Goal: Task Accomplishment & Management: Use online tool/utility

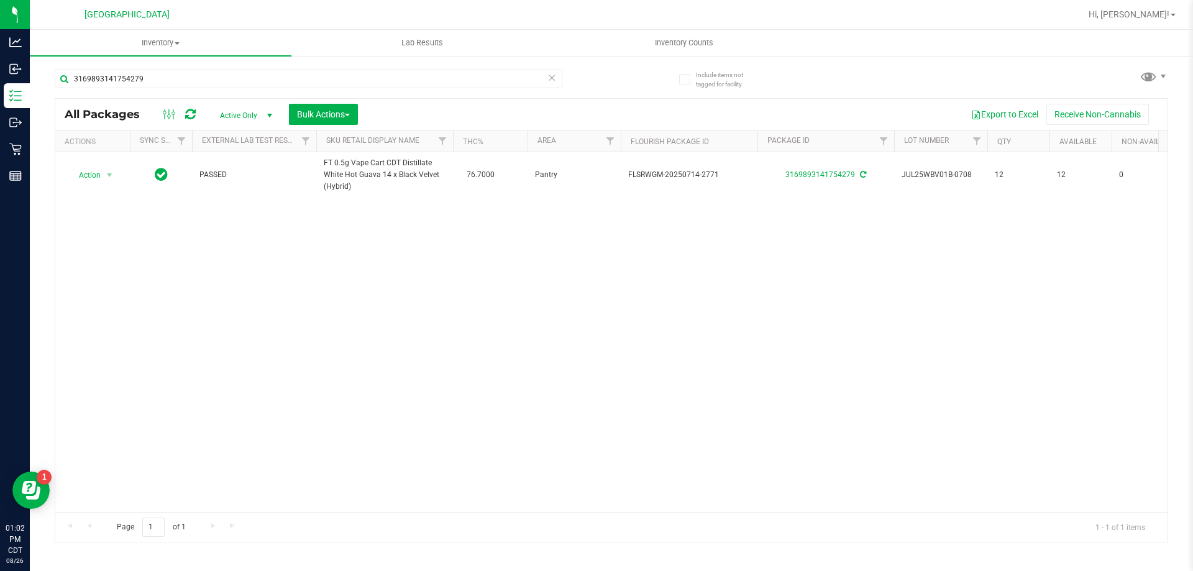
click at [553, 73] on icon at bounding box center [551, 77] width 9 height 15
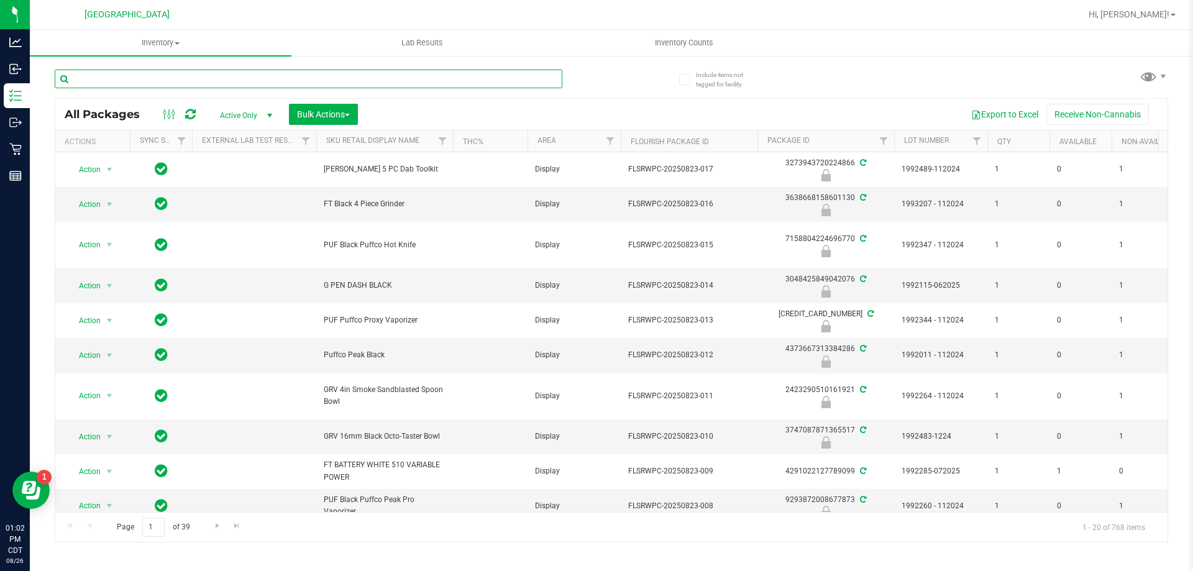
click at [306, 76] on input "text" at bounding box center [308, 79] width 507 height 19
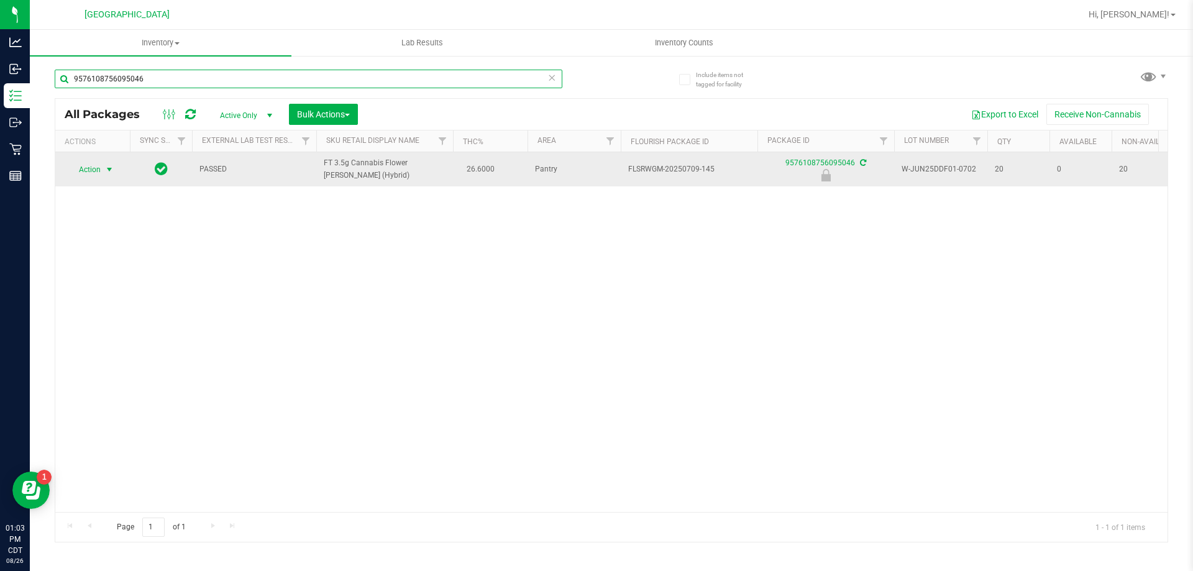
type input "9576108756095046"
click at [102, 171] on span "select" at bounding box center [110, 169] width 16 height 17
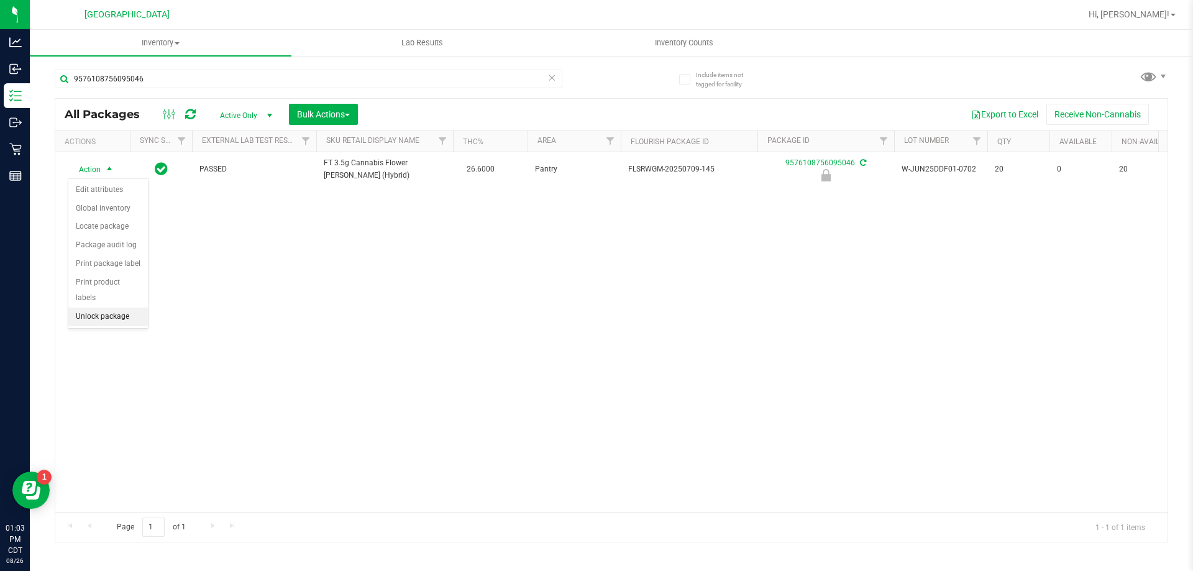
click at [101, 307] on li "Unlock package" at bounding box center [108, 316] width 80 height 19
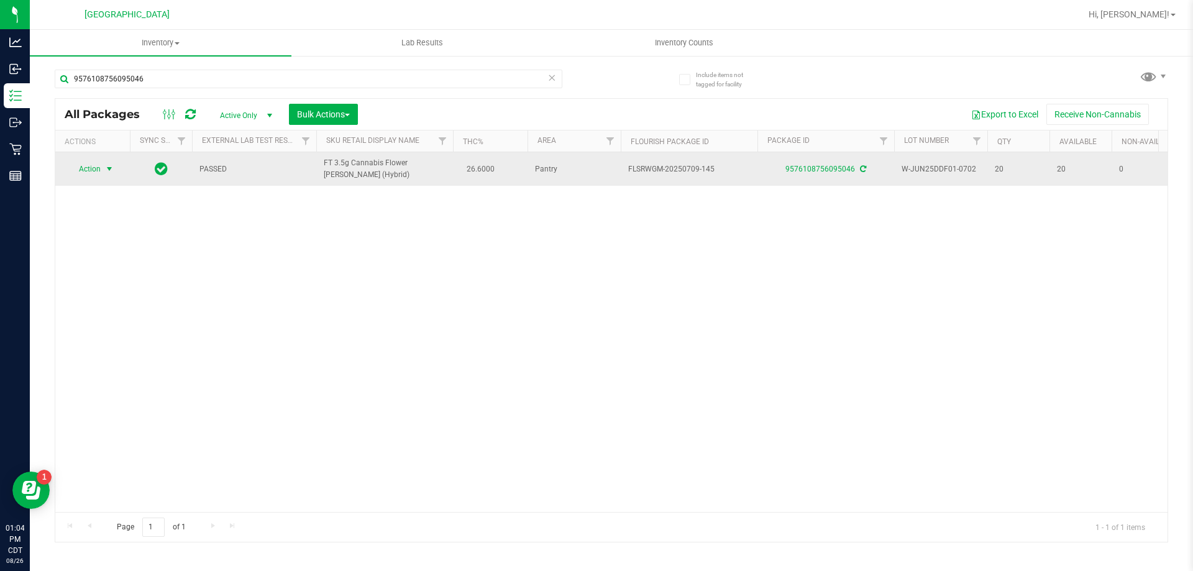
click at [93, 171] on span "Action" at bounding box center [85, 168] width 34 height 17
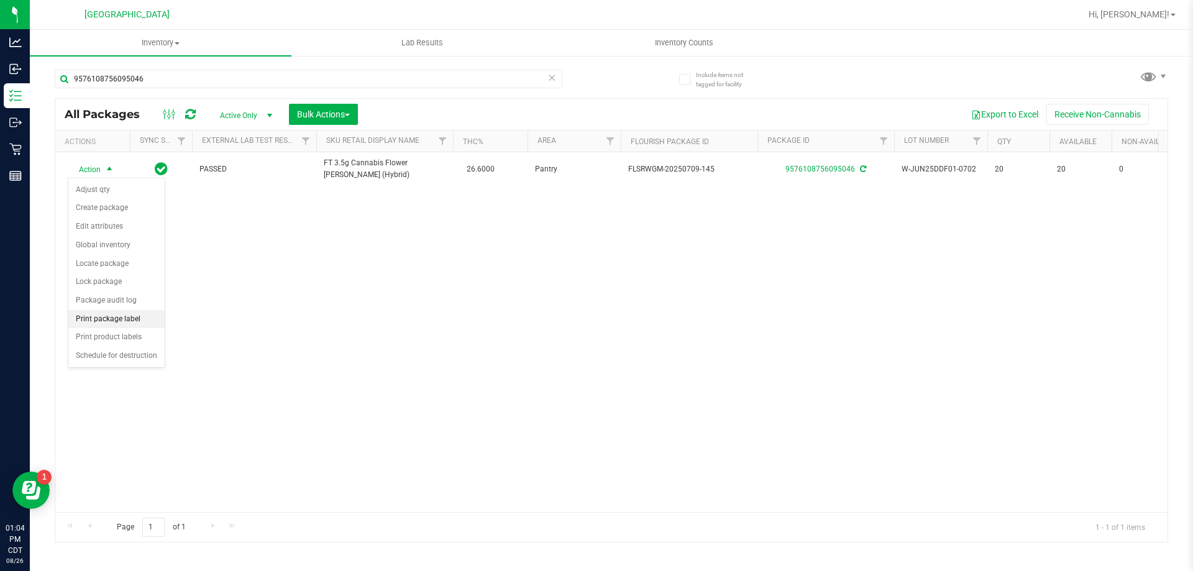
click at [95, 322] on li "Print package label" at bounding box center [116, 319] width 96 height 19
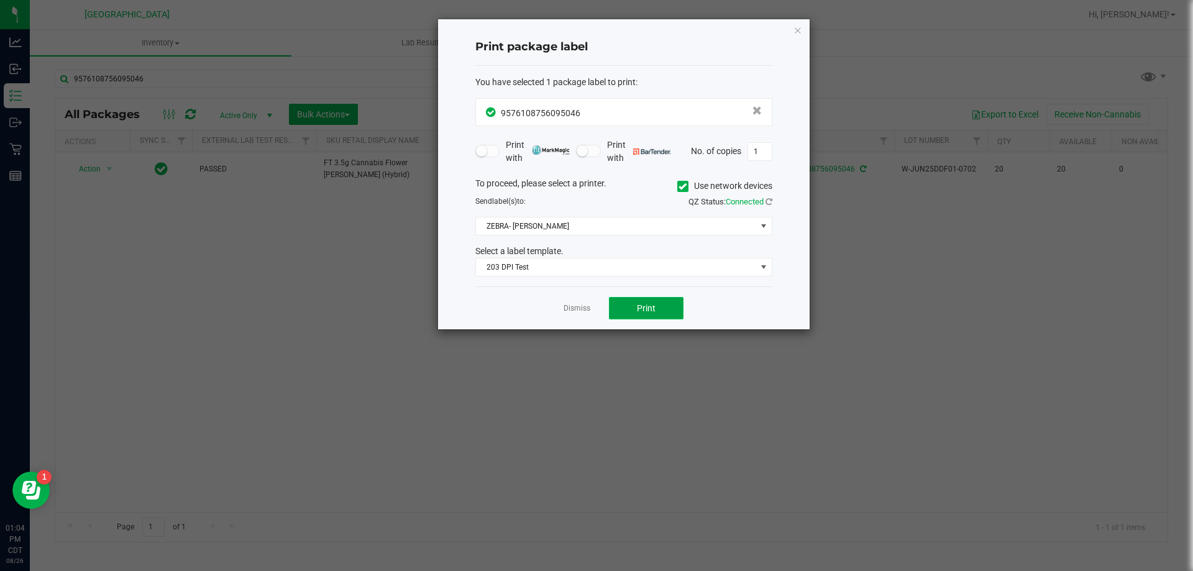
click at [644, 308] on span "Print" at bounding box center [646, 308] width 19 height 10
click at [586, 307] on link "Dismiss" at bounding box center [576, 308] width 27 height 11
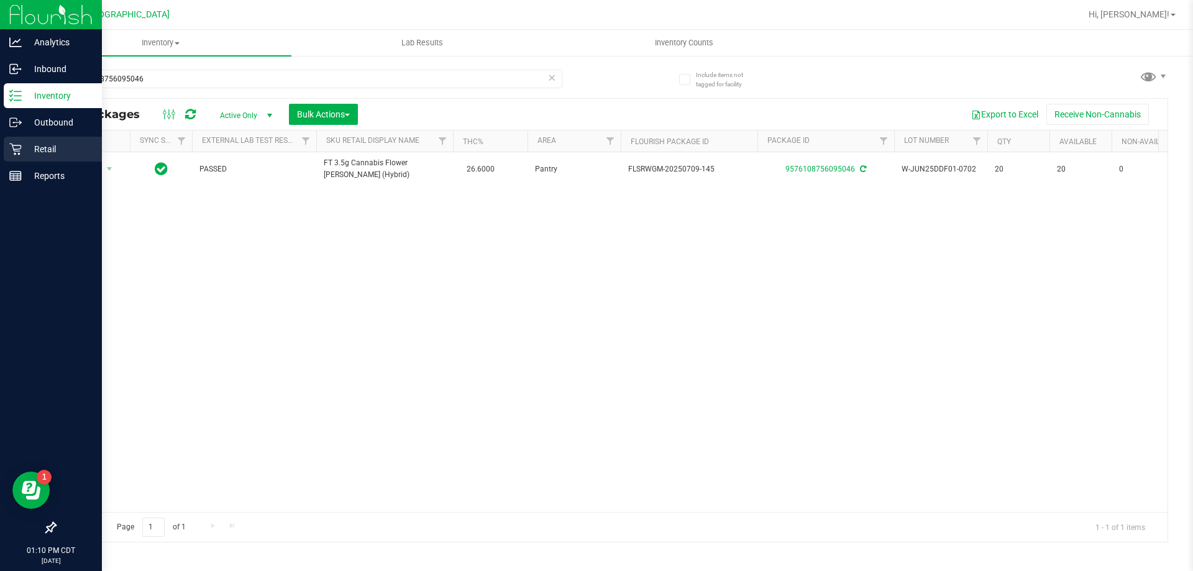
click at [31, 144] on p "Retail" at bounding box center [59, 149] width 75 height 15
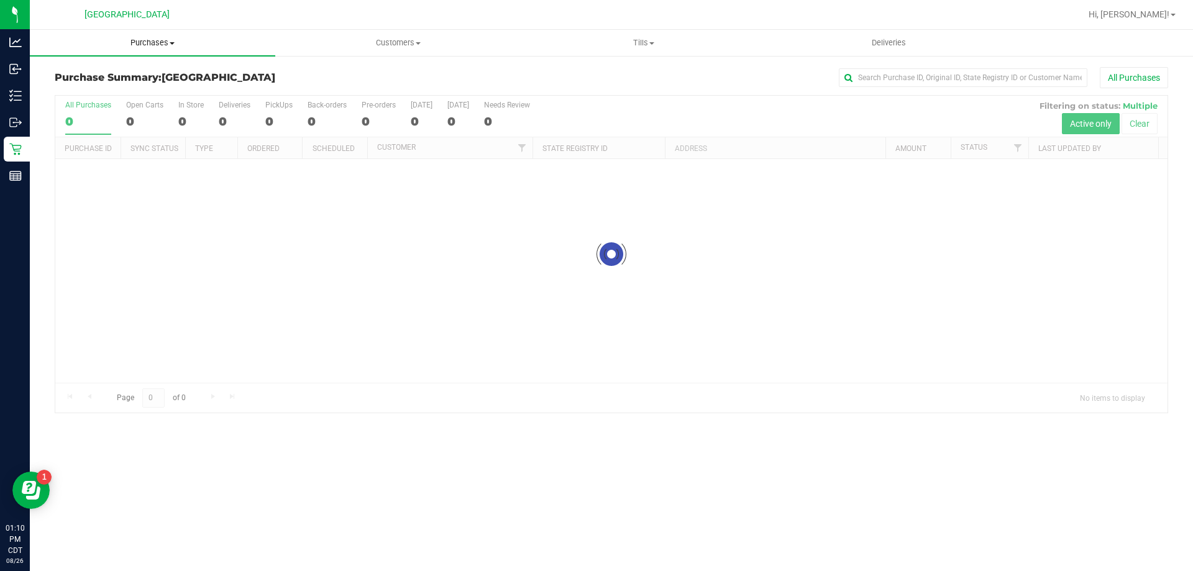
click at [142, 47] on span "Purchases" at bounding box center [152, 42] width 245 height 11
click at [85, 87] on span "Fulfillment" at bounding box center [68, 89] width 77 height 11
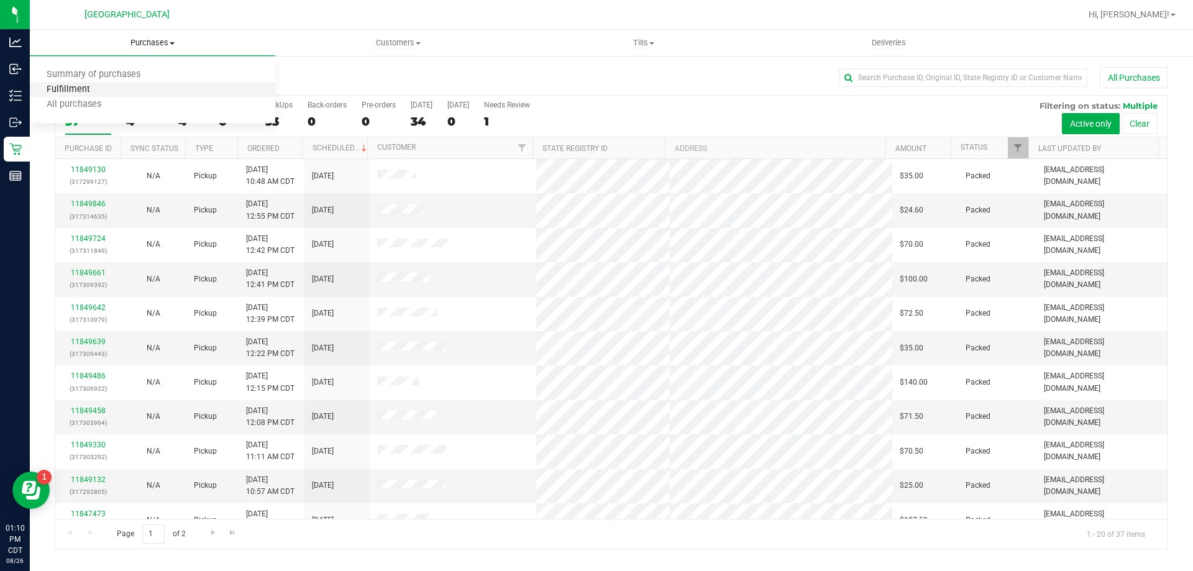
click at [75, 91] on span "Fulfillment" at bounding box center [68, 89] width 77 height 11
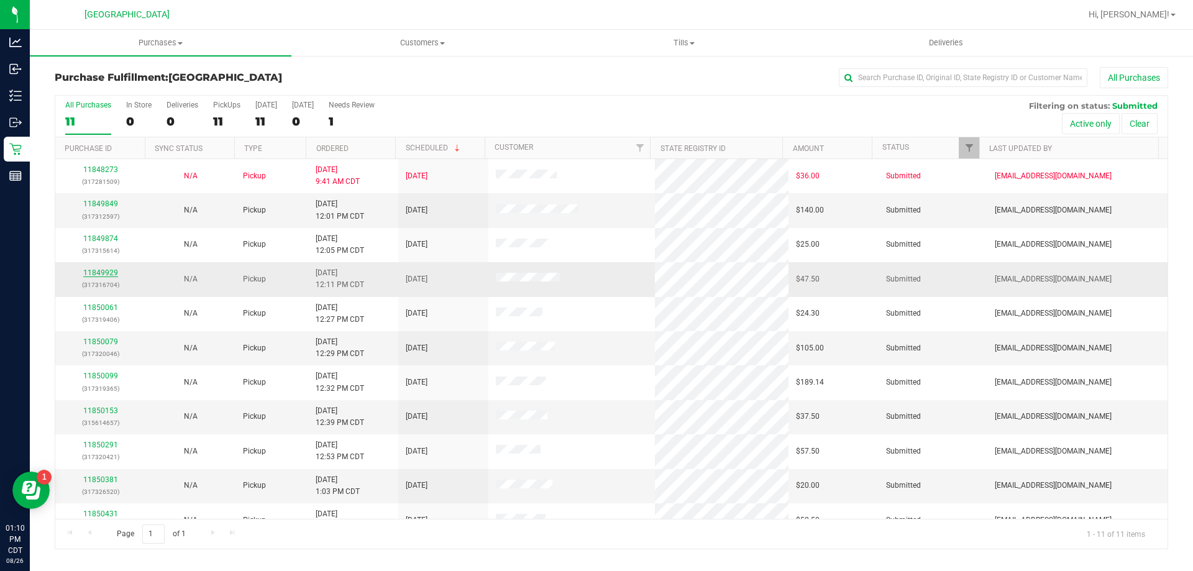
click at [112, 271] on link "11849929" at bounding box center [100, 272] width 35 height 9
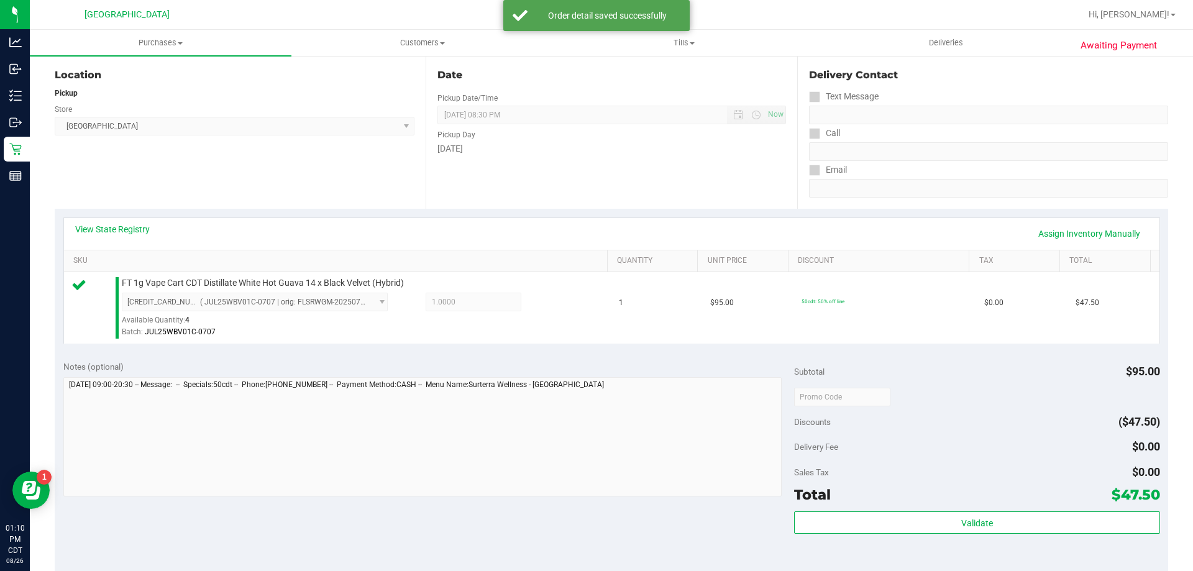
scroll to position [186, 0]
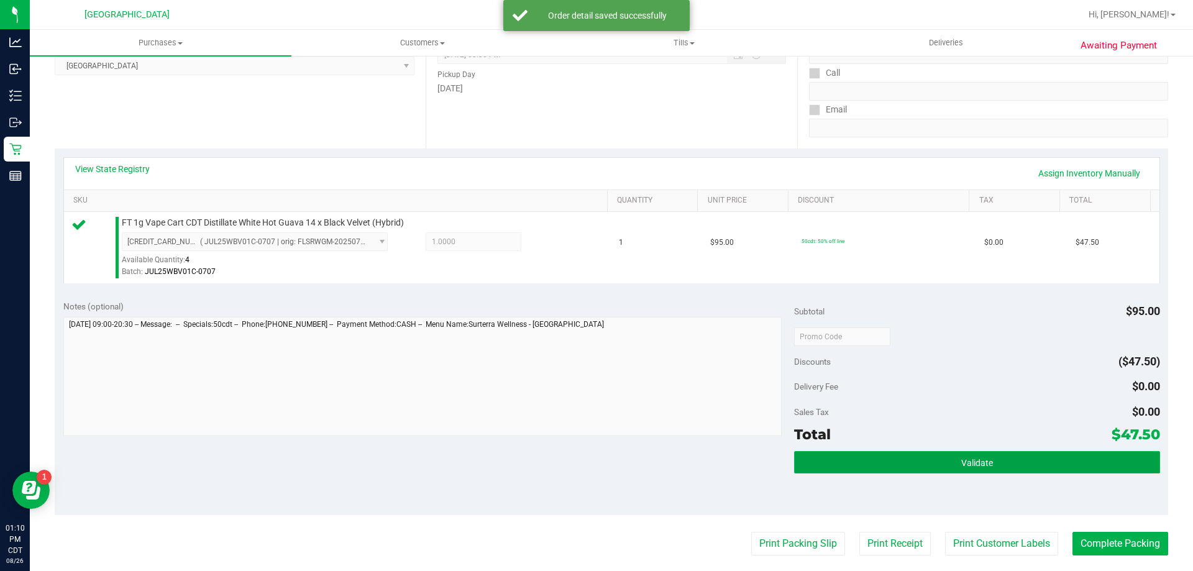
click at [1030, 461] on button "Validate" at bounding box center [976, 462] width 365 height 22
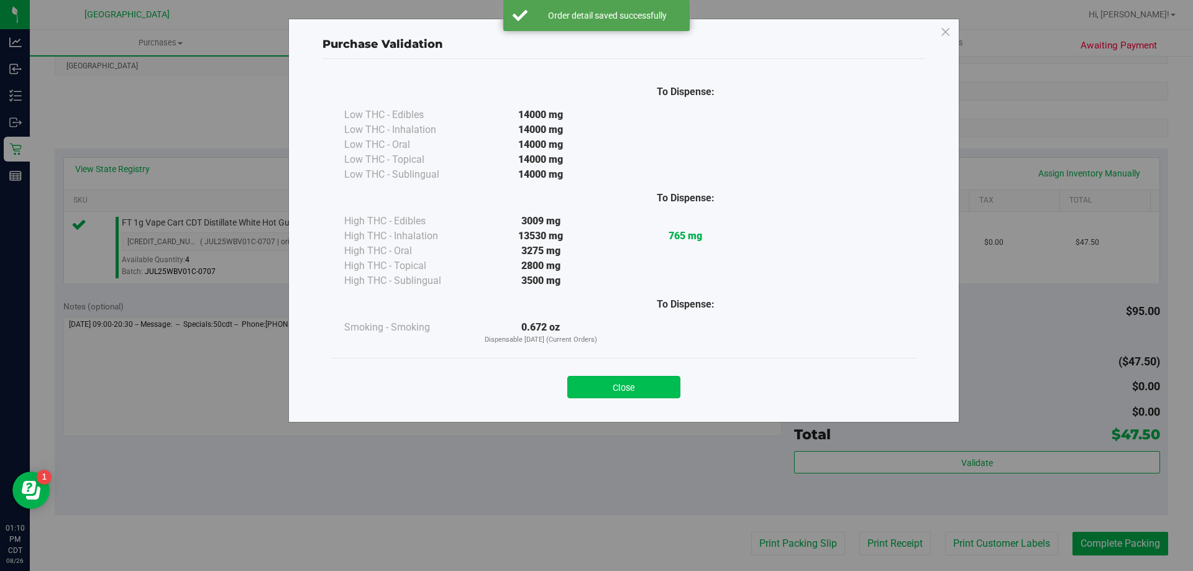
click at [627, 384] on button "Close" at bounding box center [623, 387] width 113 height 22
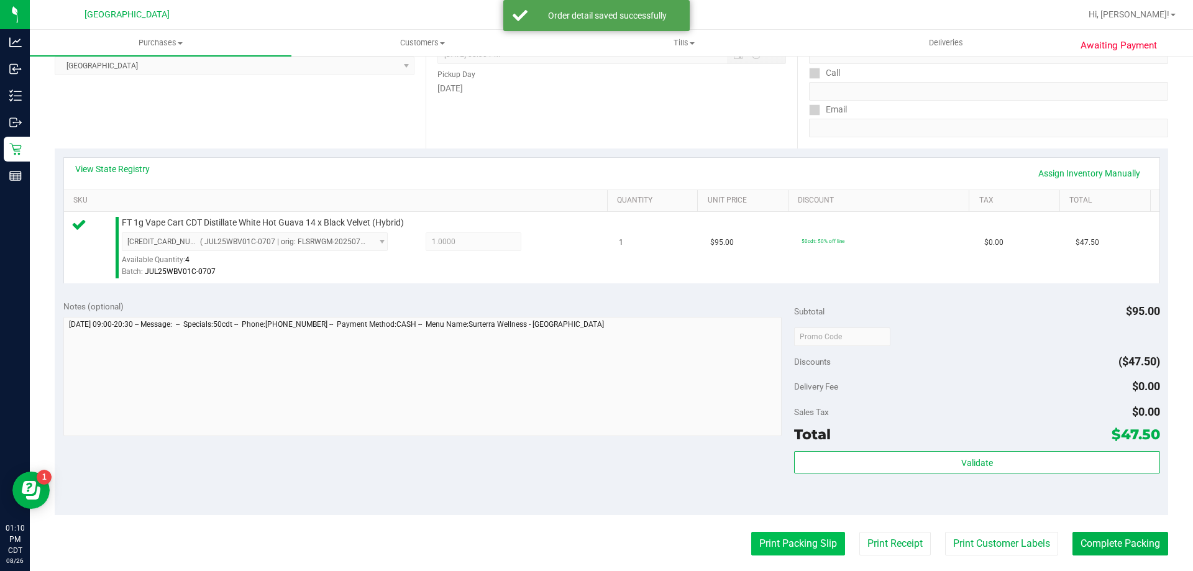
click at [789, 542] on button "Print Packing Slip" at bounding box center [798, 544] width 94 height 24
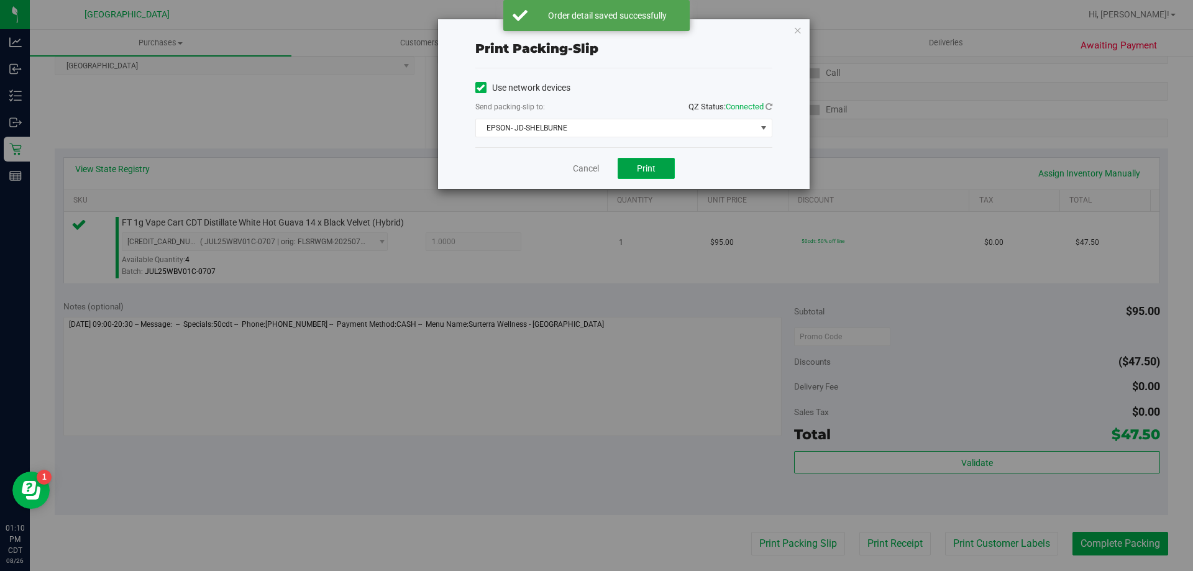
click at [655, 161] on button "Print" at bounding box center [645, 168] width 57 height 21
click at [591, 168] on link "Cancel" at bounding box center [586, 168] width 26 height 13
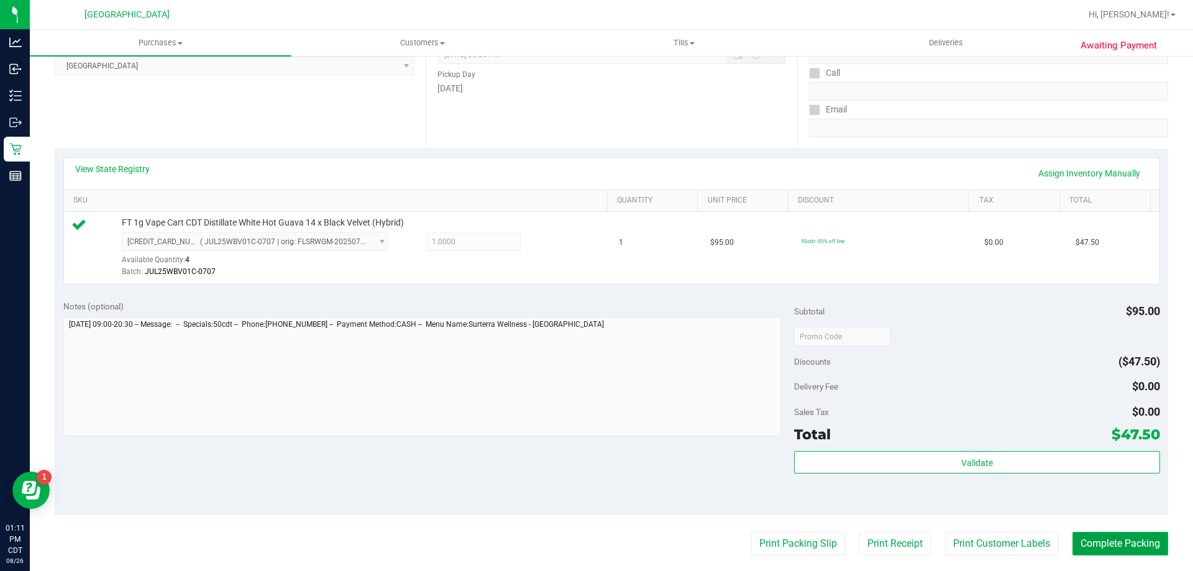
click at [1107, 544] on button "Complete Packing" at bounding box center [1120, 544] width 96 height 24
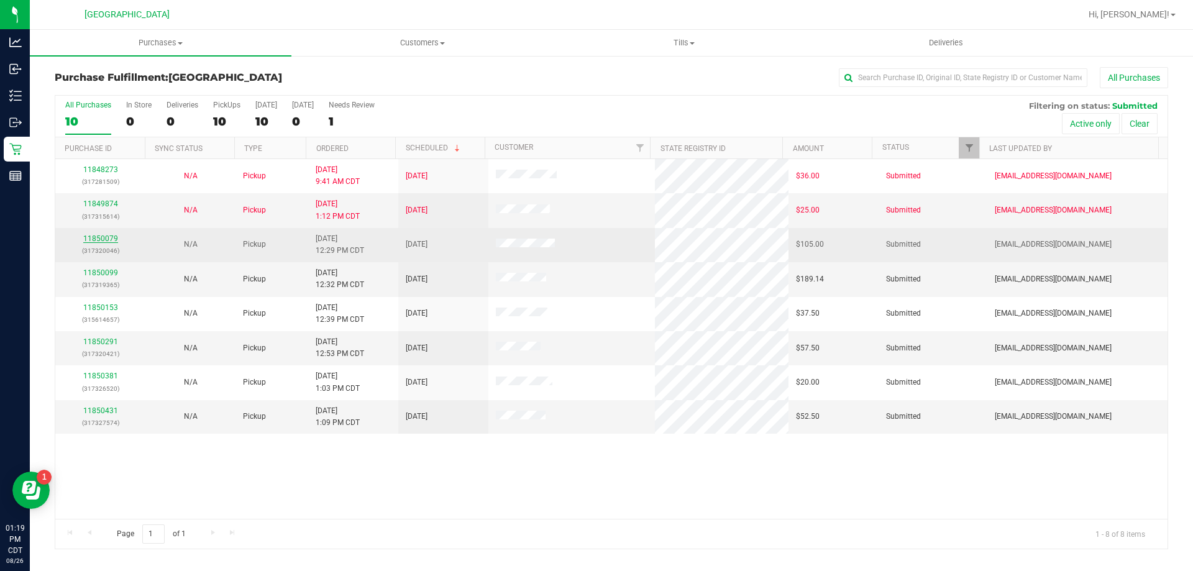
click at [109, 238] on link "11850079" at bounding box center [100, 238] width 35 height 9
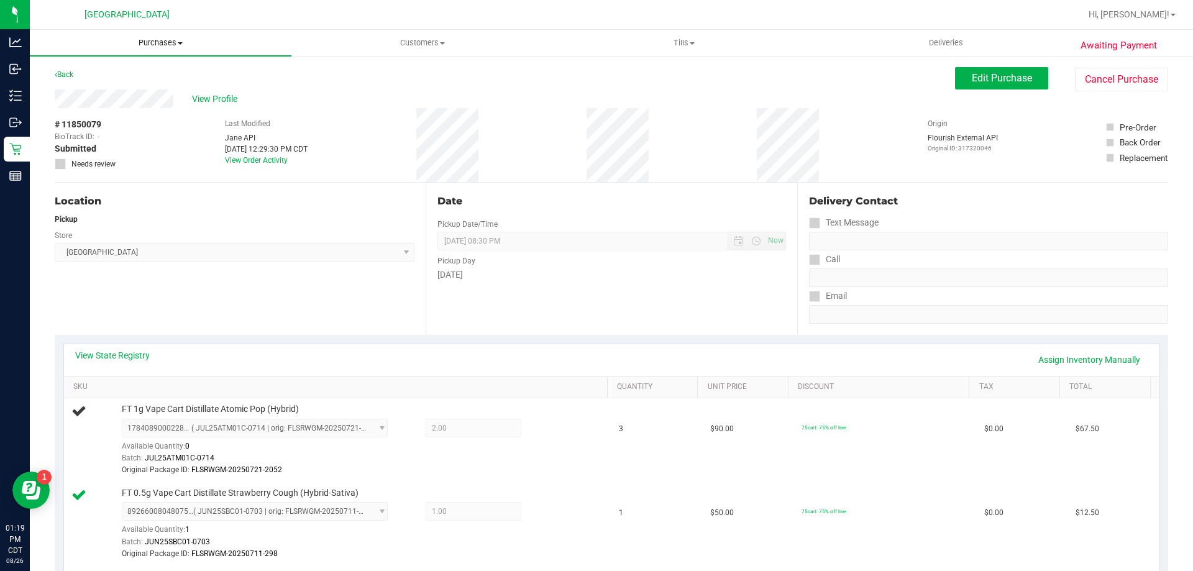
click at [160, 44] on span "Purchases" at bounding box center [161, 42] width 262 height 11
click at [109, 89] on li "Fulfillment" at bounding box center [161, 90] width 262 height 15
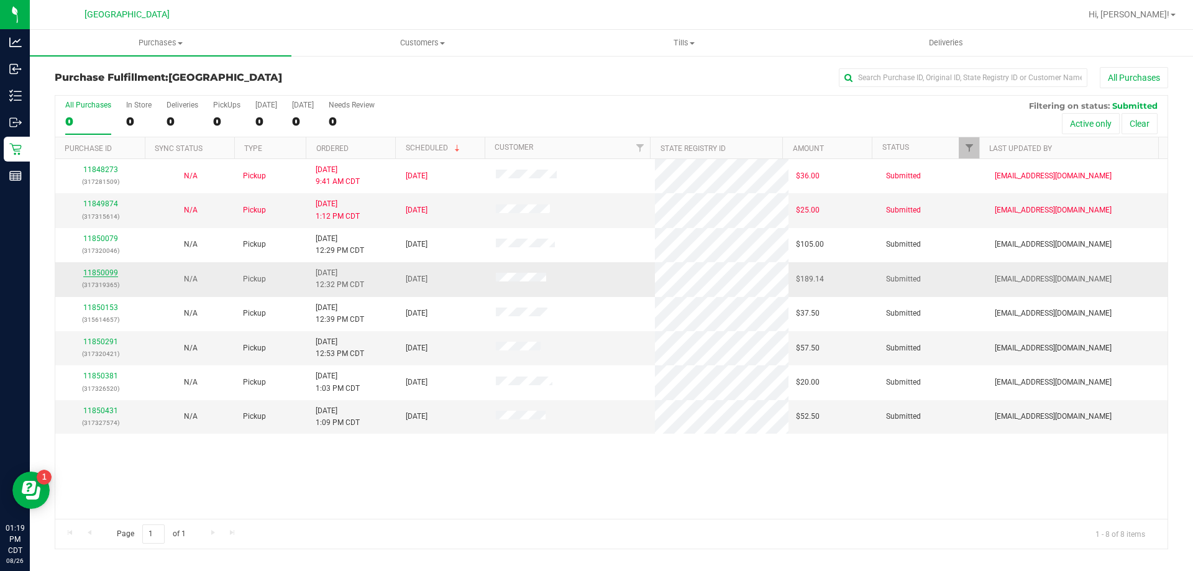
click at [91, 271] on link "11850099" at bounding box center [100, 272] width 35 height 9
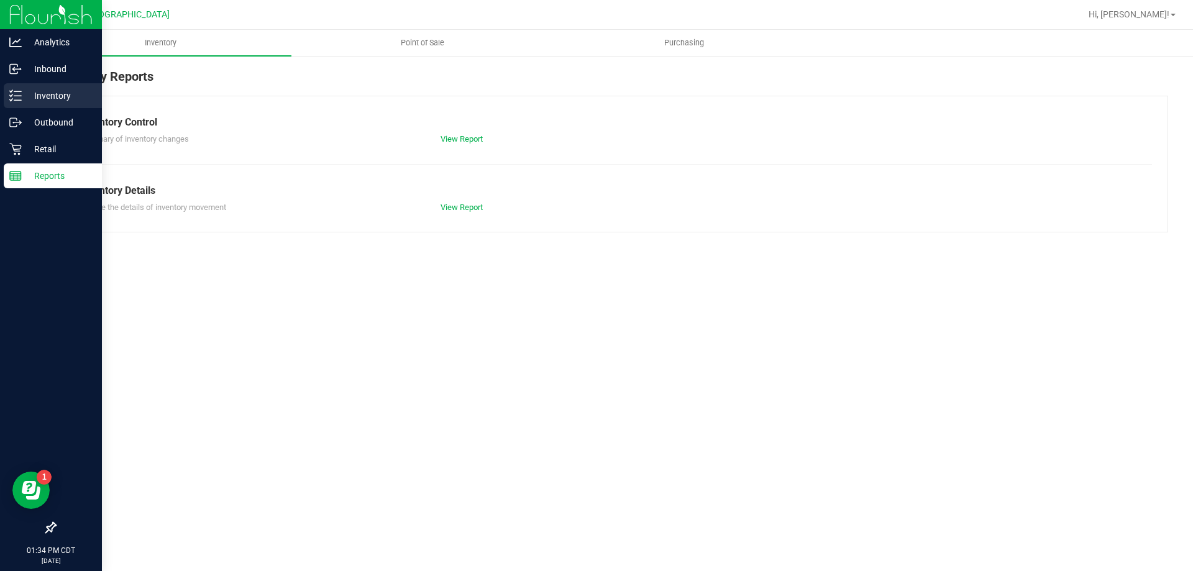
click at [30, 89] on p "Inventory" at bounding box center [59, 95] width 75 height 15
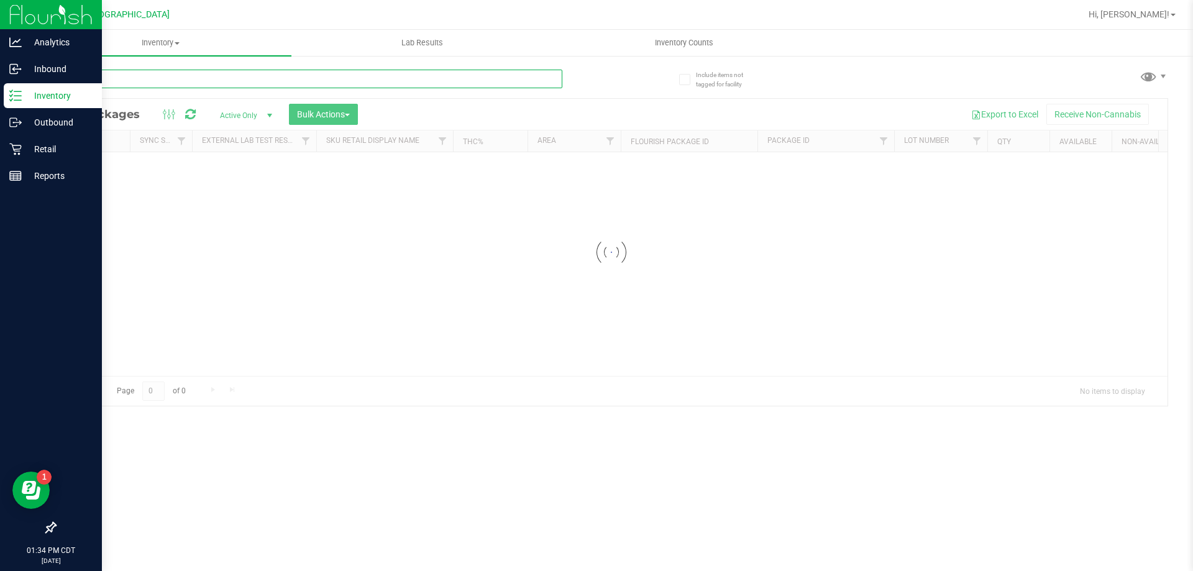
click at [155, 75] on input "text" at bounding box center [308, 79] width 507 height 19
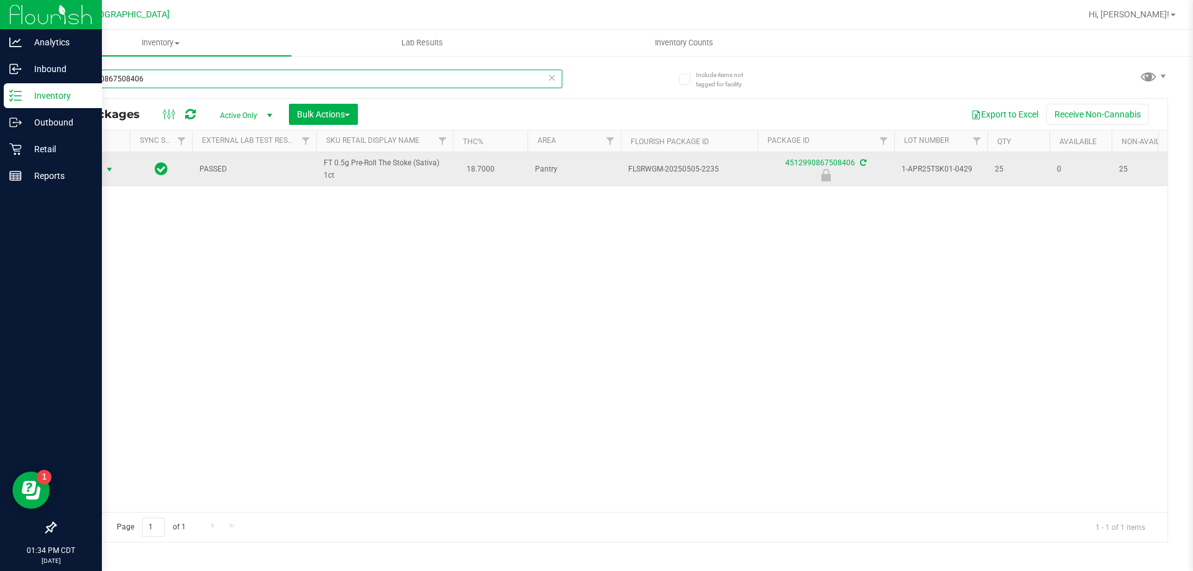
type input "4512990867508406"
click at [90, 168] on span "Action" at bounding box center [85, 169] width 34 height 17
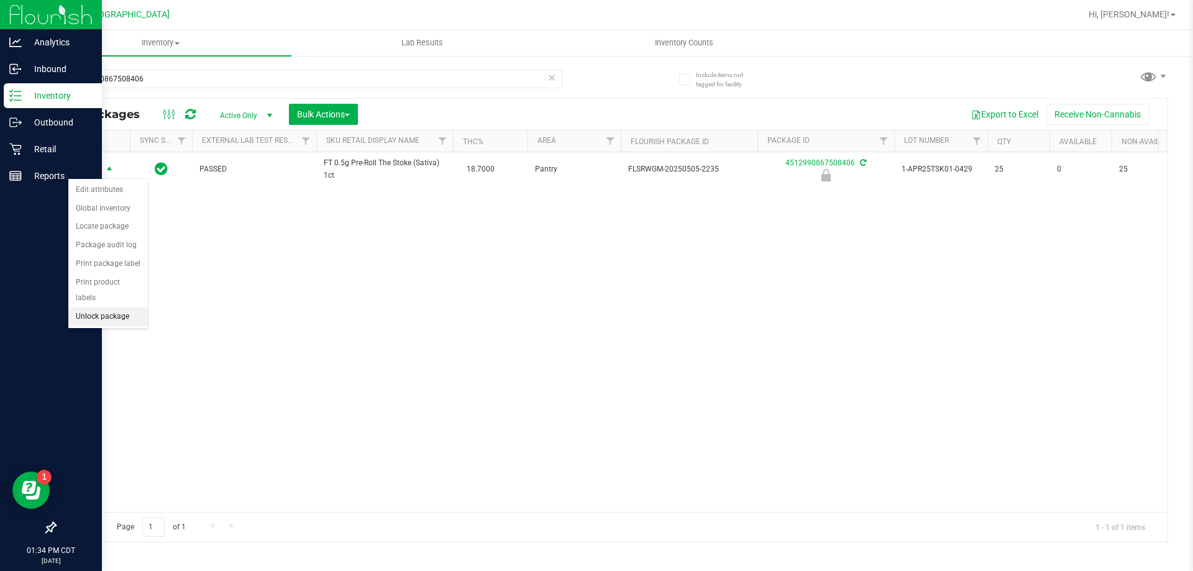
click at [101, 307] on li "Unlock package" at bounding box center [108, 316] width 80 height 19
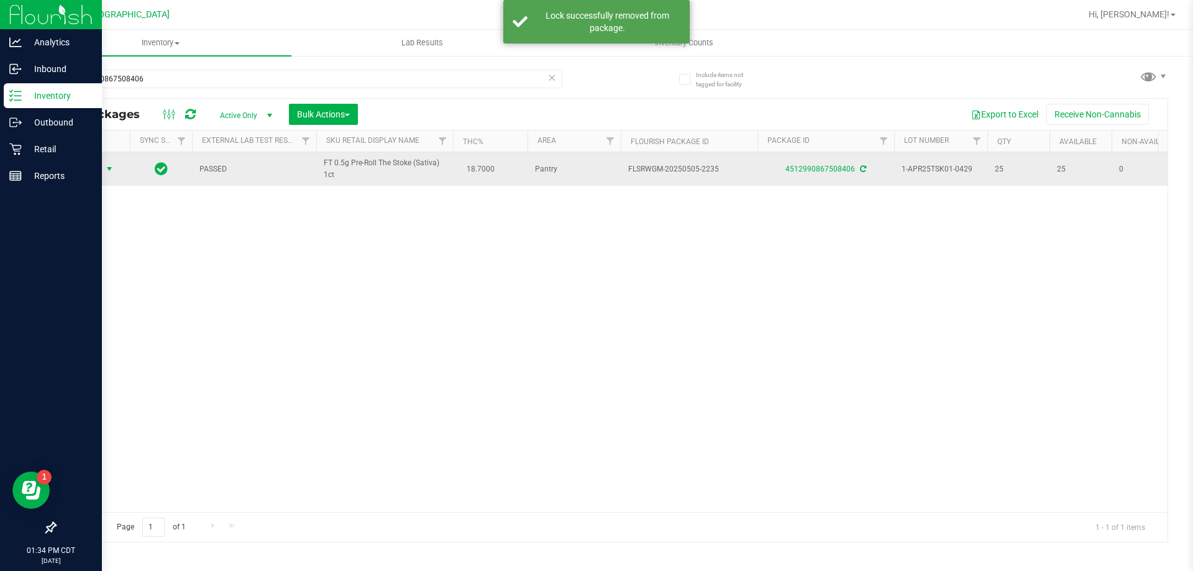
click at [94, 171] on span "Action" at bounding box center [85, 168] width 34 height 17
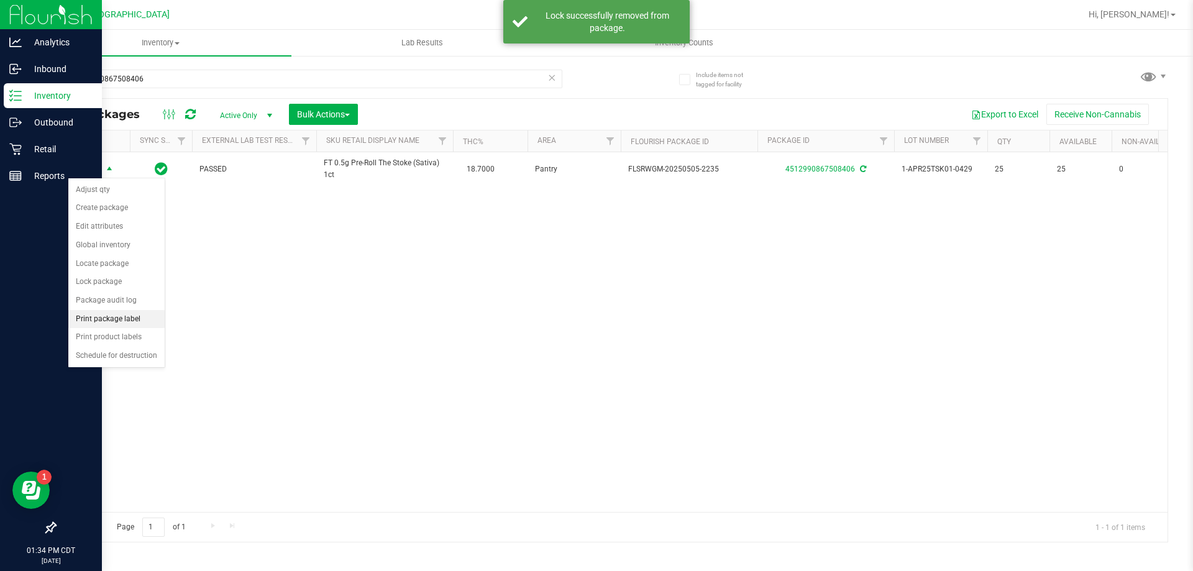
click at [114, 317] on li "Print package label" at bounding box center [116, 319] width 96 height 19
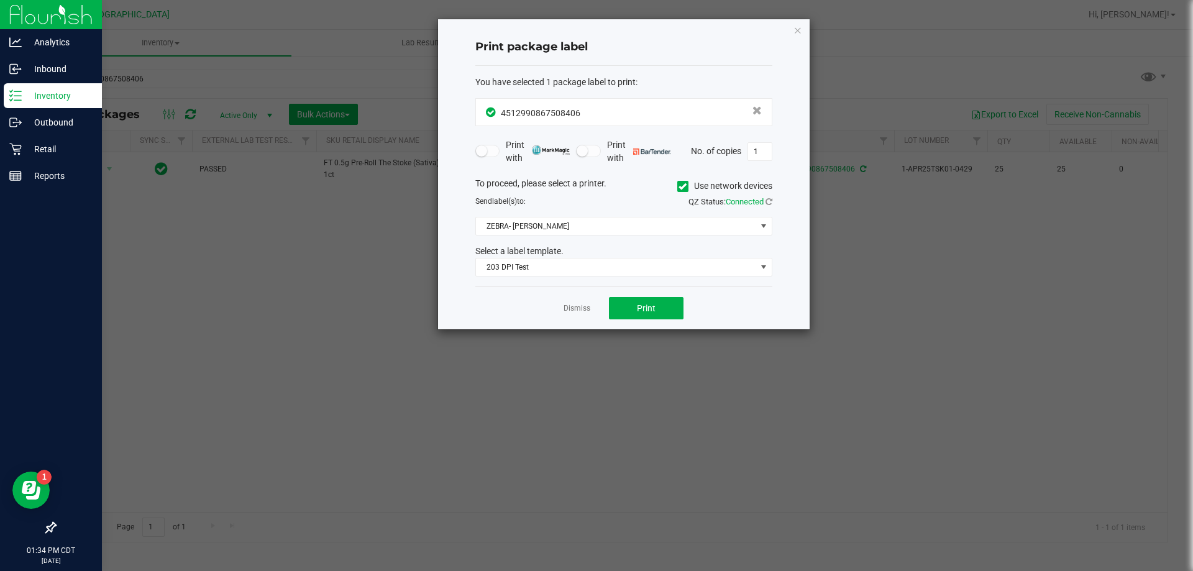
click at [647, 252] on div "Select a label template." at bounding box center [624, 251] width 316 height 13
click at [614, 319] on button "Print" at bounding box center [646, 308] width 75 height 22
click at [584, 314] on link "Dismiss" at bounding box center [576, 308] width 27 height 11
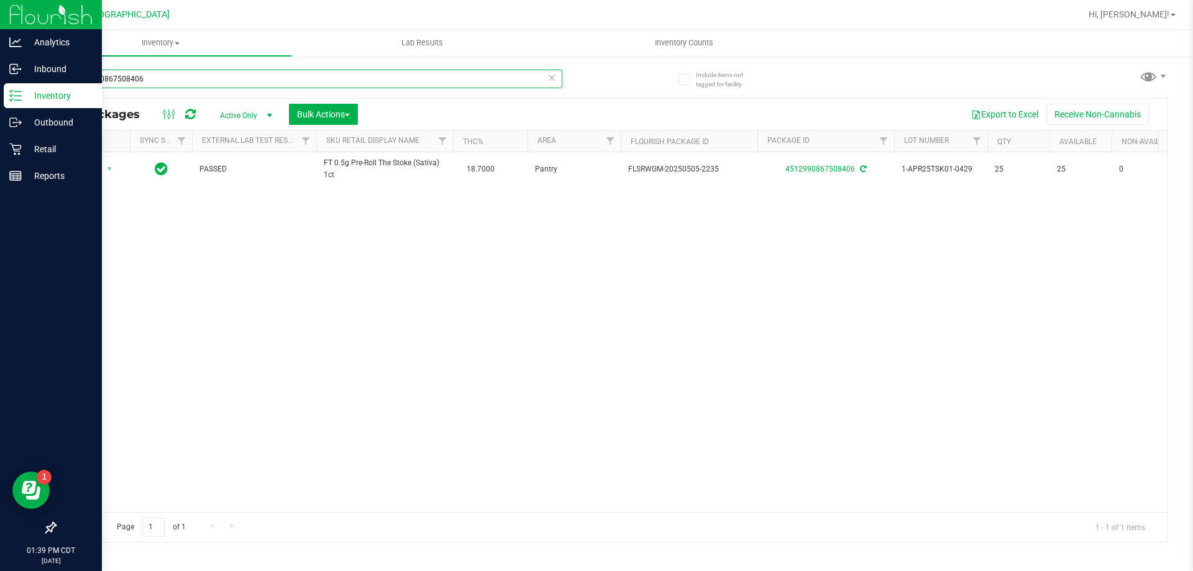
drag, startPoint x: 173, startPoint y: 74, endPoint x: 66, endPoint y: 73, distance: 106.8
click at [66, 73] on input "4512990867508406" at bounding box center [308, 79] width 507 height 19
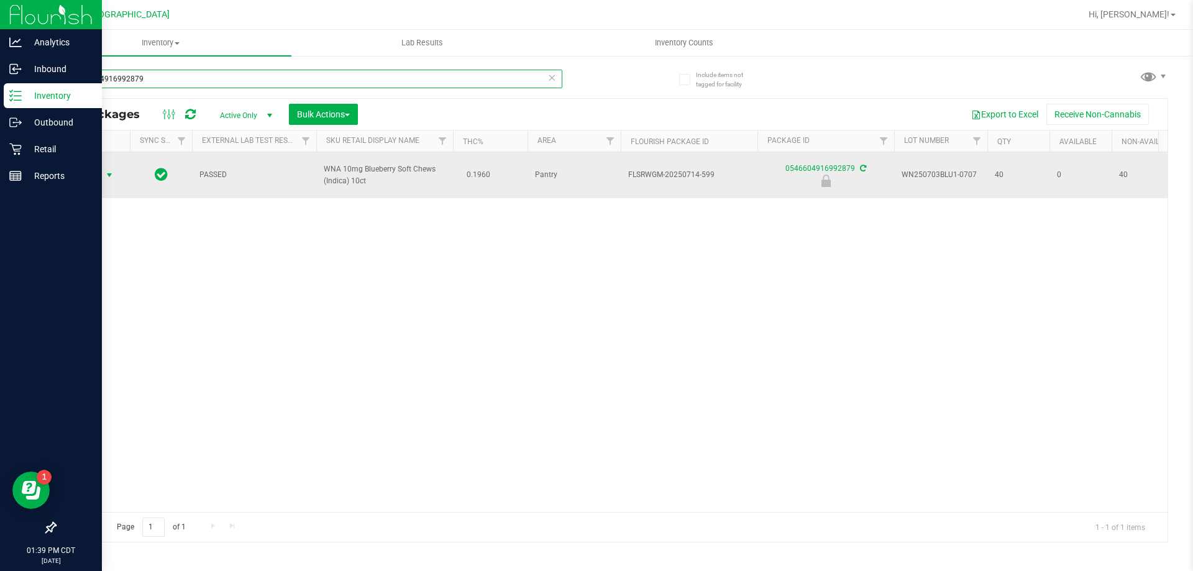
type input "0546604916992879"
click at [101, 173] on span "Action" at bounding box center [85, 174] width 34 height 17
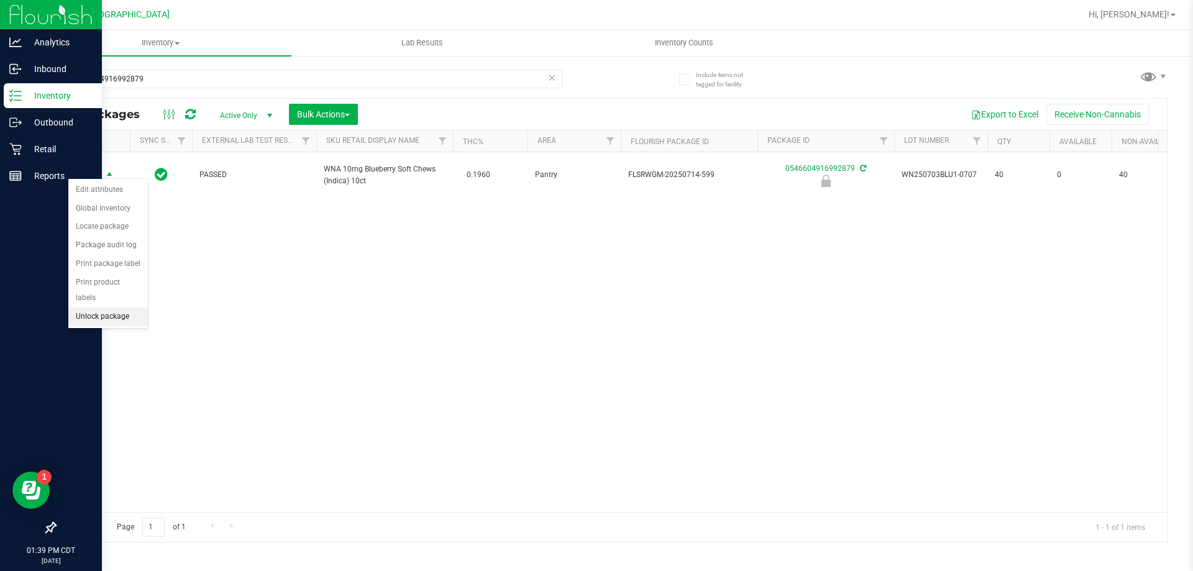
click at [104, 307] on li "Unlock package" at bounding box center [108, 316] width 80 height 19
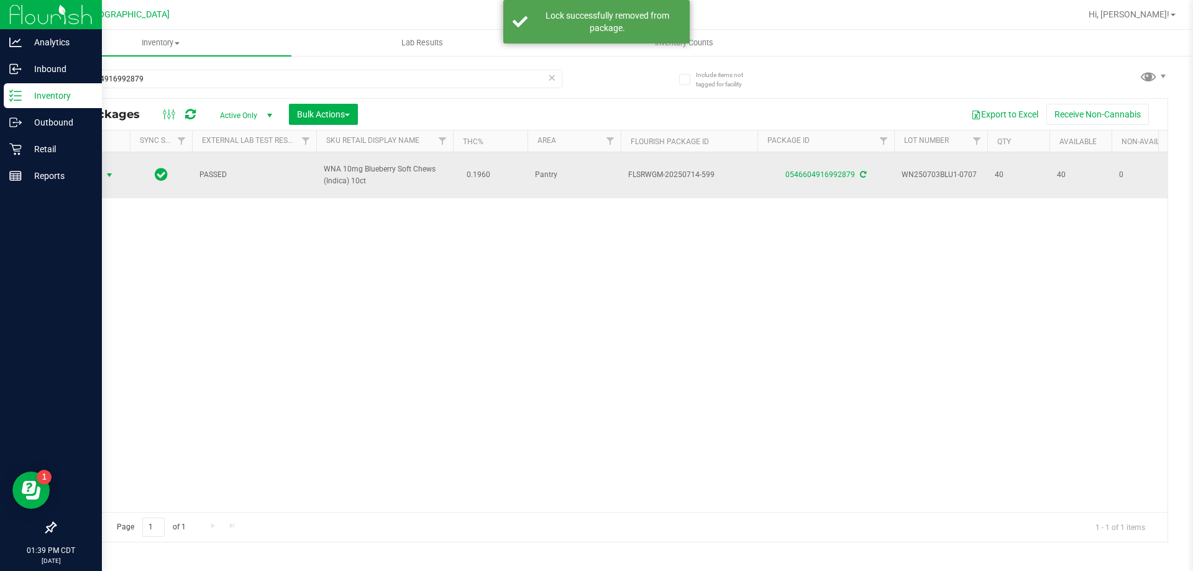
click at [101, 166] on span "Action" at bounding box center [85, 174] width 34 height 17
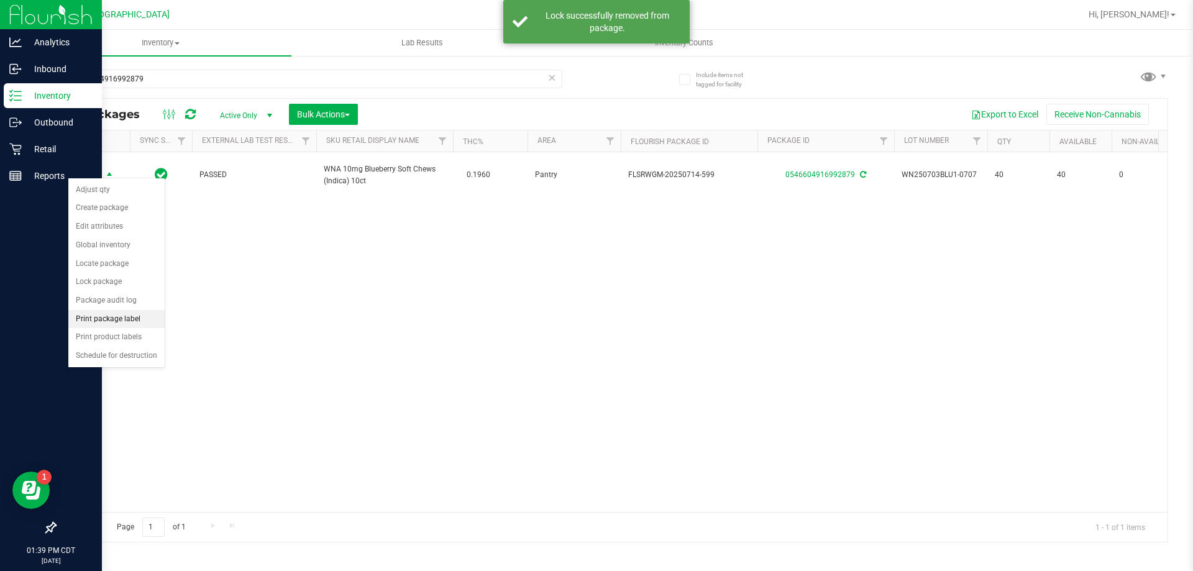
click at [106, 317] on li "Print package label" at bounding box center [116, 319] width 96 height 19
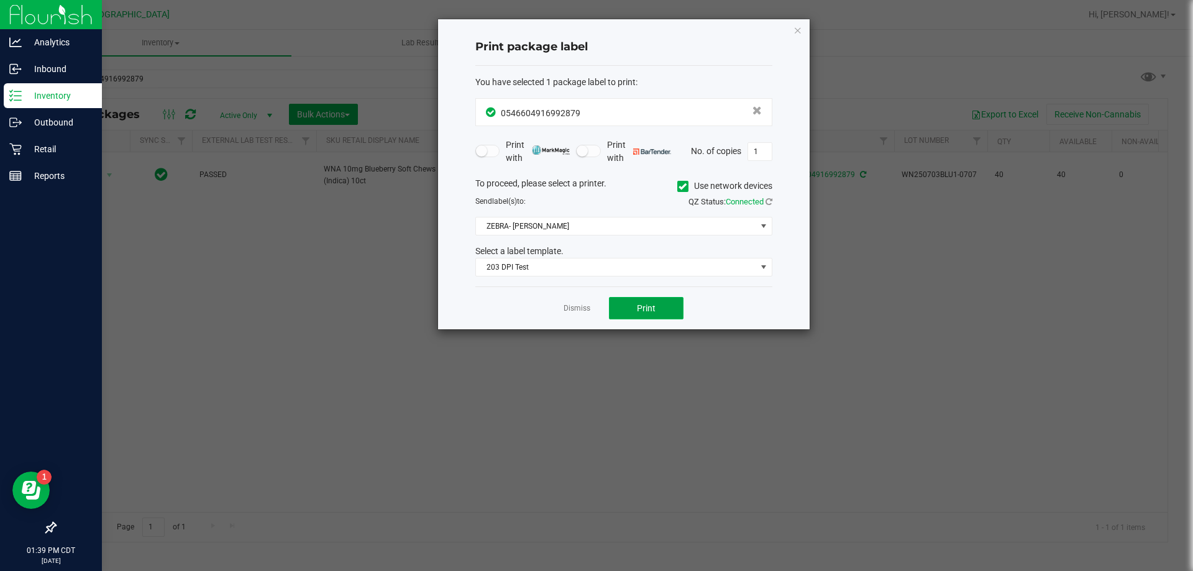
click at [652, 314] on button "Print" at bounding box center [646, 308] width 75 height 22
click at [580, 314] on app-cancel-button "Dismiss" at bounding box center [576, 308] width 27 height 13
click at [589, 303] on link "Dismiss" at bounding box center [576, 308] width 27 height 11
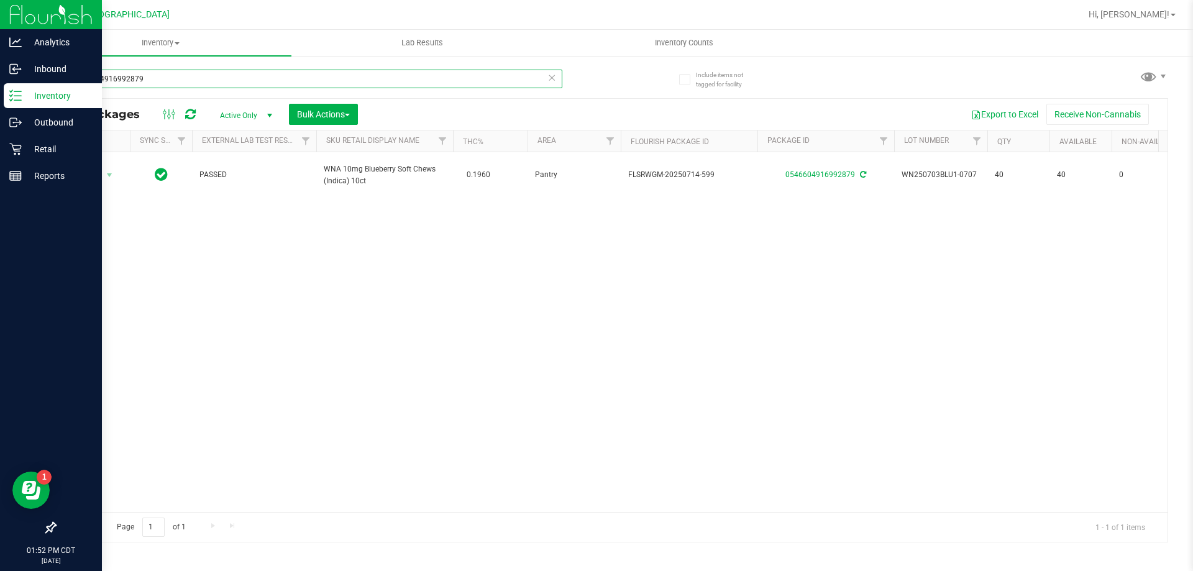
drag, startPoint x: 176, startPoint y: 78, endPoint x: 69, endPoint y: 71, distance: 107.1
click at [69, 71] on input "0546604916992879" at bounding box center [308, 79] width 507 height 19
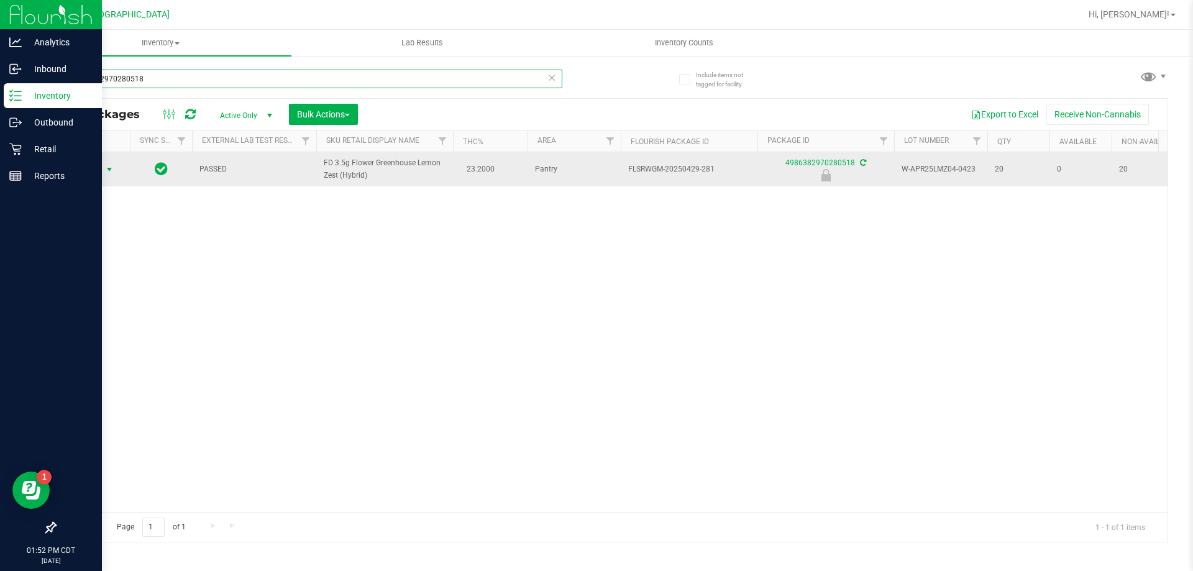
type input "4986382970280518"
click at [103, 168] on span "select" at bounding box center [110, 169] width 16 height 17
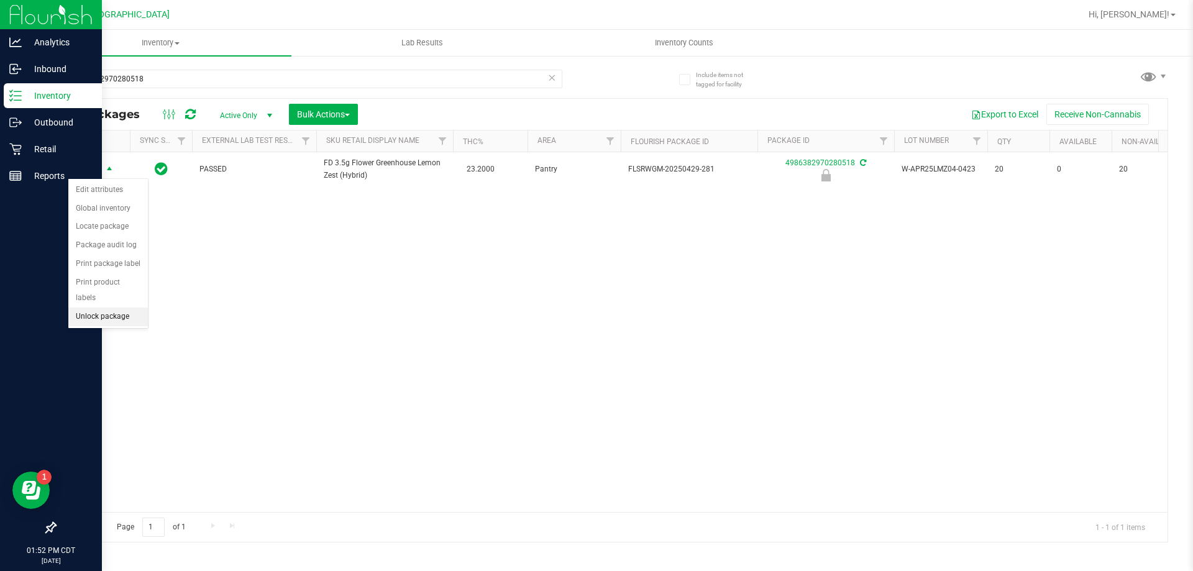
click at [103, 307] on li "Unlock package" at bounding box center [108, 316] width 80 height 19
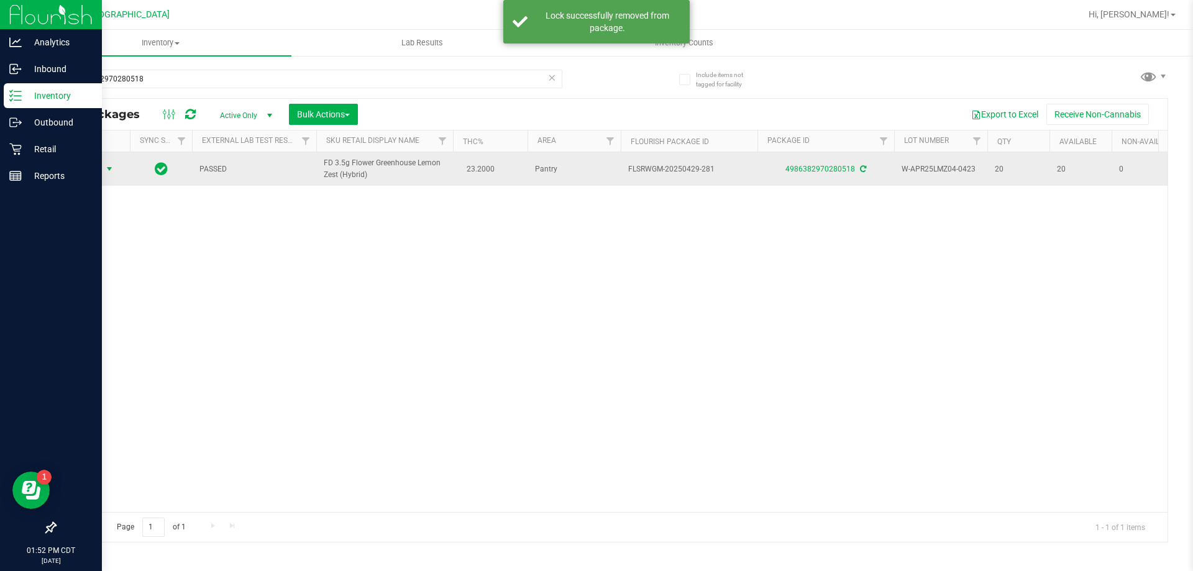
click at [81, 168] on span "Action" at bounding box center [85, 168] width 34 height 17
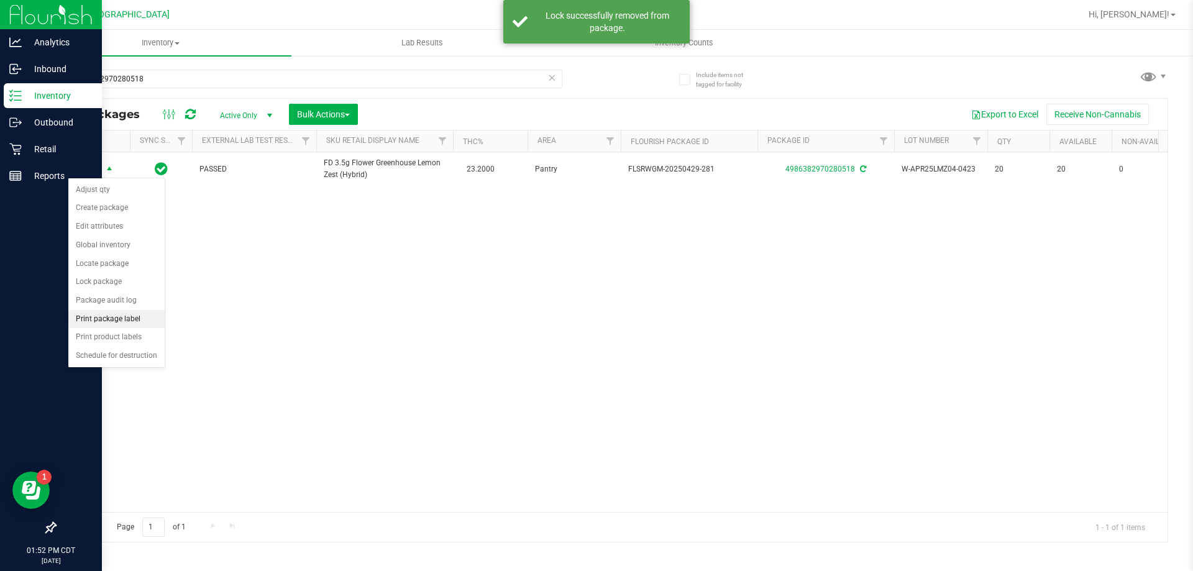
click at [117, 316] on li "Print package label" at bounding box center [116, 319] width 96 height 19
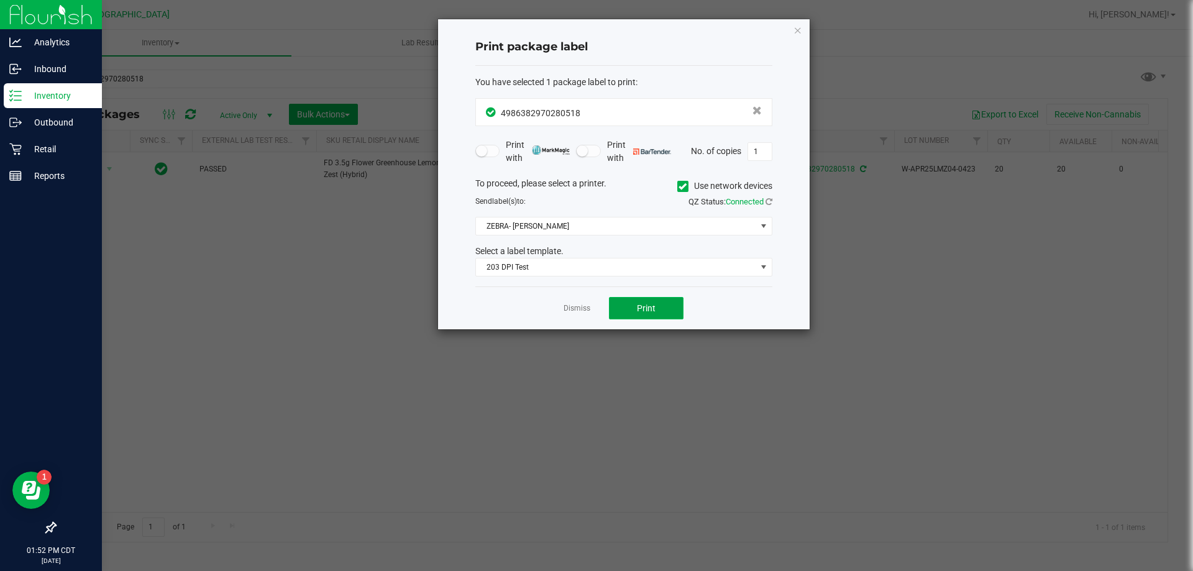
click at [645, 309] on span "Print" at bounding box center [646, 308] width 19 height 10
click at [604, 294] on div "Dismiss Print" at bounding box center [623, 307] width 297 height 43
click at [578, 311] on link "Dismiss" at bounding box center [576, 308] width 27 height 11
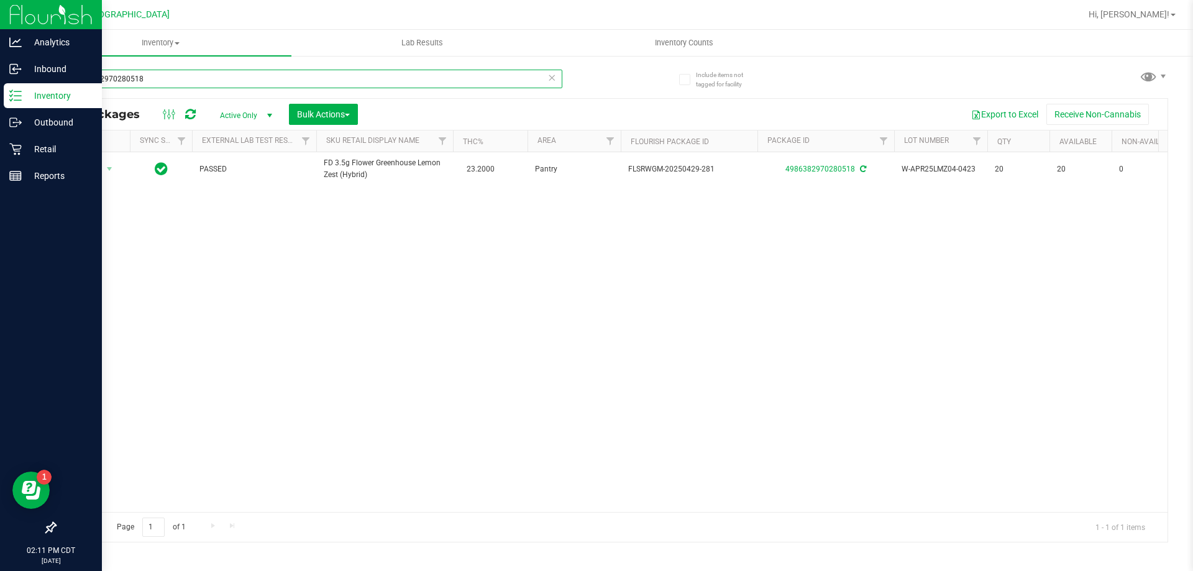
drag, startPoint x: 165, startPoint y: 83, endPoint x: 71, endPoint y: 76, distance: 94.0
click at [71, 76] on input "4986382970280518" at bounding box center [308, 79] width 507 height 19
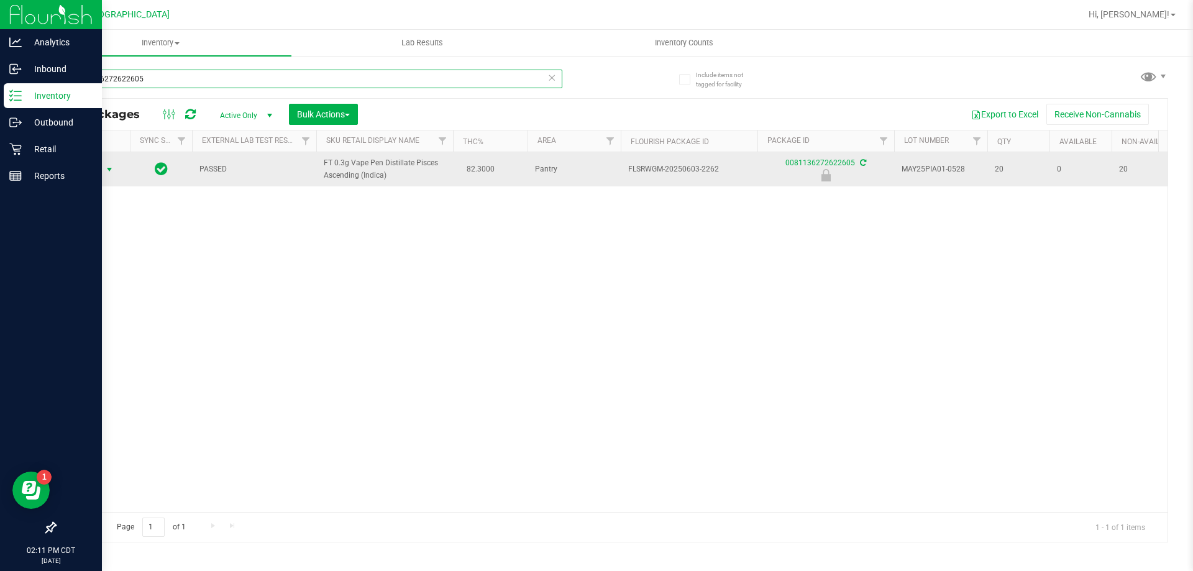
type input "0081136272622605"
click at [92, 165] on span "Action" at bounding box center [85, 169] width 34 height 17
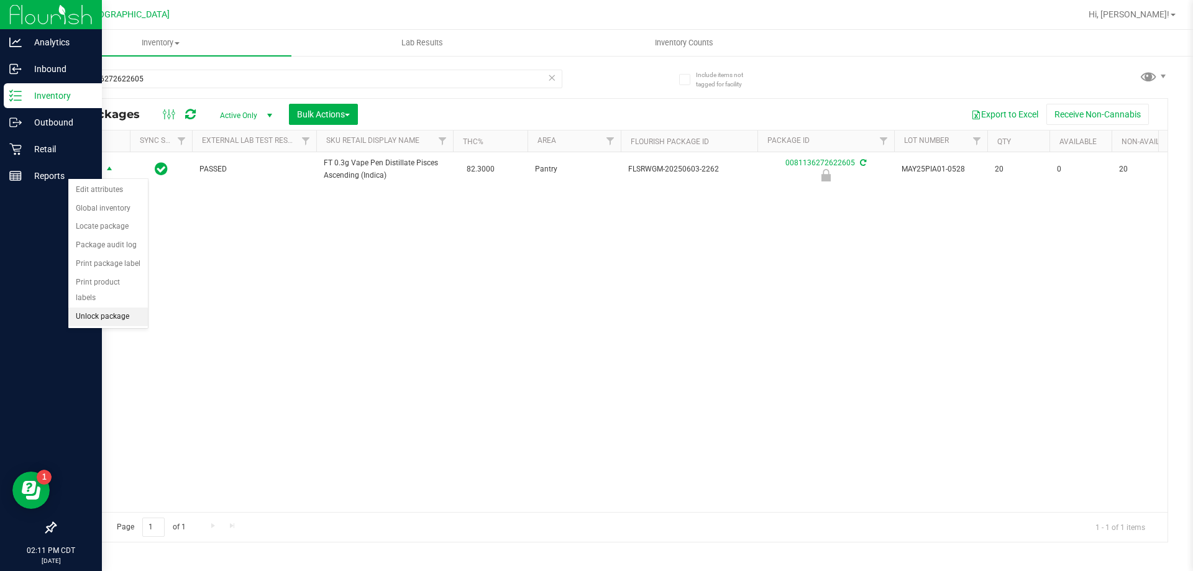
click at [109, 307] on li "Unlock package" at bounding box center [108, 316] width 80 height 19
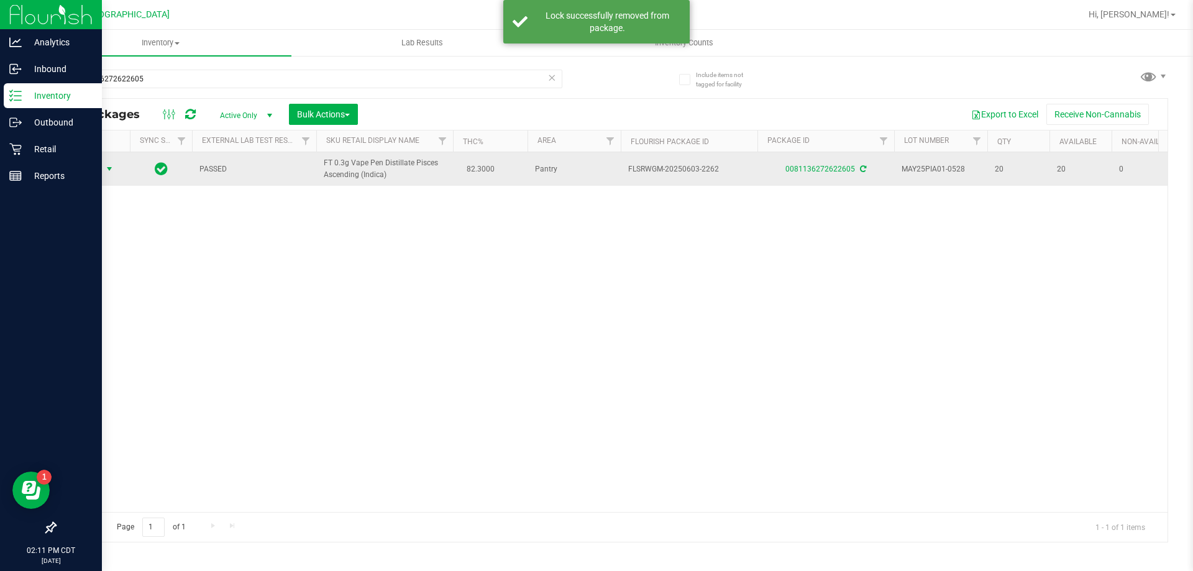
click at [98, 172] on span "Action" at bounding box center [85, 168] width 34 height 17
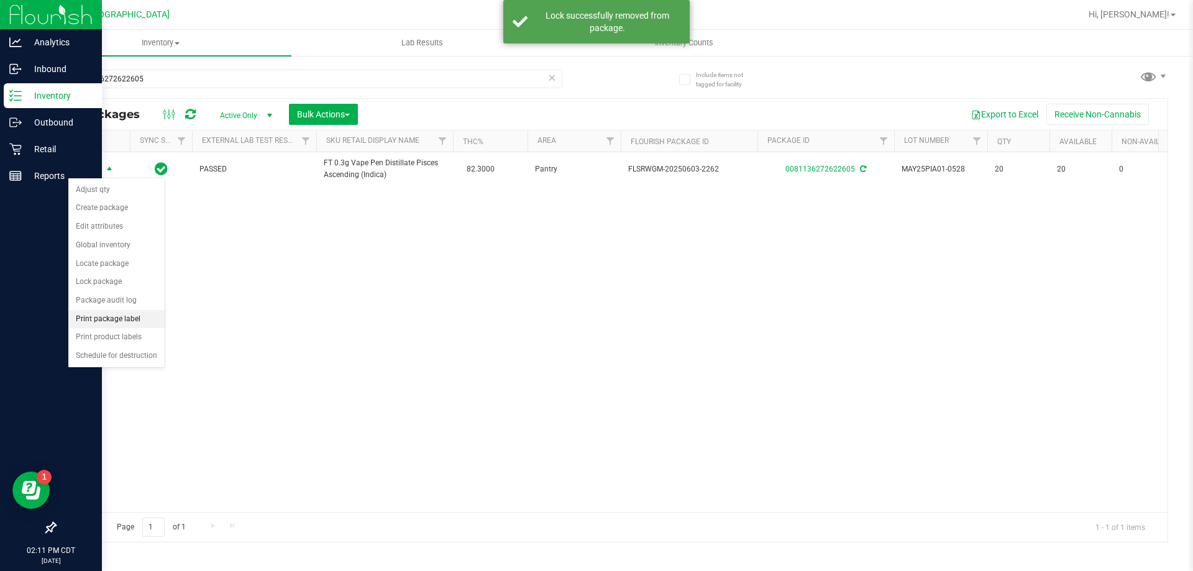
click at [115, 313] on li "Print package label" at bounding box center [116, 319] width 96 height 19
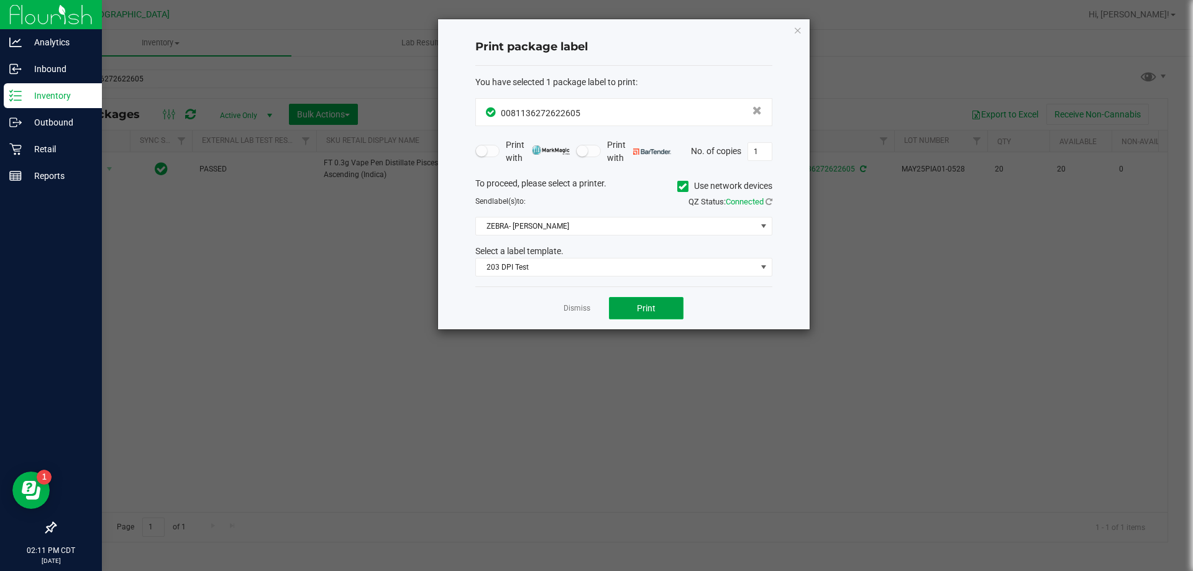
click at [647, 310] on span "Print" at bounding box center [646, 308] width 19 height 10
click at [585, 307] on link "Dismiss" at bounding box center [576, 308] width 27 height 11
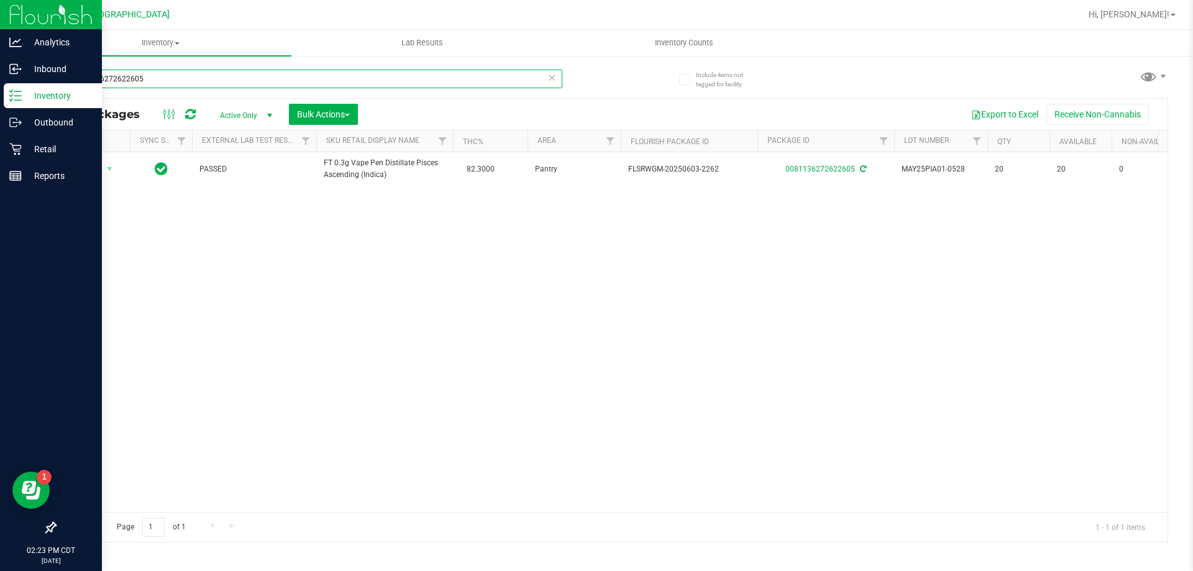
drag, startPoint x: 294, startPoint y: 73, endPoint x: 74, endPoint y: 83, distance: 220.7
click at [74, 83] on input "0081136272622605" at bounding box center [308, 79] width 507 height 19
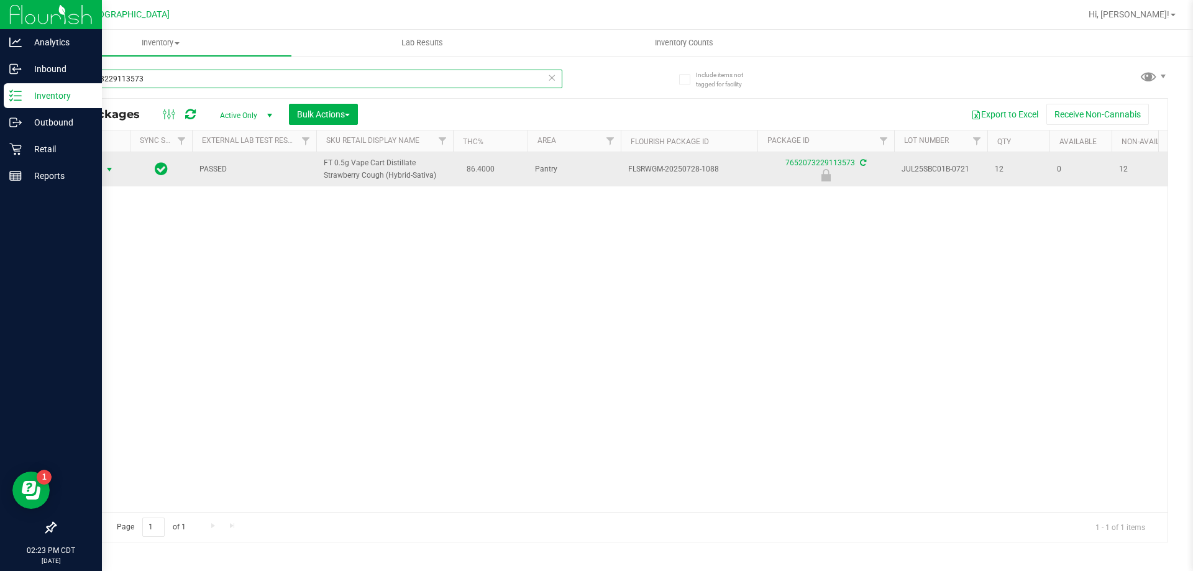
type input "7652073229113573"
click at [91, 165] on span "Action" at bounding box center [85, 169] width 34 height 17
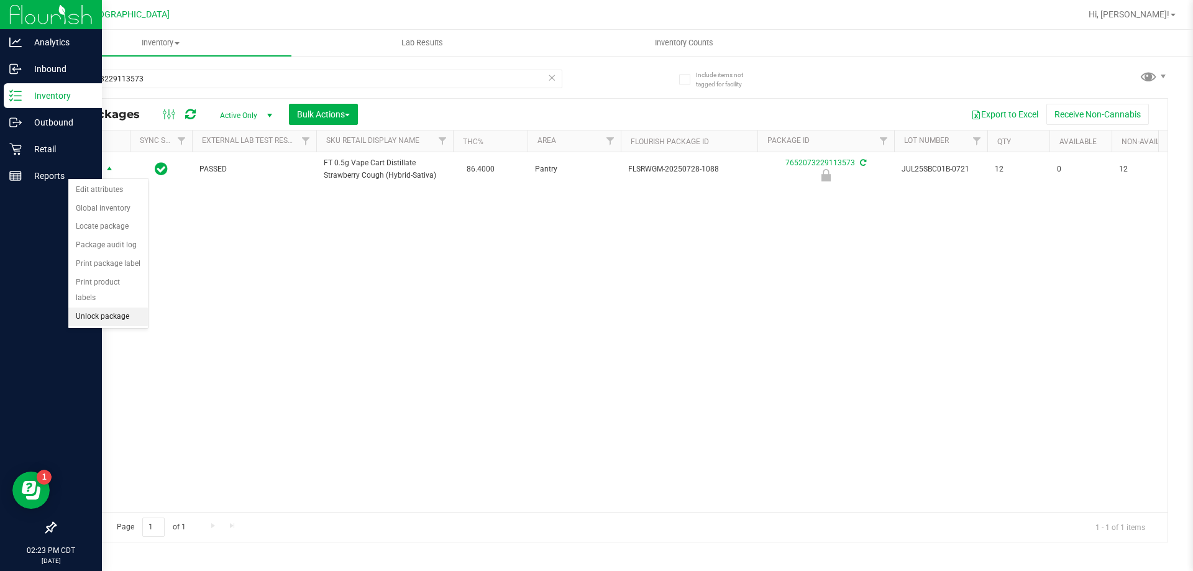
click at [111, 307] on li "Unlock package" at bounding box center [108, 316] width 80 height 19
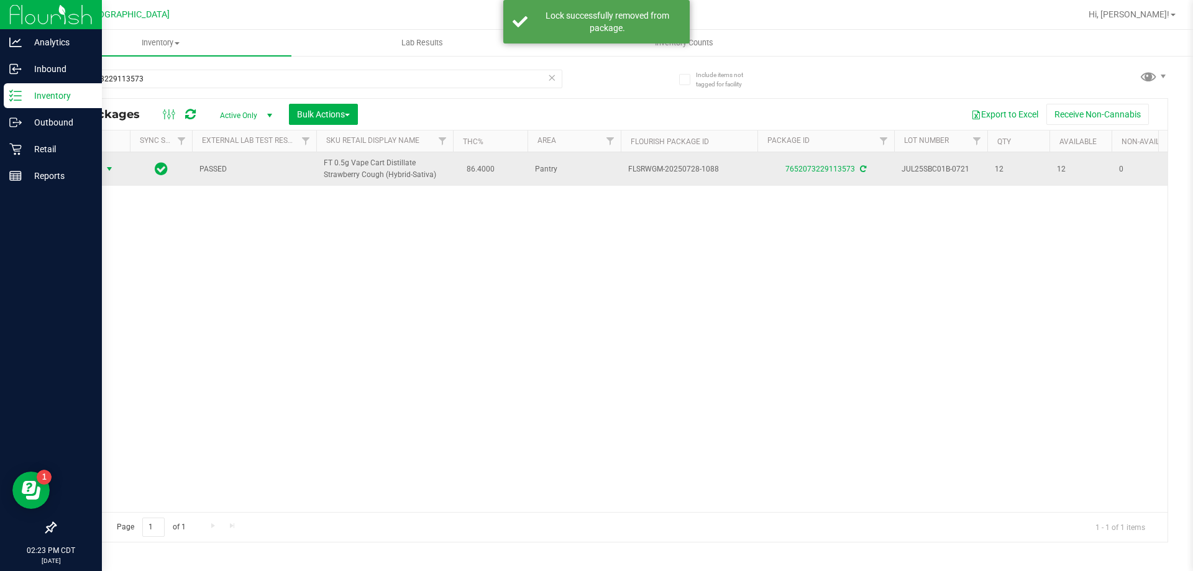
click at [102, 166] on span "select" at bounding box center [110, 168] width 16 height 17
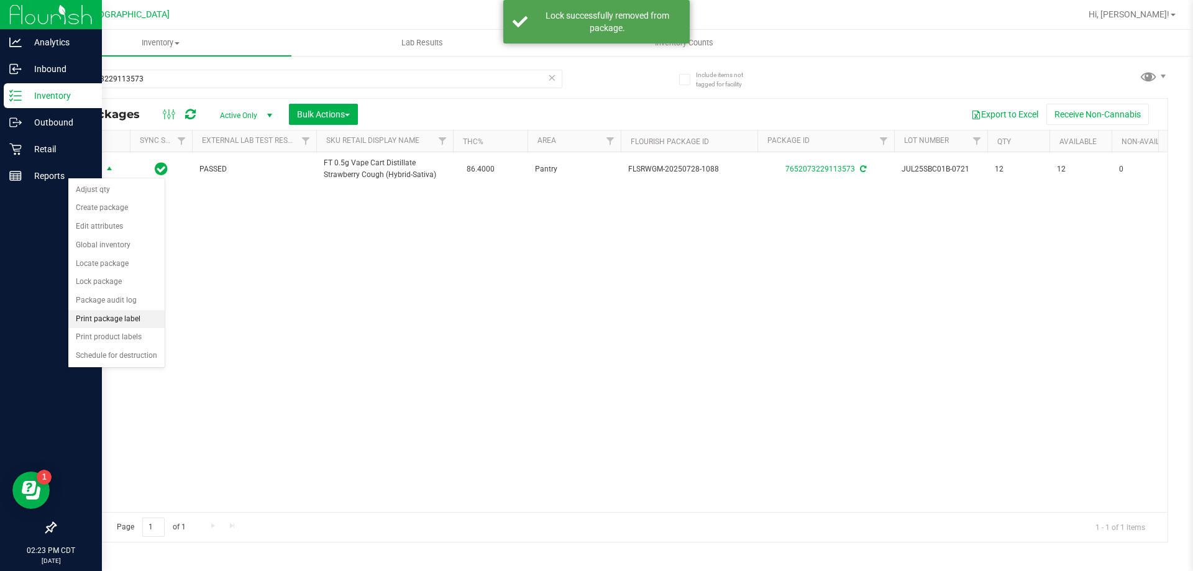
click at [107, 318] on li "Print package label" at bounding box center [116, 319] width 96 height 19
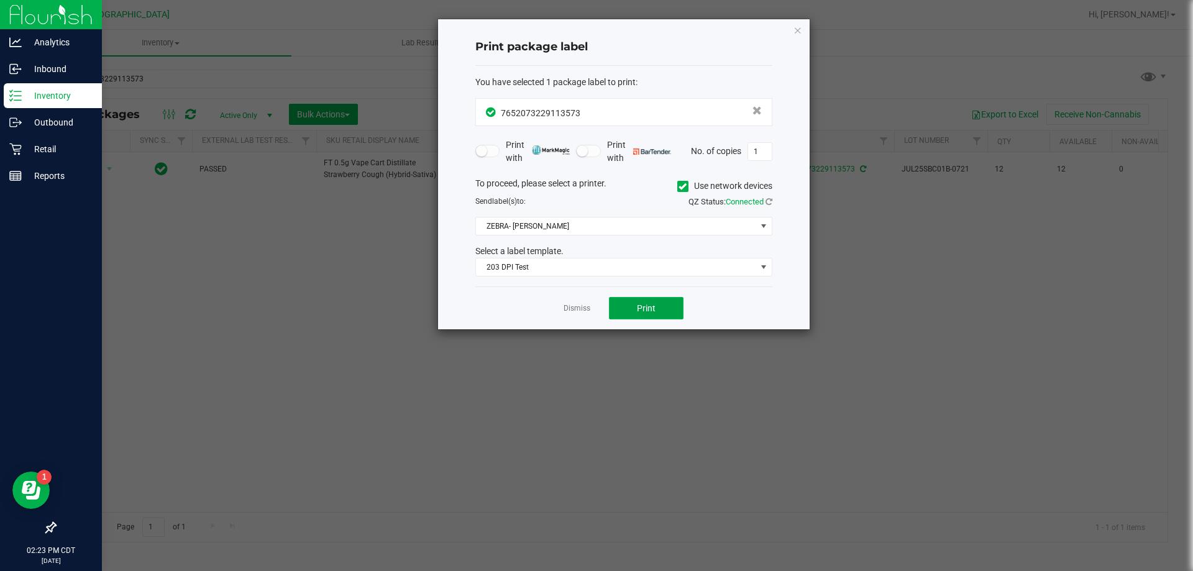
click at [649, 319] on button "Print" at bounding box center [646, 308] width 75 height 22
click at [583, 299] on div "Dismiss Print" at bounding box center [623, 307] width 297 height 43
click at [575, 307] on link "Dismiss" at bounding box center [576, 308] width 27 height 11
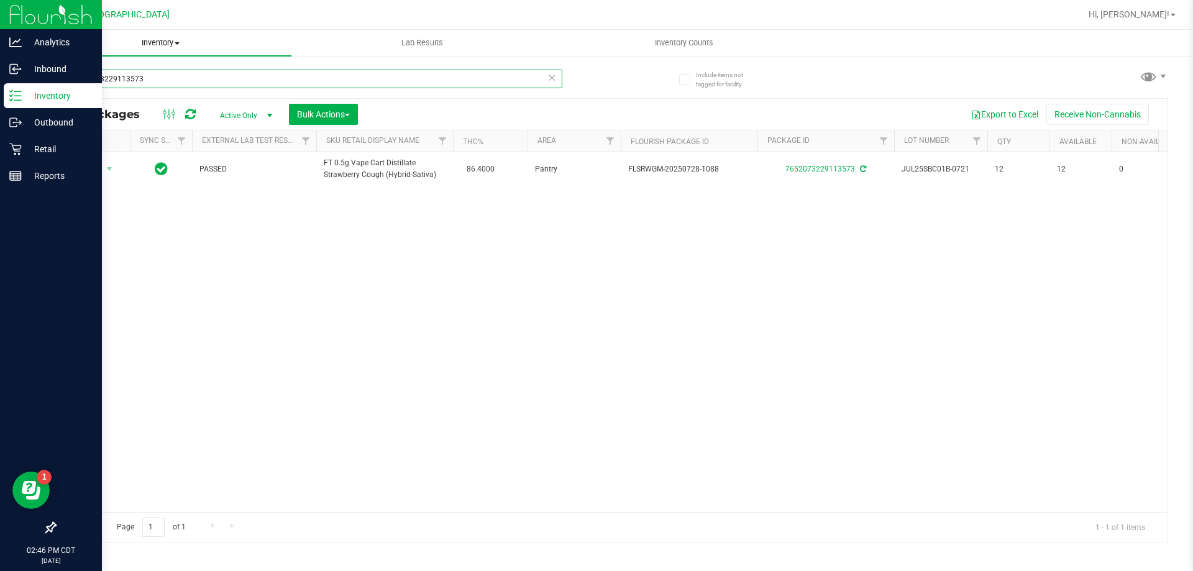
drag, startPoint x: 281, startPoint y: 73, endPoint x: 53, endPoint y: 52, distance: 229.0
click at [53, 52] on inventory "Inventory All packages All inventory Waste log Create inventory Lab Results Inv…" at bounding box center [611, 232] width 1163 height 404
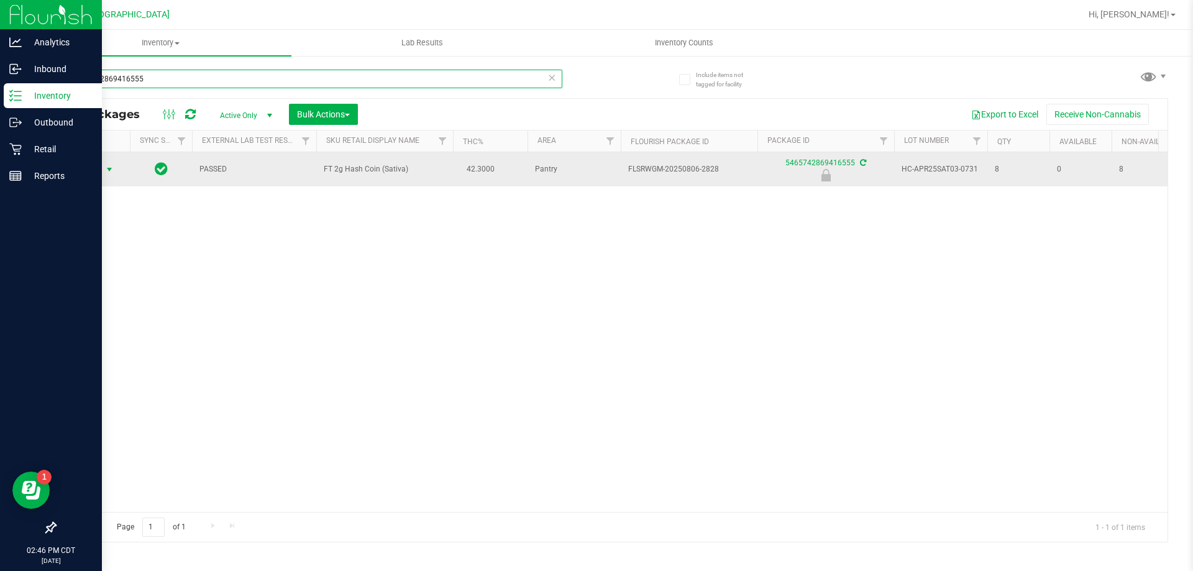
type input "5465742869416555"
click at [98, 168] on span "Action" at bounding box center [85, 169] width 34 height 17
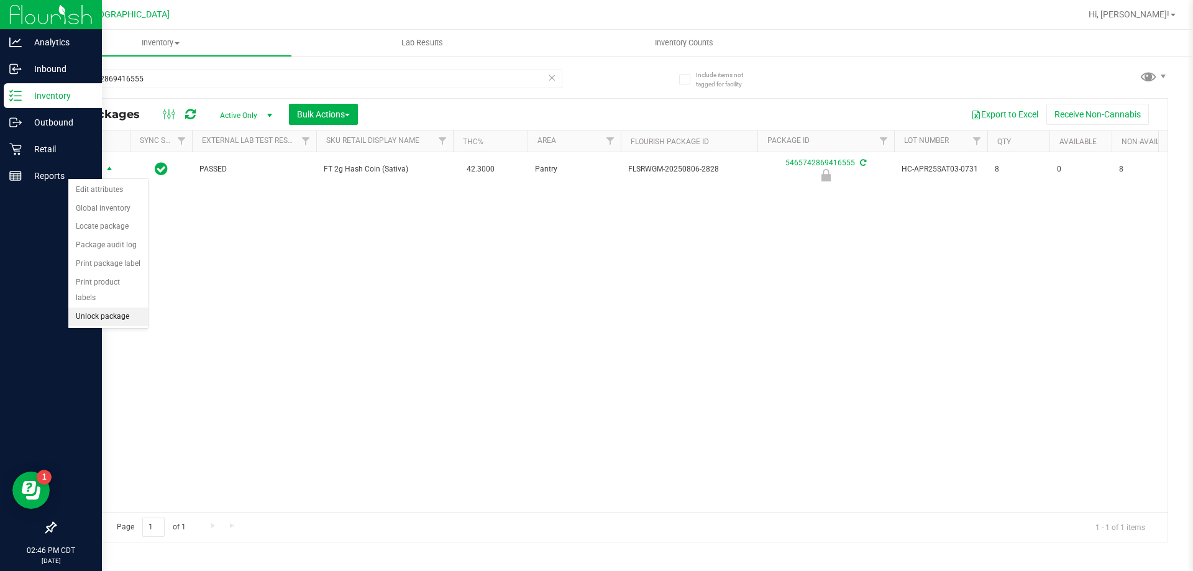
click at [99, 307] on li "Unlock package" at bounding box center [108, 316] width 80 height 19
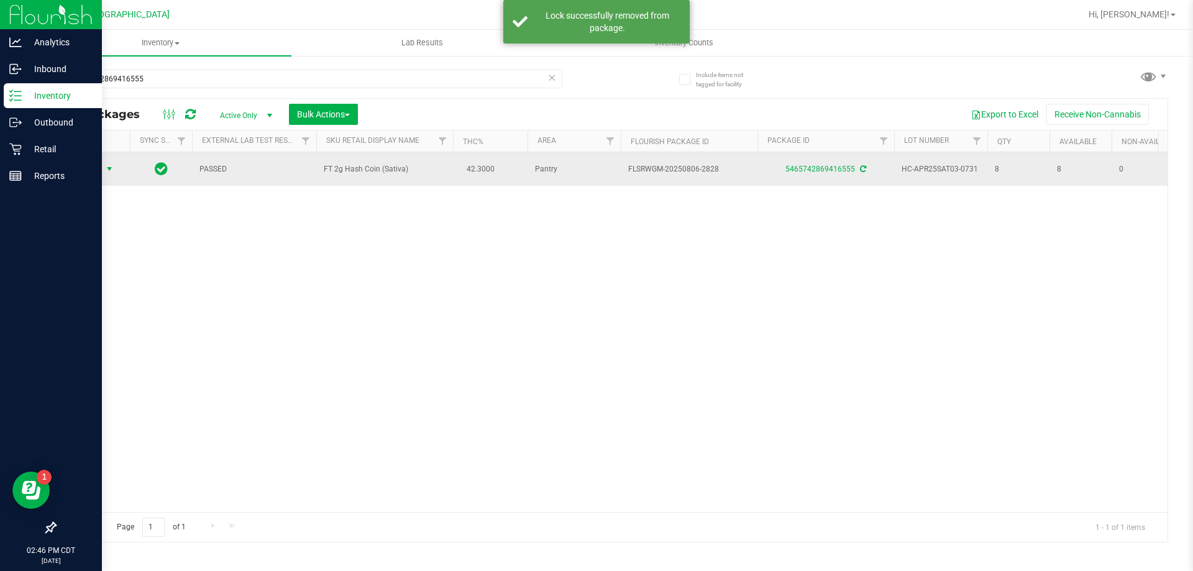
click at [111, 160] on span "select" at bounding box center [110, 168] width 16 height 17
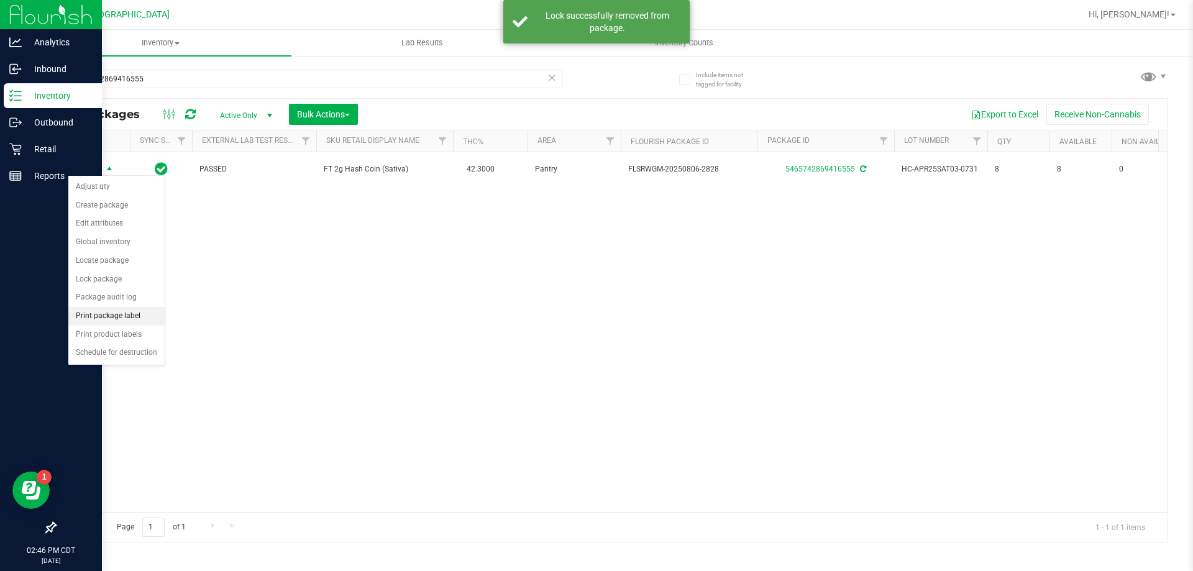
click at [138, 313] on li "Print package label" at bounding box center [116, 316] width 96 height 19
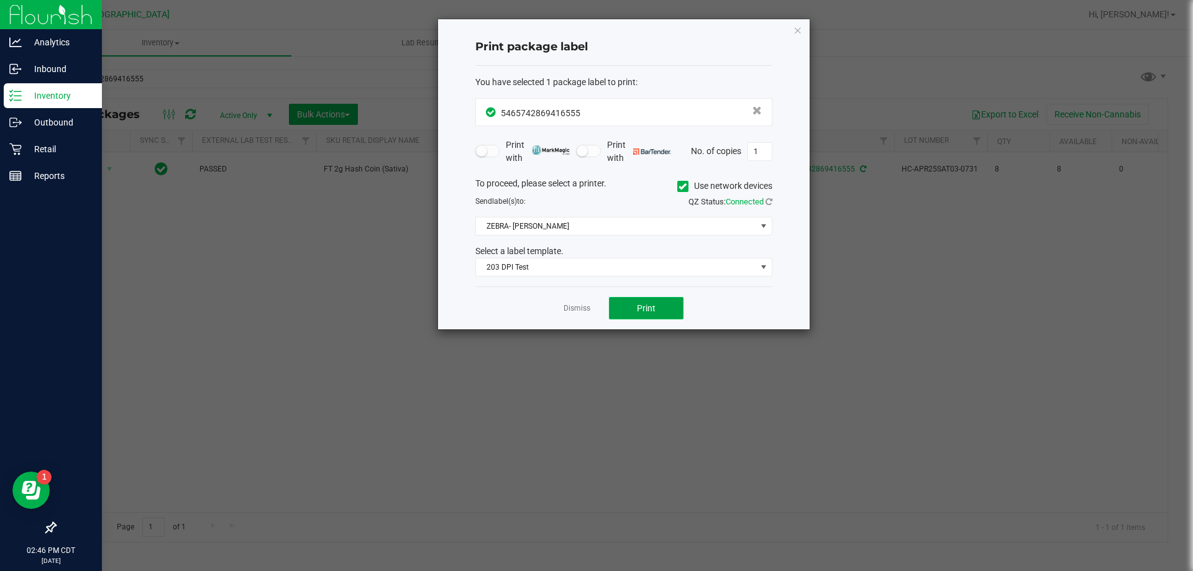
click at [657, 315] on button "Print" at bounding box center [646, 308] width 75 height 22
click at [583, 311] on link "Dismiss" at bounding box center [576, 308] width 27 height 11
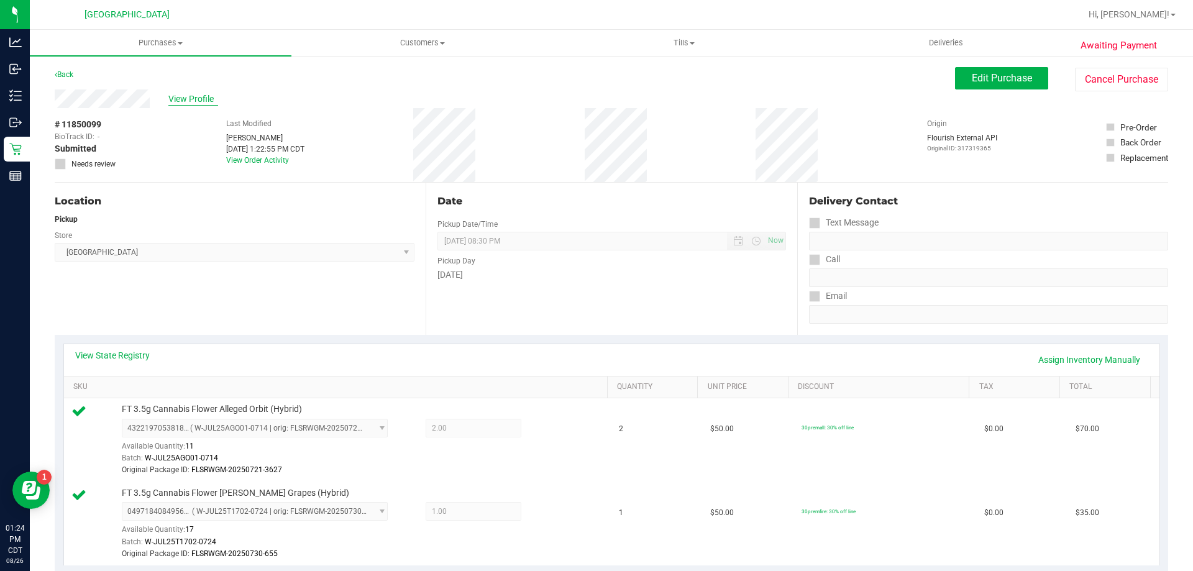
click at [177, 100] on span "View Profile" at bounding box center [193, 99] width 50 height 13
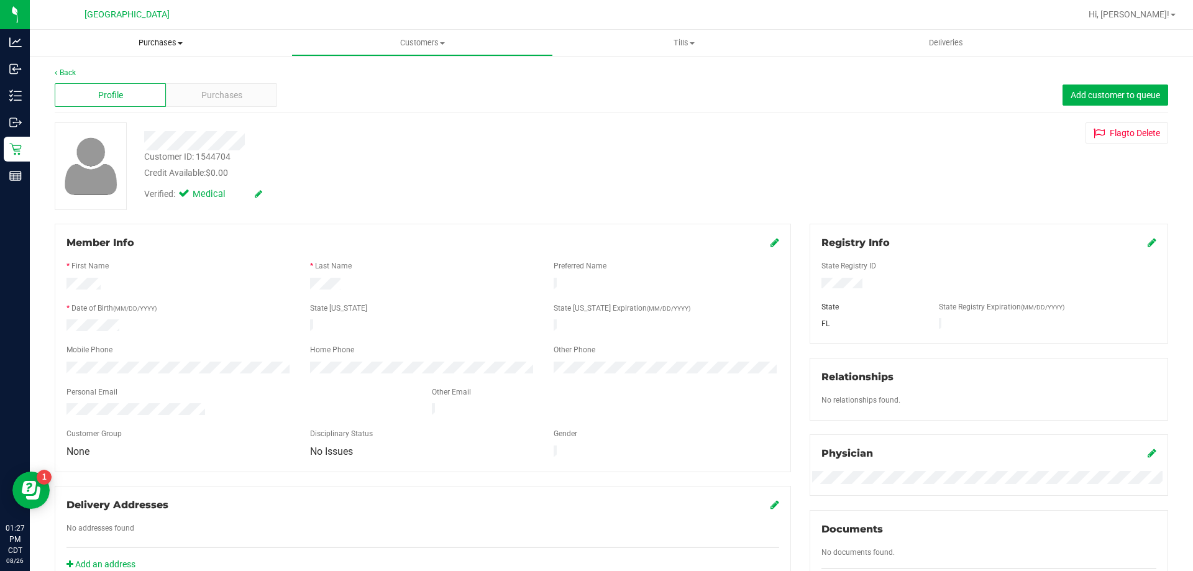
click at [143, 42] on span "Purchases" at bounding box center [161, 42] width 262 height 11
click at [71, 90] on span "Fulfillment" at bounding box center [68, 89] width 77 height 11
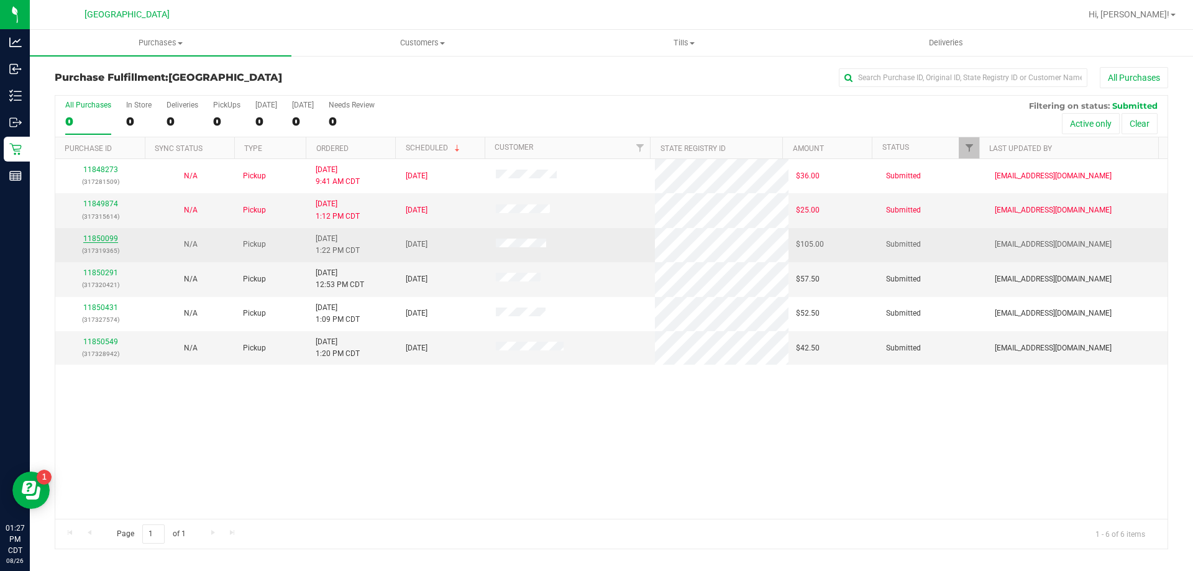
click at [112, 235] on link "11850099" at bounding box center [100, 238] width 35 height 9
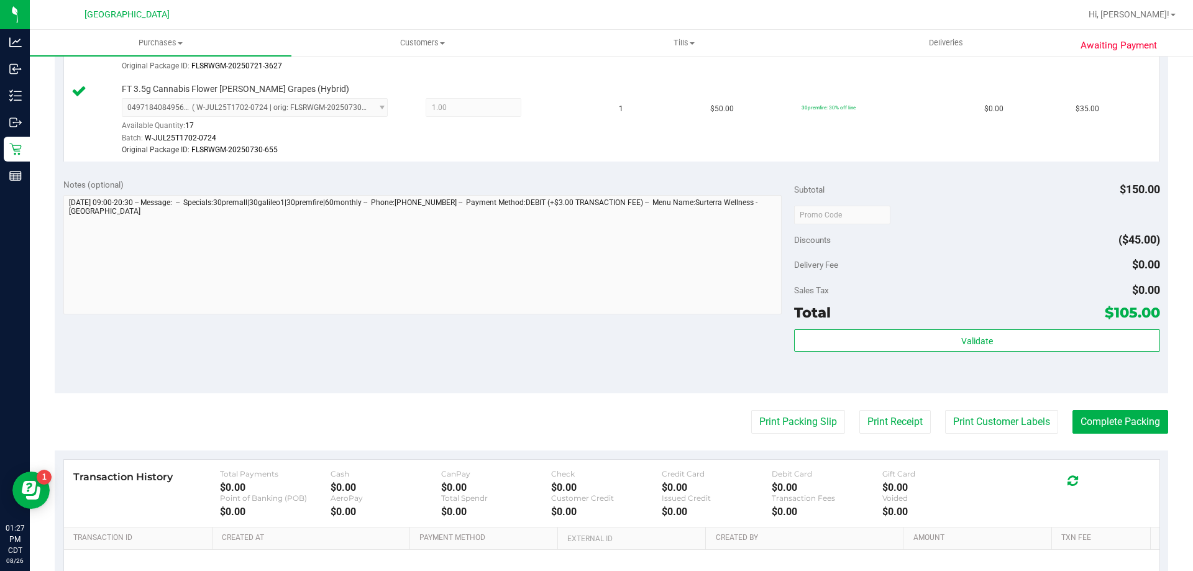
scroll to position [435, 0]
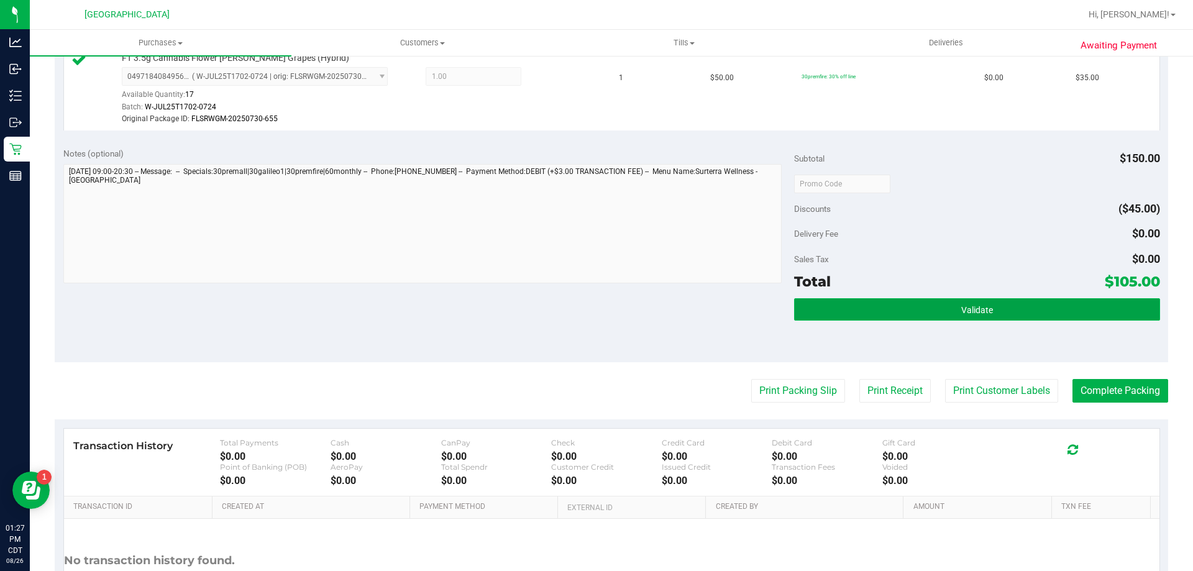
click at [880, 316] on button "Validate" at bounding box center [976, 309] width 365 height 22
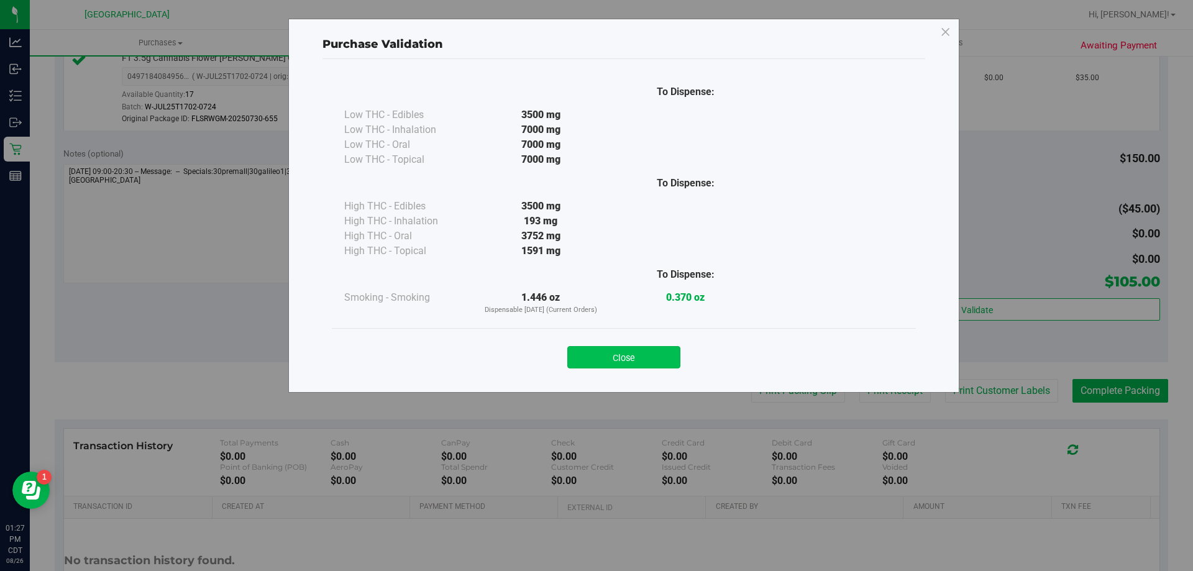
click at [661, 353] on button "Close" at bounding box center [623, 357] width 113 height 22
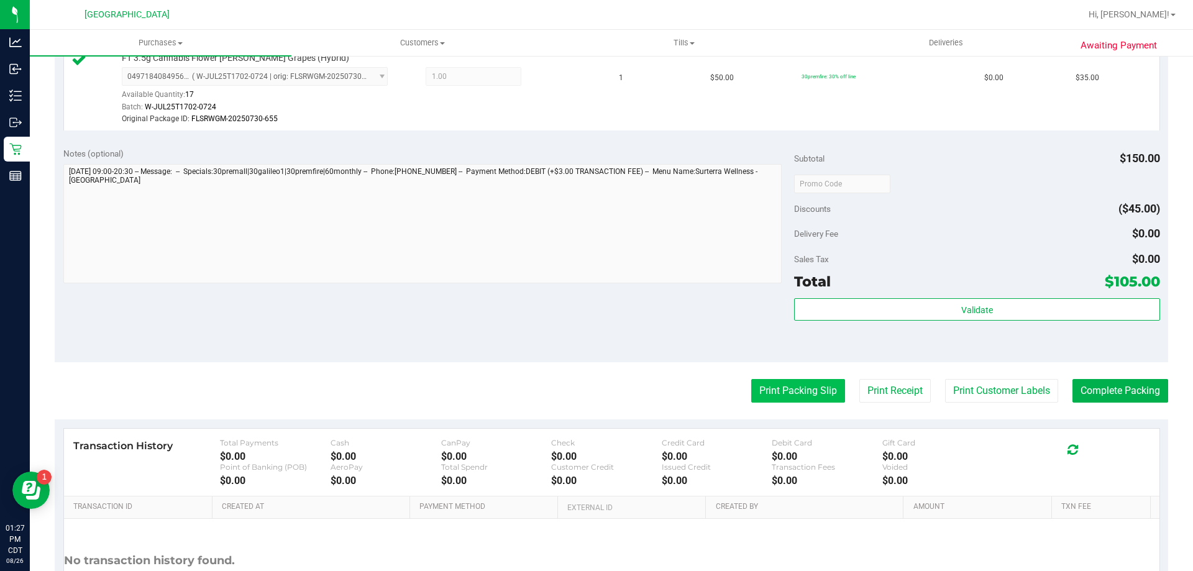
click at [808, 386] on button "Print Packing Slip" at bounding box center [798, 391] width 94 height 24
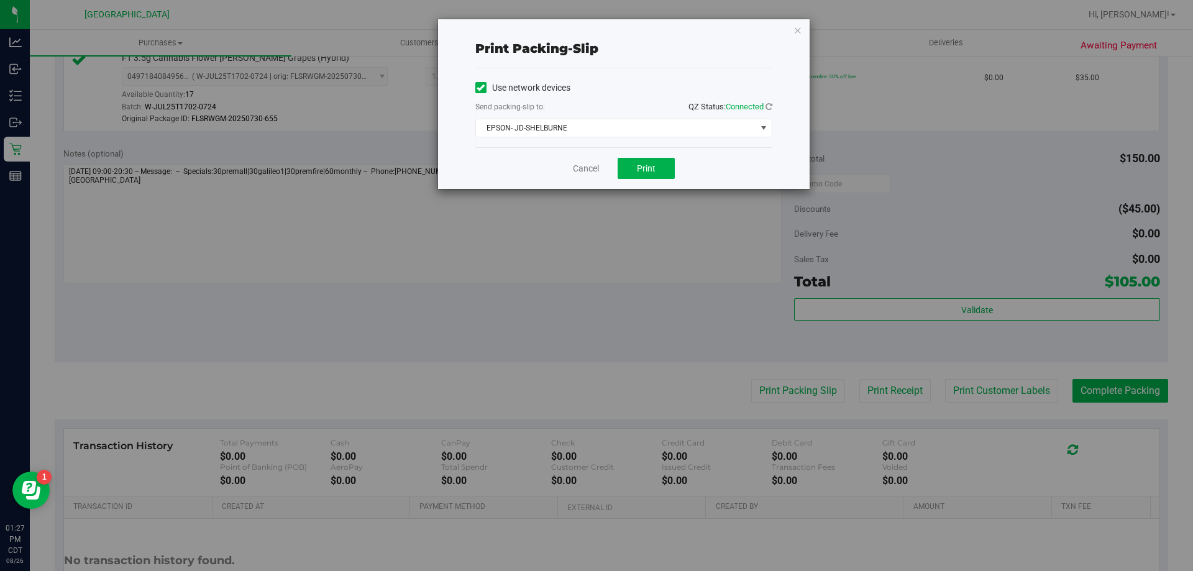
click at [649, 155] on div "Cancel Print" at bounding box center [623, 168] width 297 height 42
click at [649, 171] on span "Print" at bounding box center [646, 168] width 19 height 10
click at [585, 169] on link "Cancel" at bounding box center [586, 168] width 26 height 13
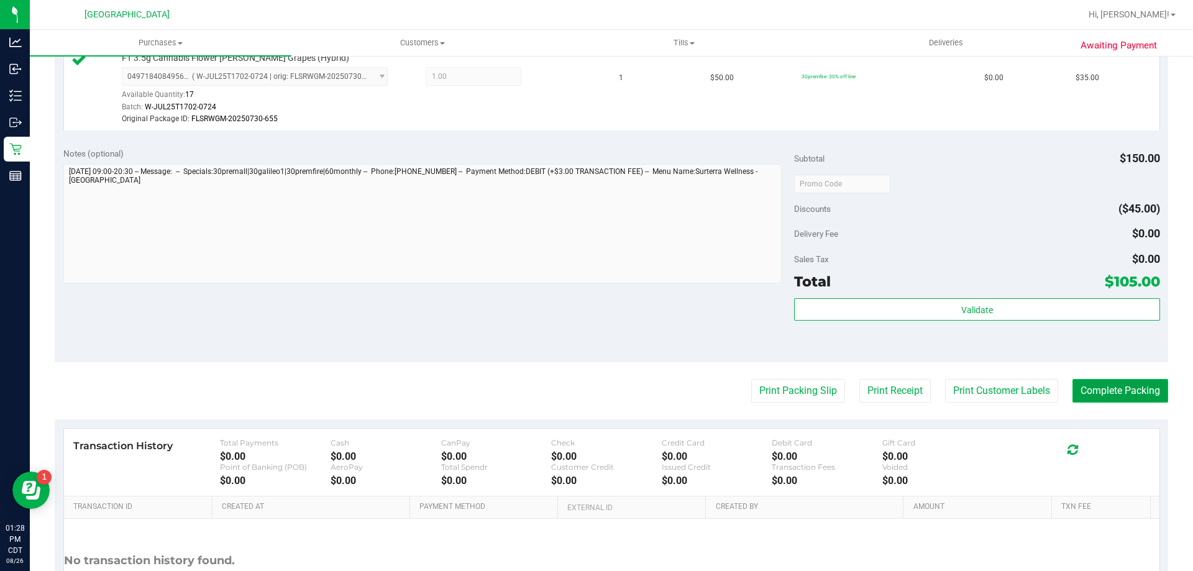
click at [1142, 396] on button "Complete Packing" at bounding box center [1120, 391] width 96 height 24
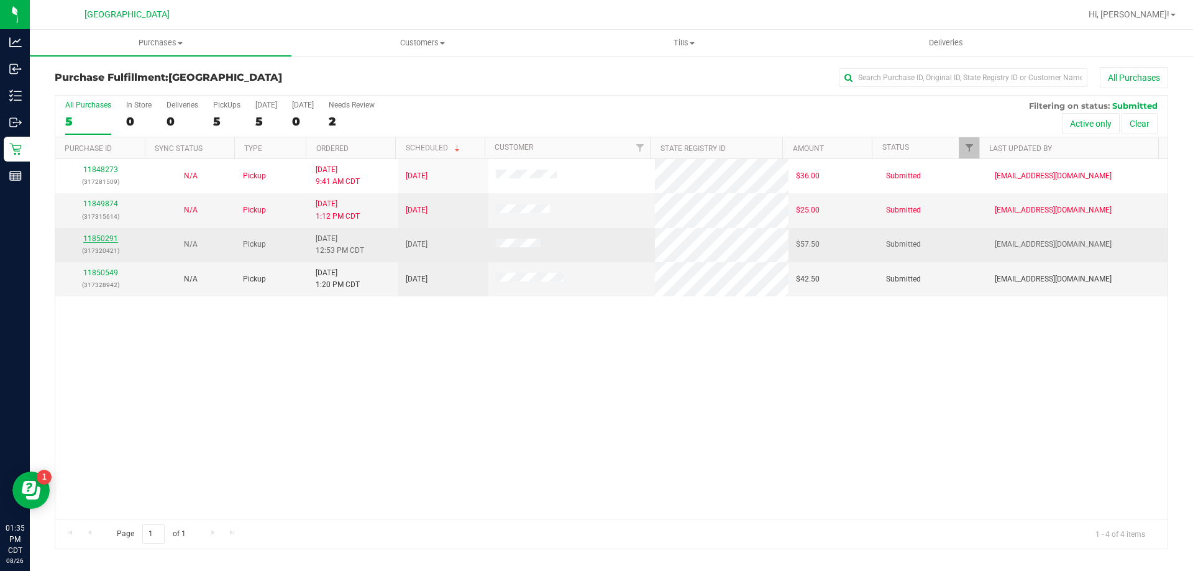
click at [98, 238] on link "11850291" at bounding box center [100, 238] width 35 height 9
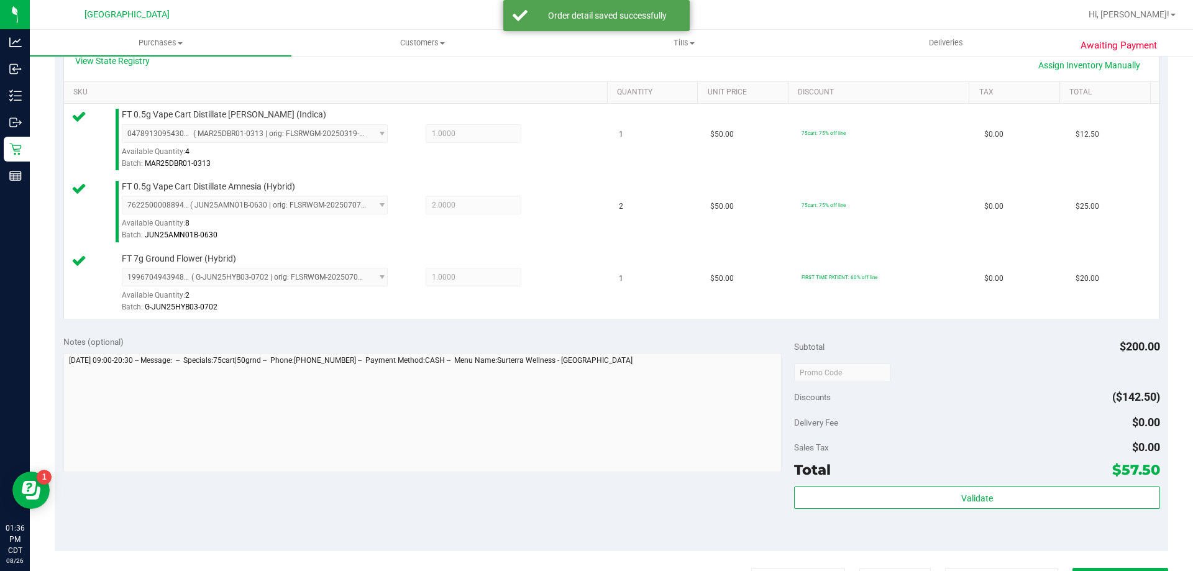
scroll to position [311, 0]
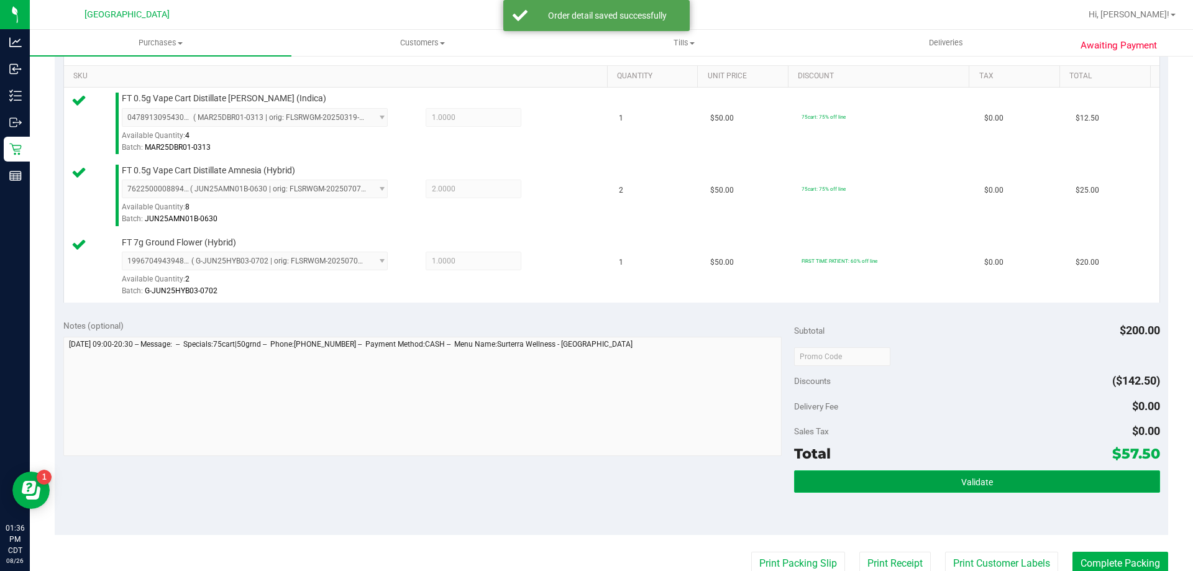
click at [985, 486] on button "Validate" at bounding box center [976, 481] width 365 height 22
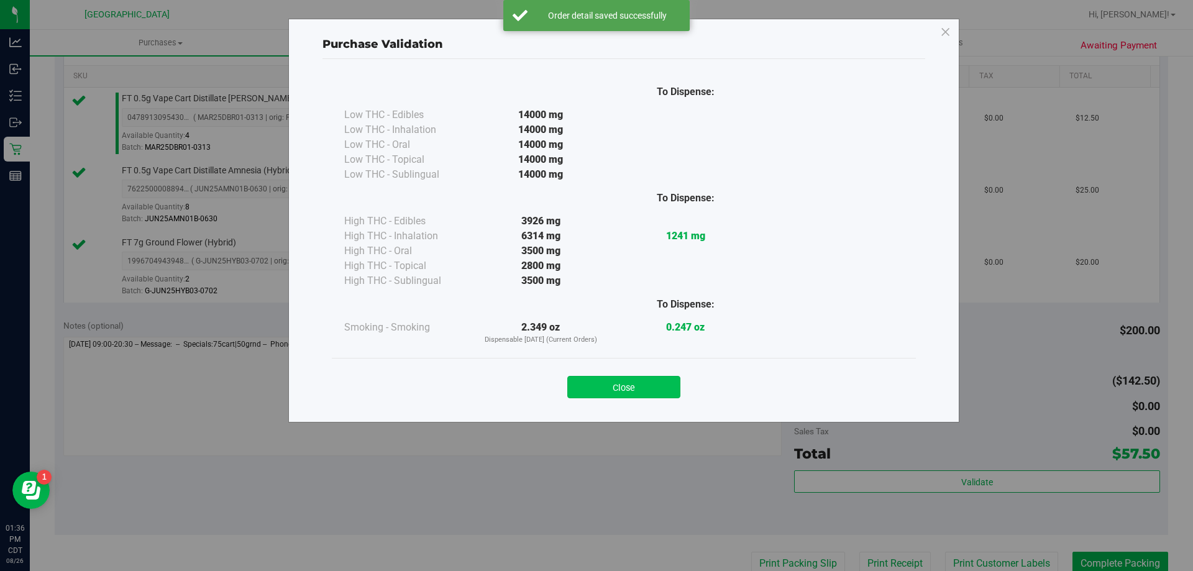
click at [606, 385] on button "Close" at bounding box center [623, 387] width 113 height 22
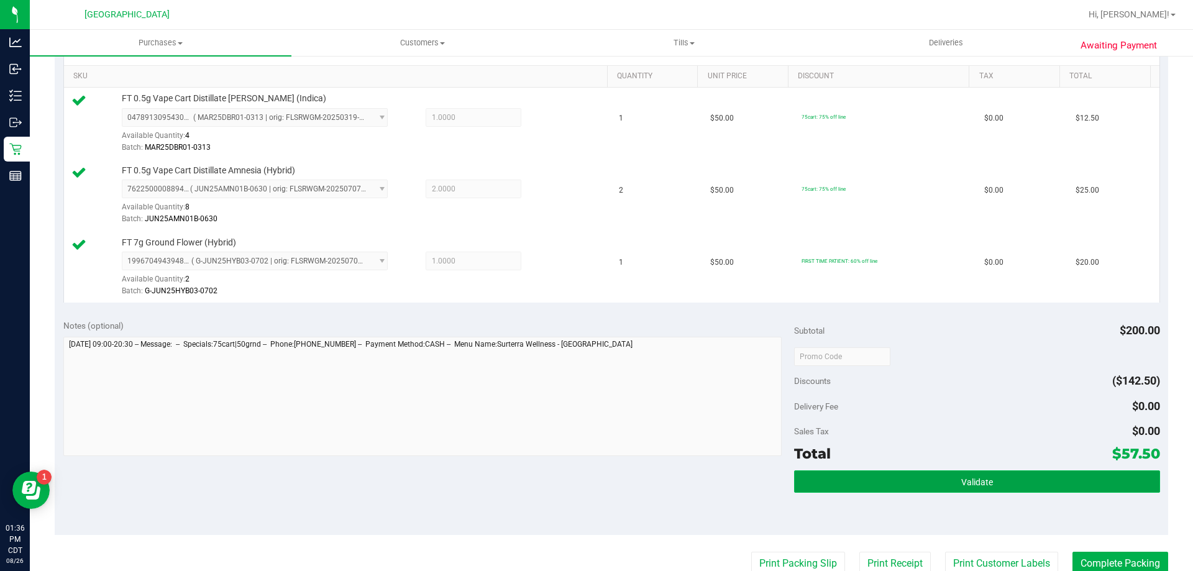
click at [1038, 470] on button "Validate" at bounding box center [976, 481] width 365 height 22
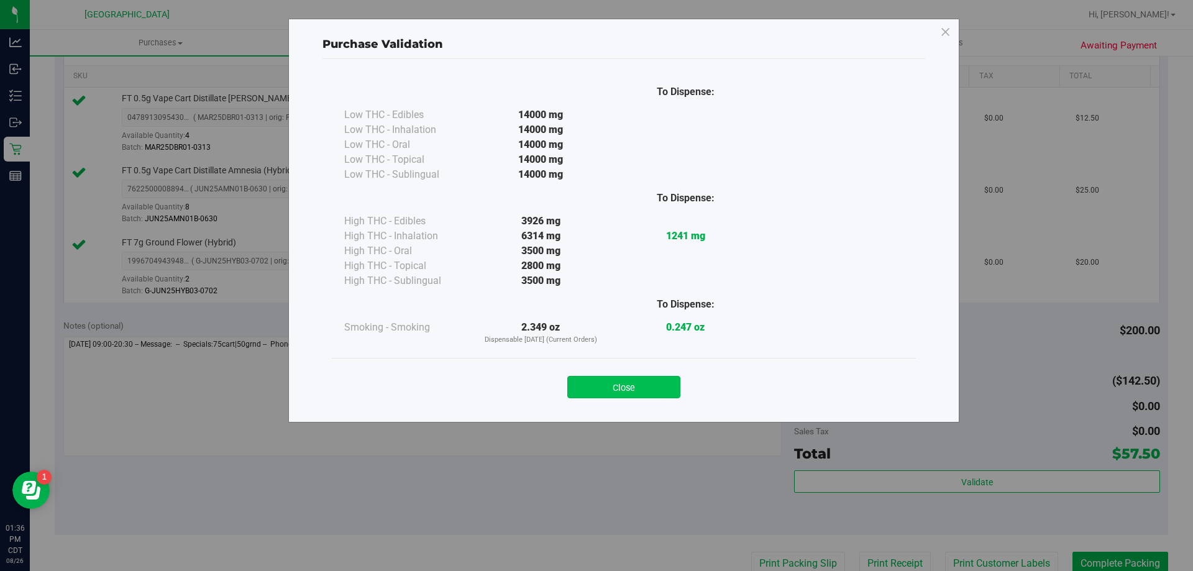
click at [632, 383] on button "Close" at bounding box center [623, 387] width 113 height 22
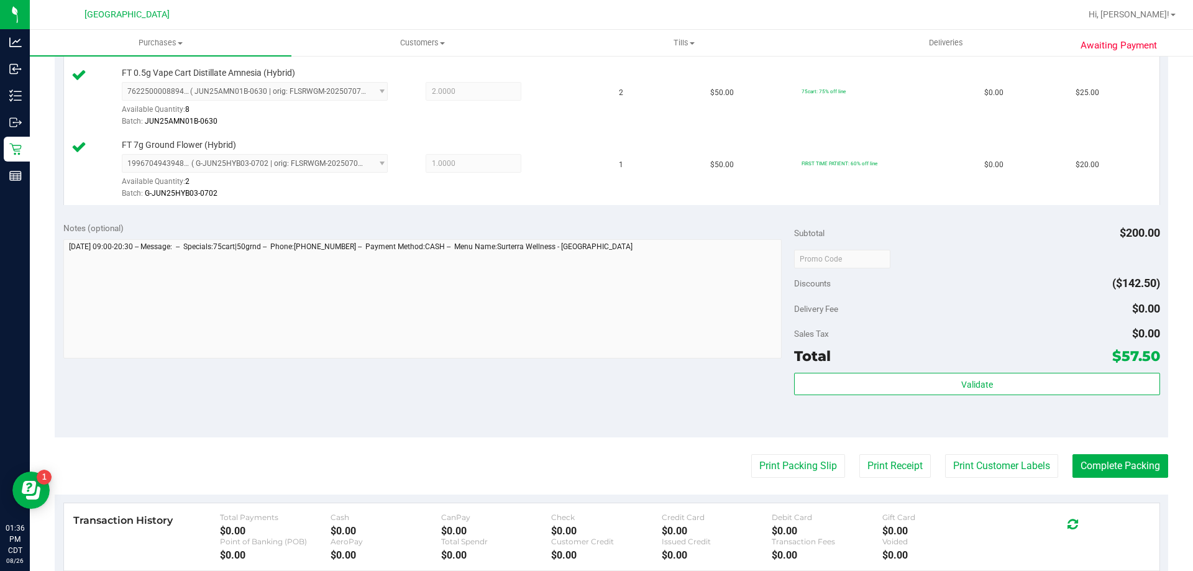
scroll to position [589, 0]
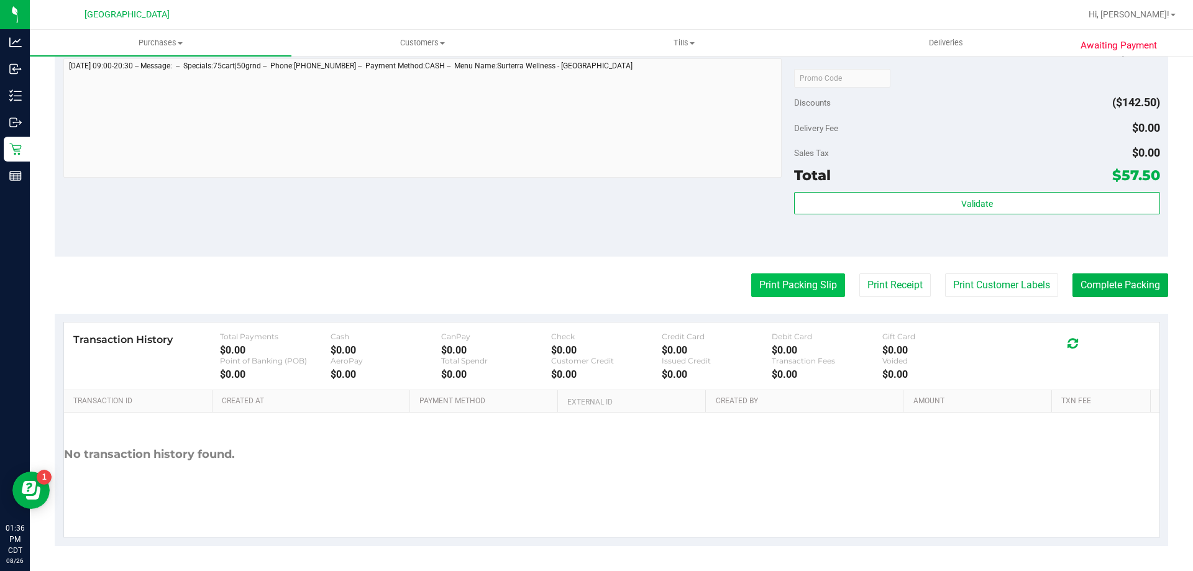
click at [784, 290] on button "Print Packing Slip" at bounding box center [798, 285] width 94 height 24
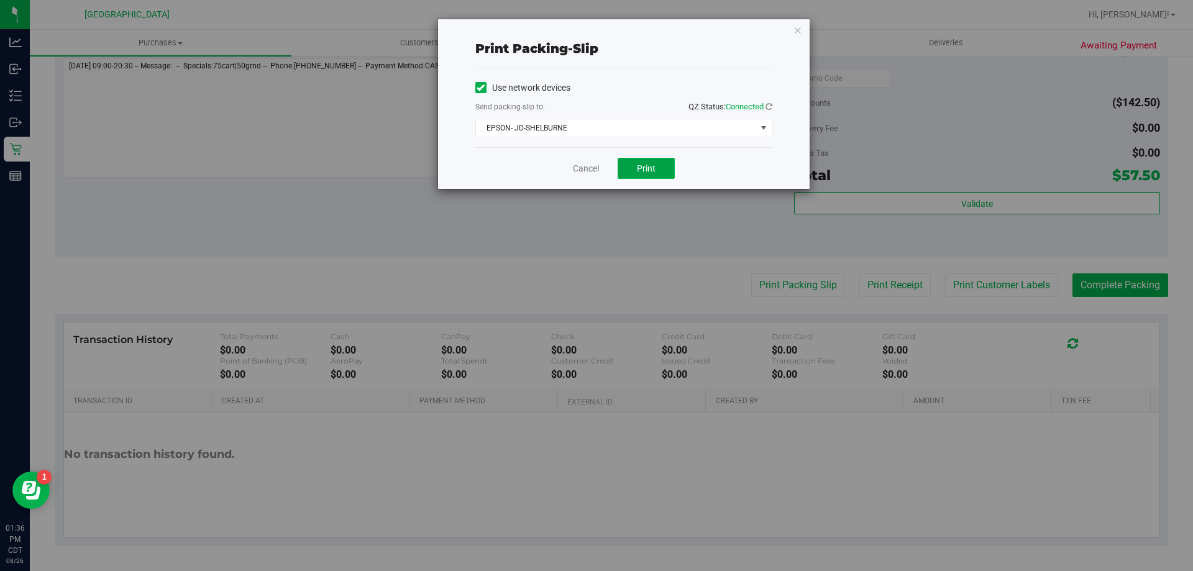
click at [650, 174] on button "Print" at bounding box center [645, 168] width 57 height 21
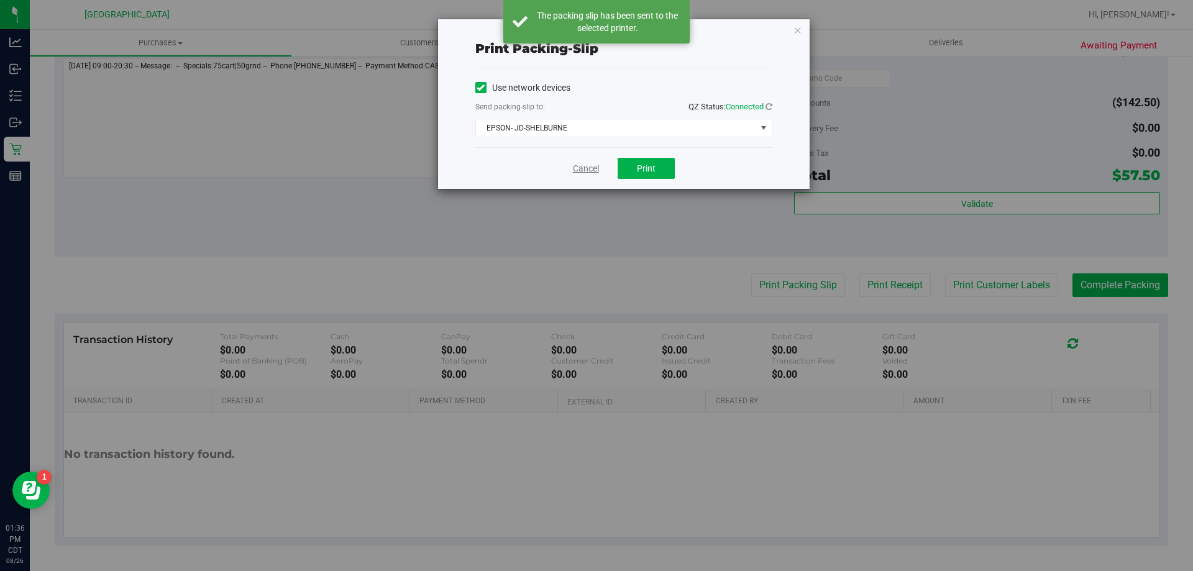
click at [581, 168] on link "Cancel" at bounding box center [586, 168] width 26 height 13
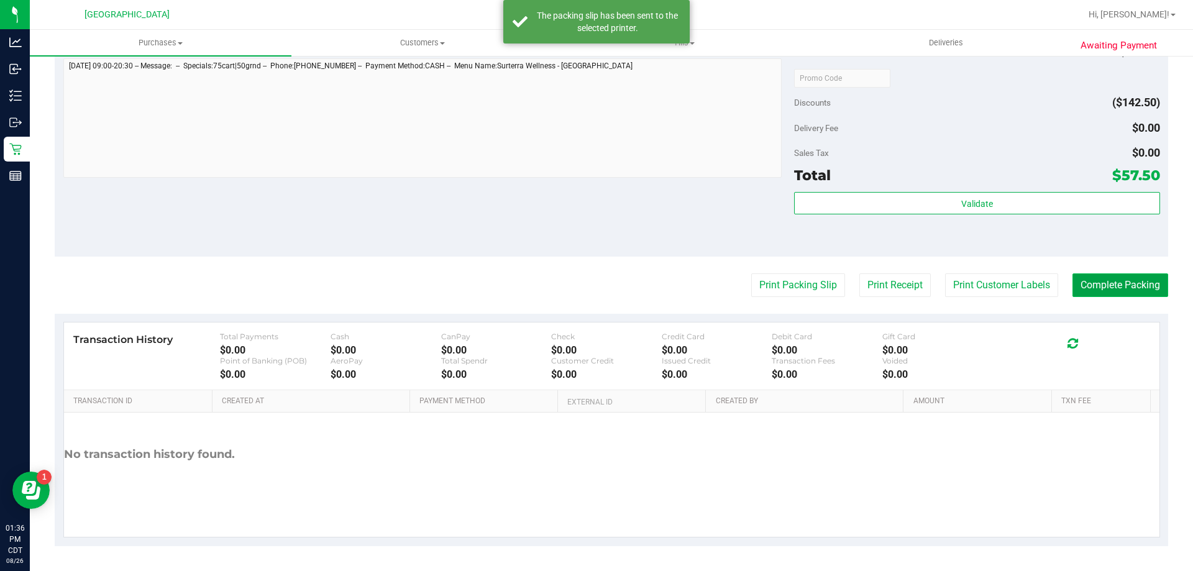
click at [1118, 277] on button "Complete Packing" at bounding box center [1120, 285] width 96 height 24
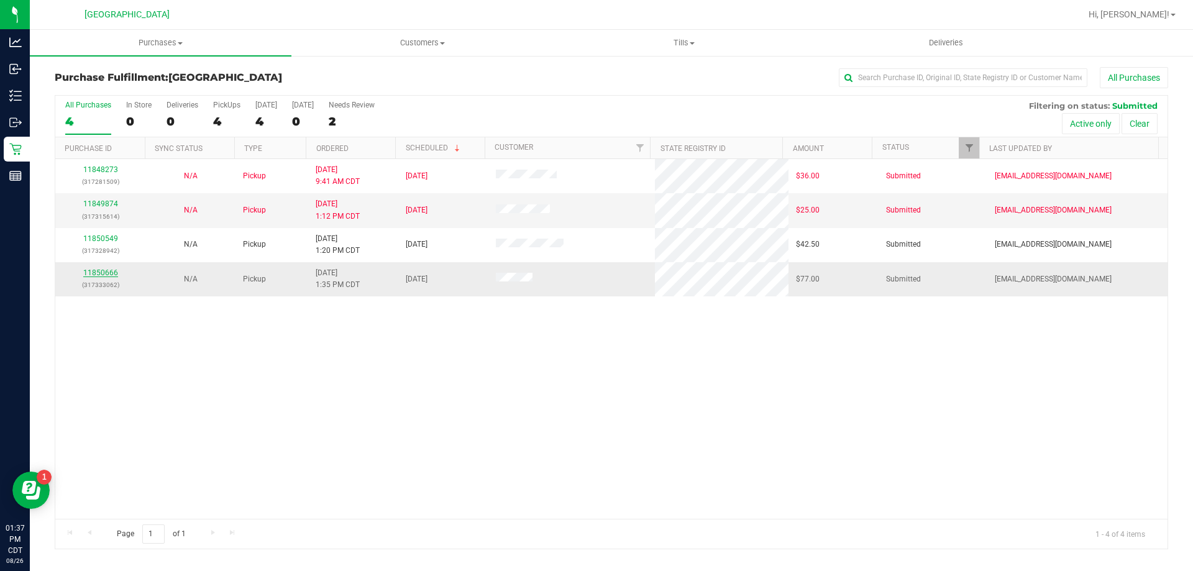
click at [108, 275] on link "11850666" at bounding box center [100, 272] width 35 height 9
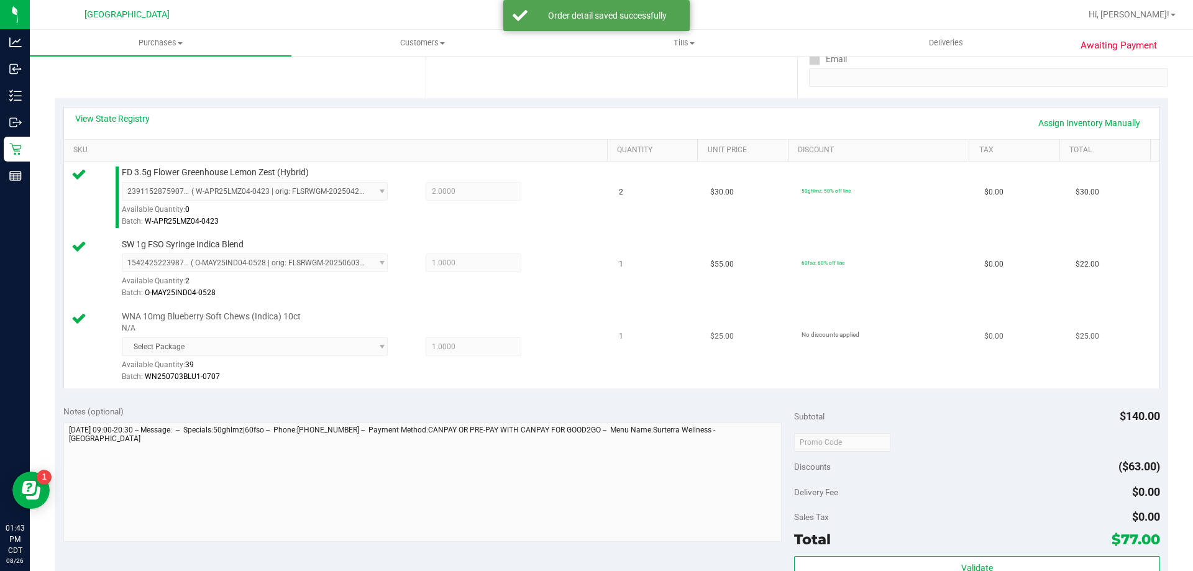
scroll to position [248, 0]
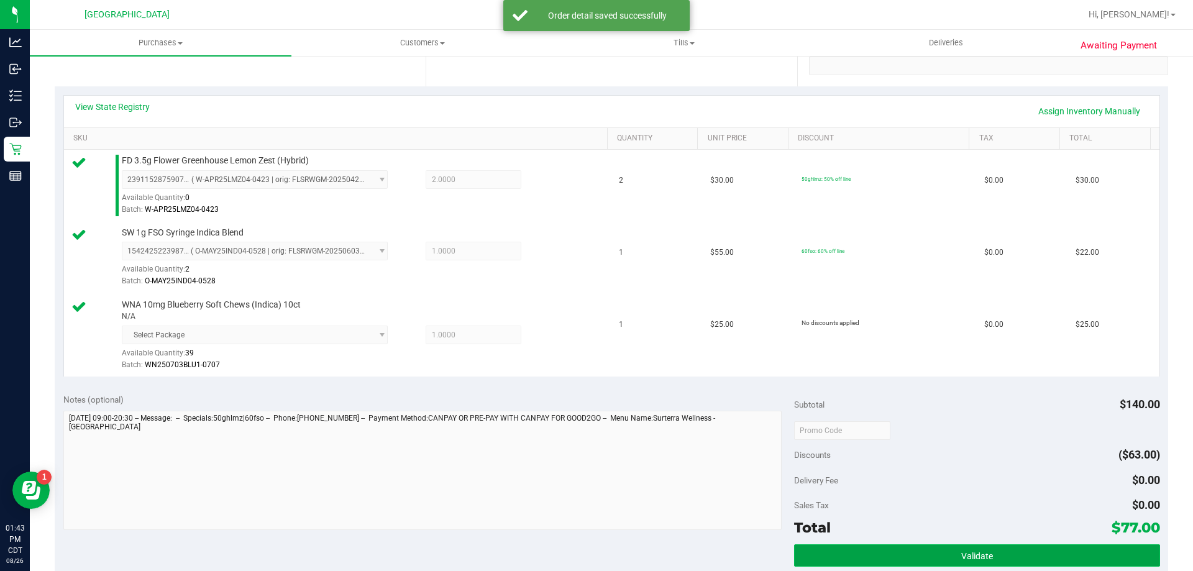
click at [1013, 553] on button "Validate" at bounding box center [976, 555] width 365 height 22
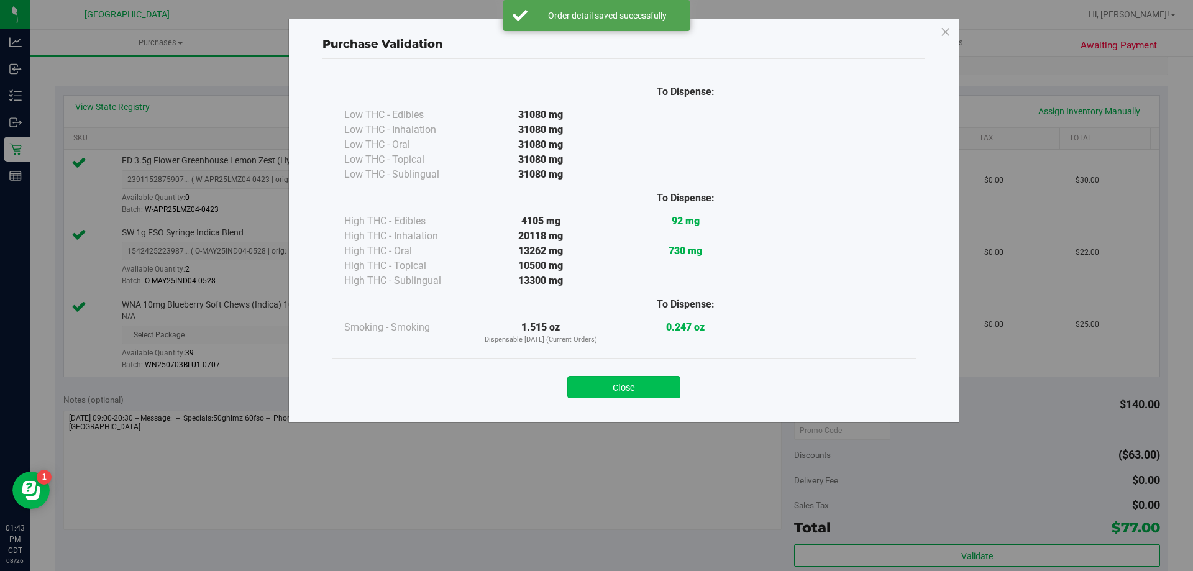
click at [591, 385] on button "Close" at bounding box center [623, 387] width 113 height 22
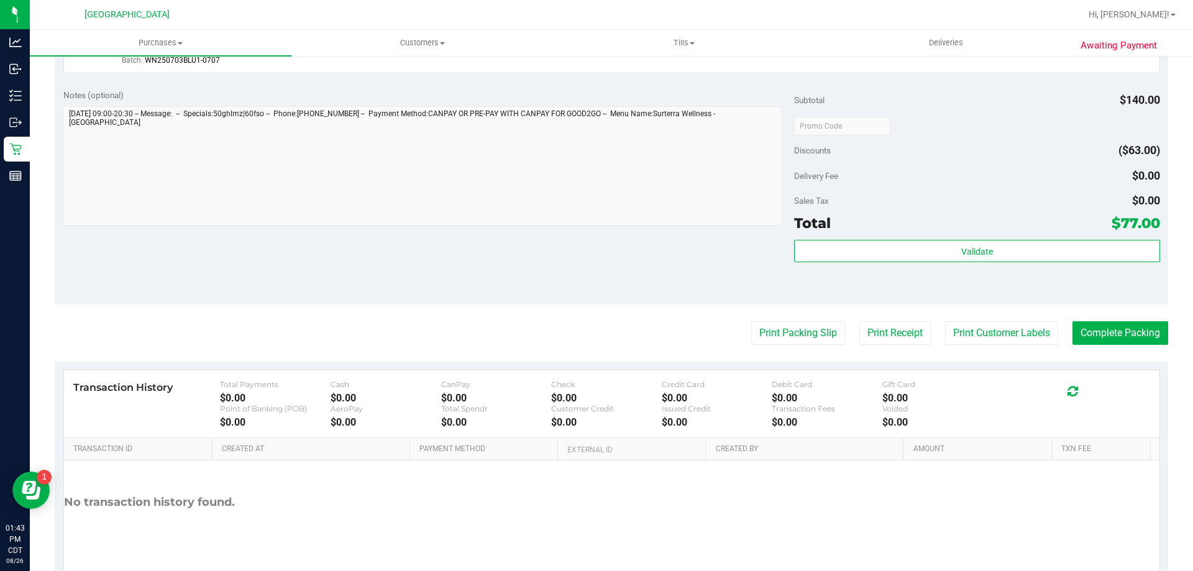
scroll to position [559, 0]
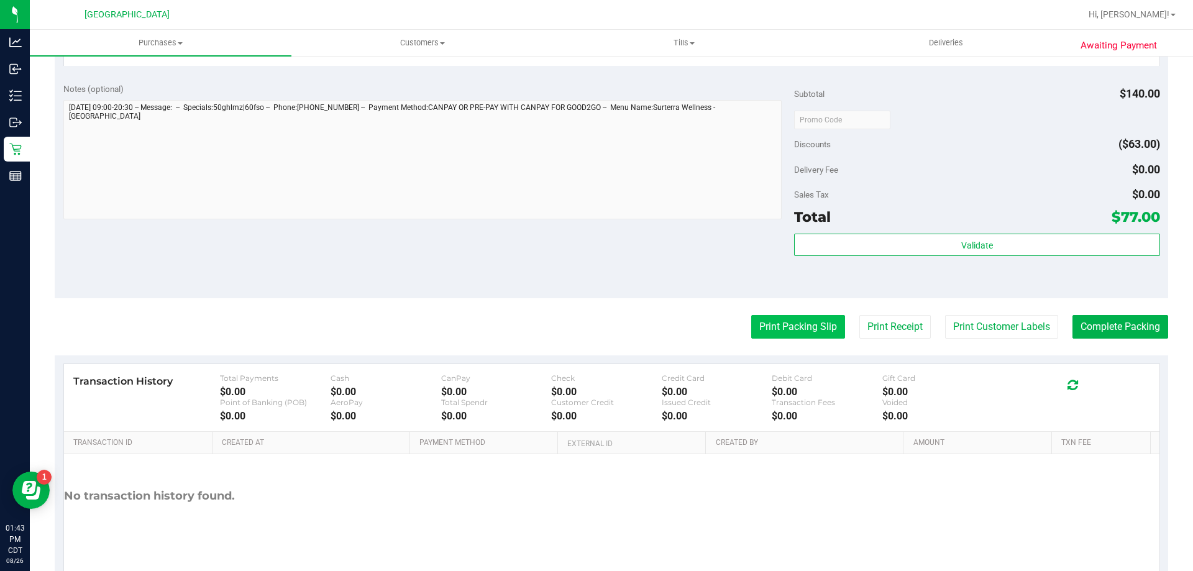
click at [768, 332] on button "Print Packing Slip" at bounding box center [798, 327] width 94 height 24
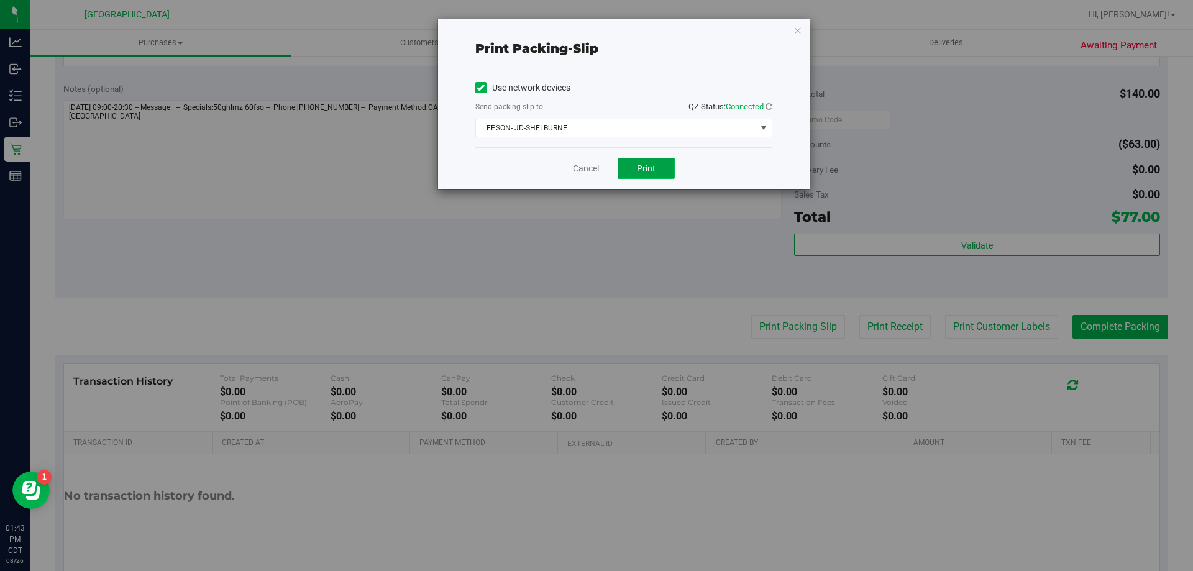
click at [635, 165] on button "Print" at bounding box center [645, 168] width 57 height 21
click at [596, 166] on link "Cancel" at bounding box center [586, 168] width 26 height 13
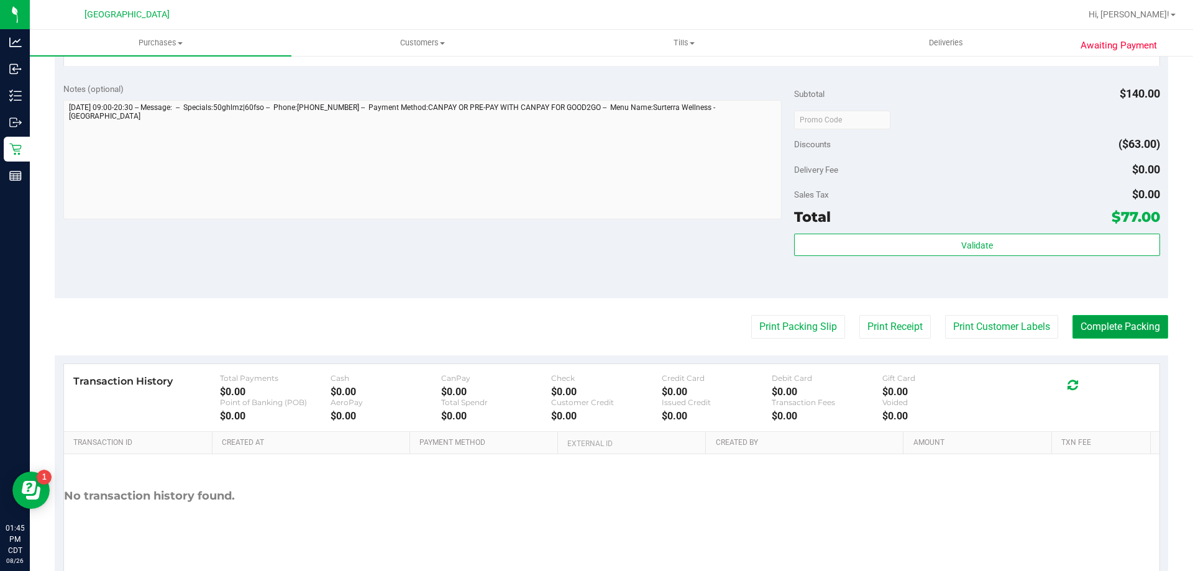
click at [1127, 323] on button "Complete Packing" at bounding box center [1120, 327] width 96 height 24
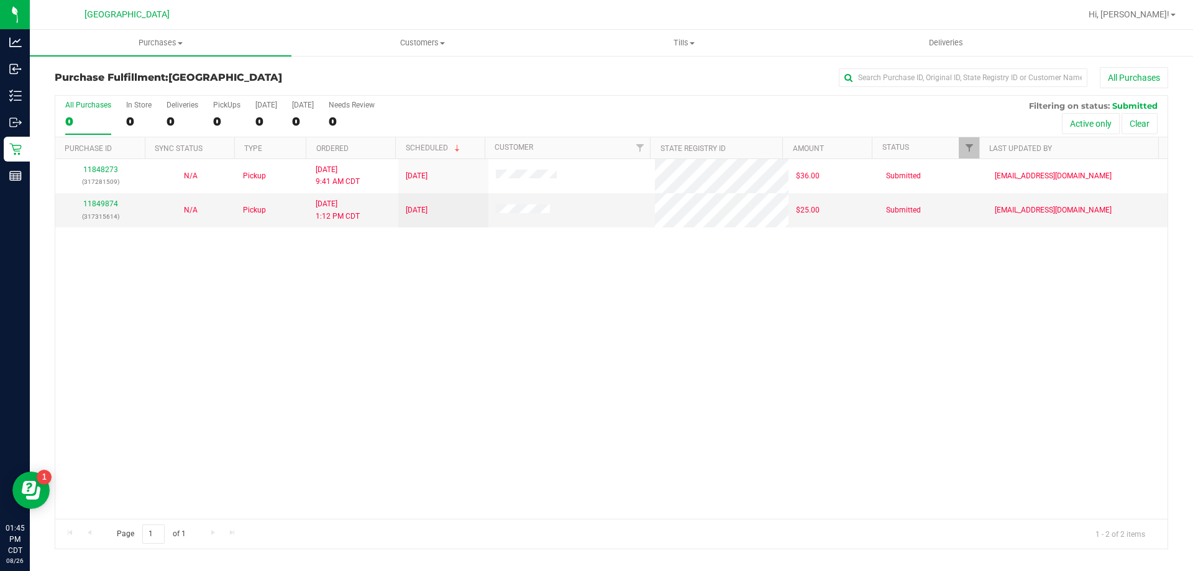
click at [512, 309] on div "11848273 (317281509) N/A Pickup 8/26/2025 9:41 AM CDT 8/26/2025 $36.00 Submitte…" at bounding box center [611, 339] width 1112 height 360
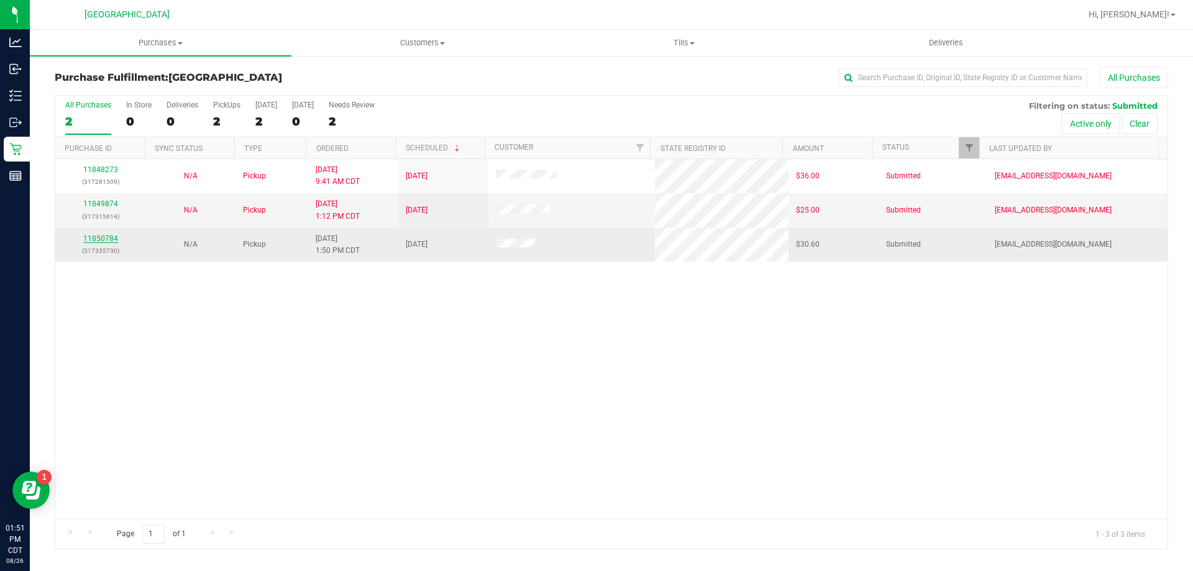
click at [105, 239] on link "11850784" at bounding box center [100, 238] width 35 height 9
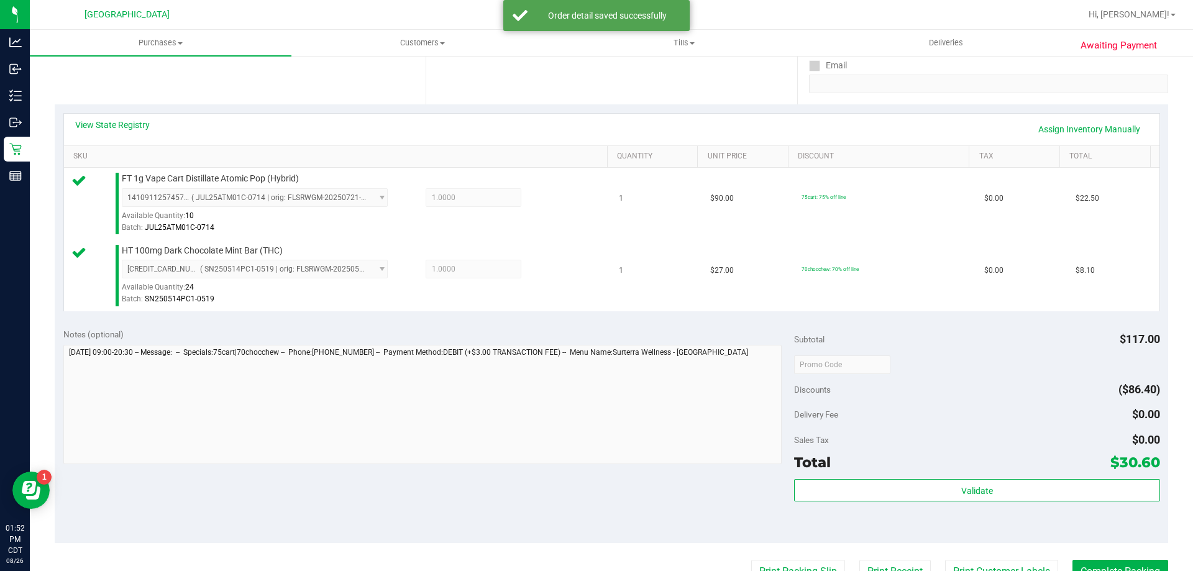
scroll to position [248, 0]
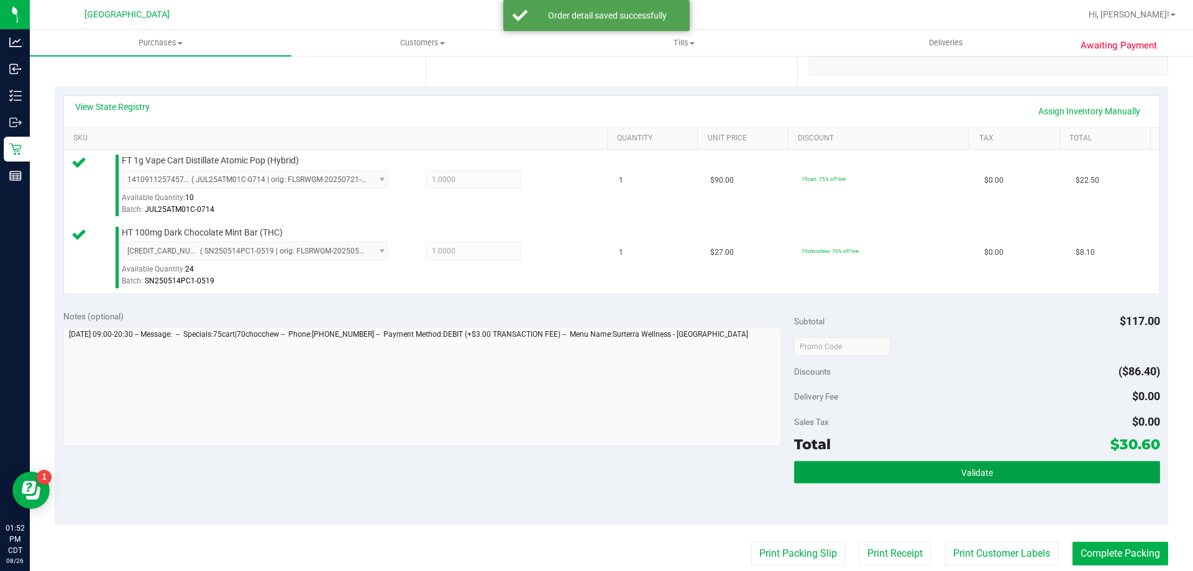
click at [1098, 473] on button "Validate" at bounding box center [976, 472] width 365 height 22
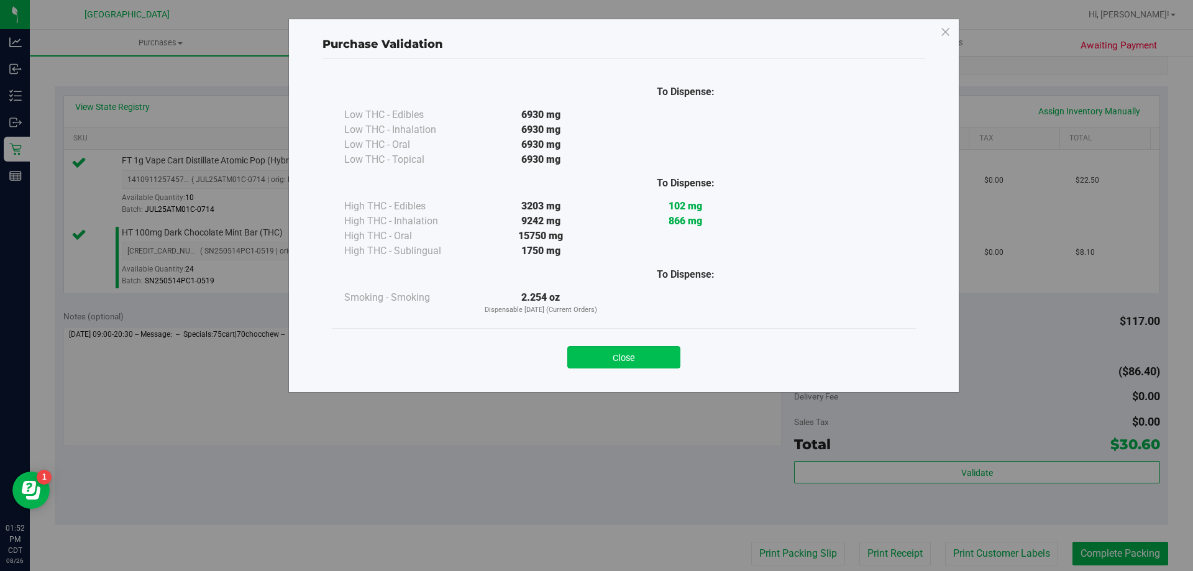
click at [601, 355] on button "Close" at bounding box center [623, 357] width 113 height 22
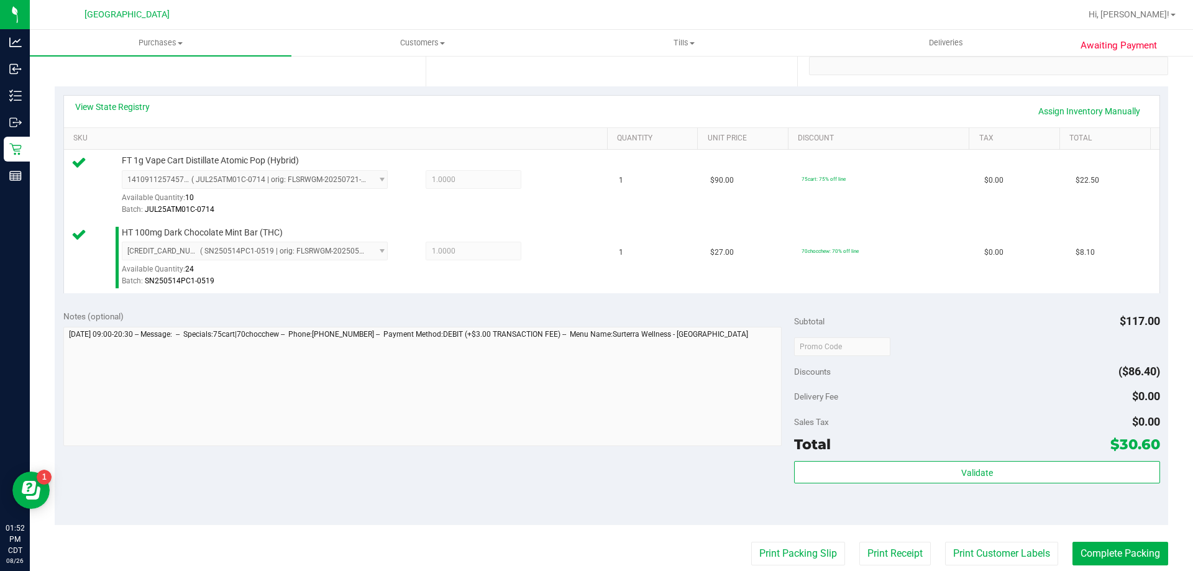
click at [785, 567] on purchase-details "Back Edit Purchase Cancel Purchase View Profile # 11850784 BioTrack ID: - Submi…" at bounding box center [611, 317] width 1113 height 996
click at [787, 553] on button "Print Packing Slip" at bounding box center [798, 554] width 94 height 24
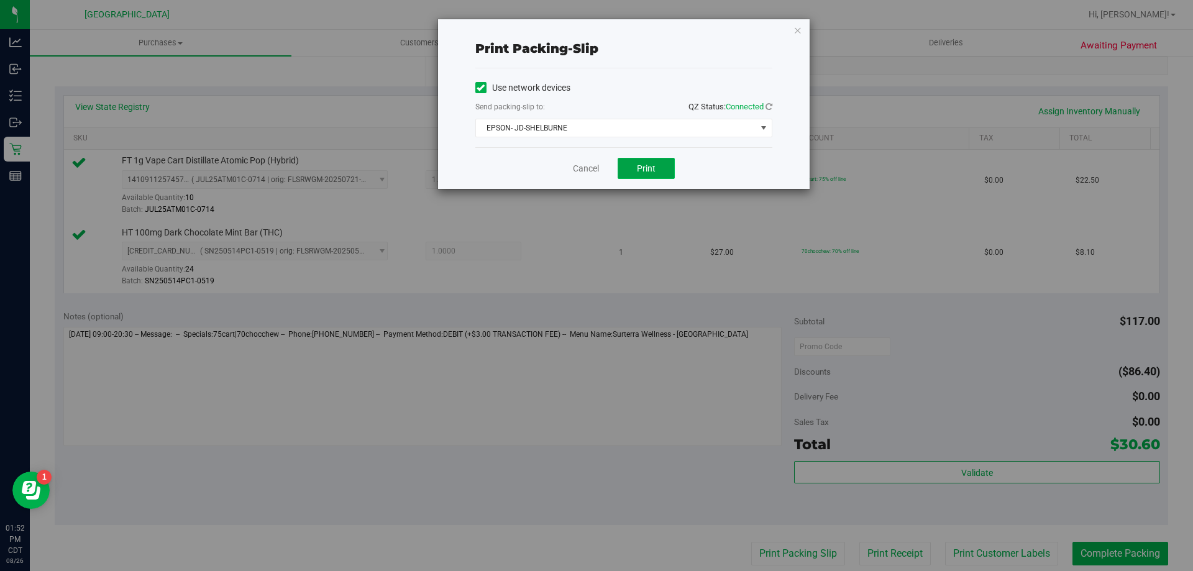
click at [633, 178] on button "Print" at bounding box center [645, 168] width 57 height 21
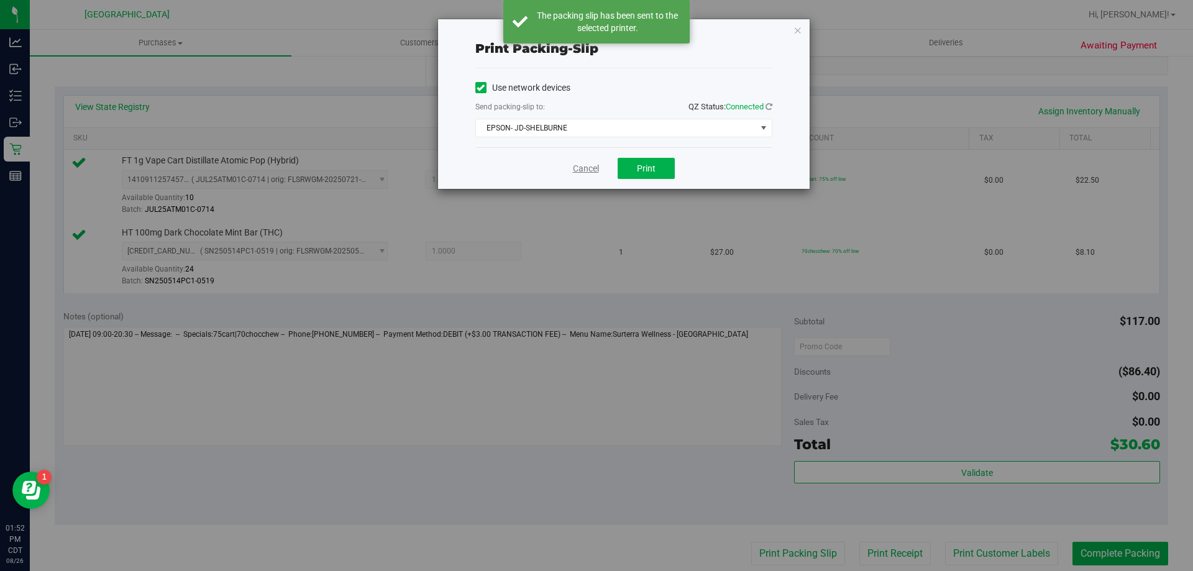
click at [577, 168] on link "Cancel" at bounding box center [586, 168] width 26 height 13
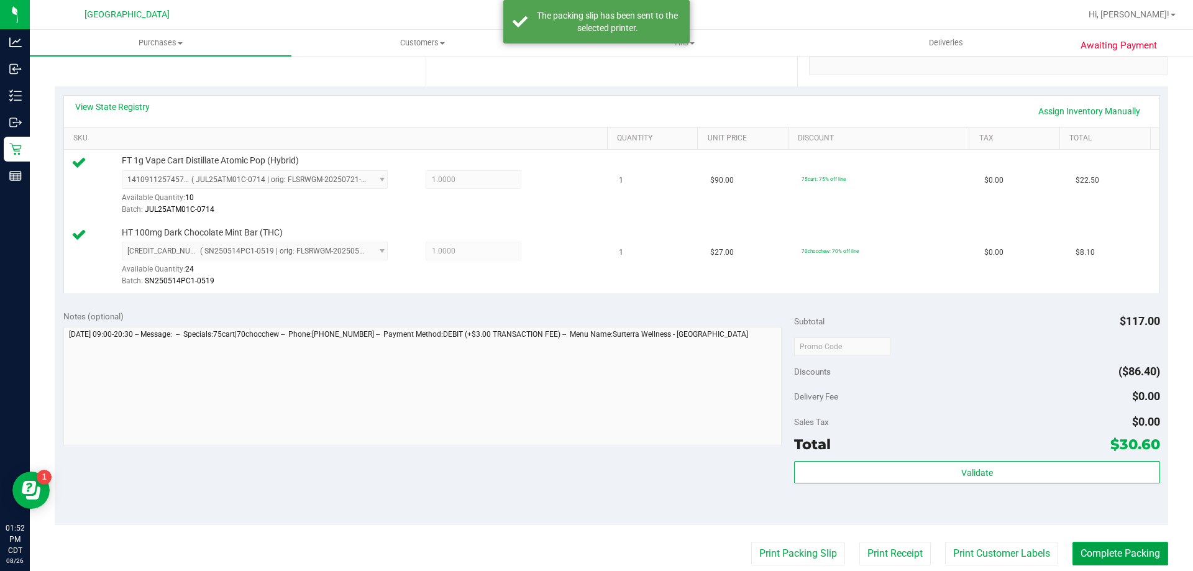
click at [1118, 558] on button "Complete Packing" at bounding box center [1120, 554] width 96 height 24
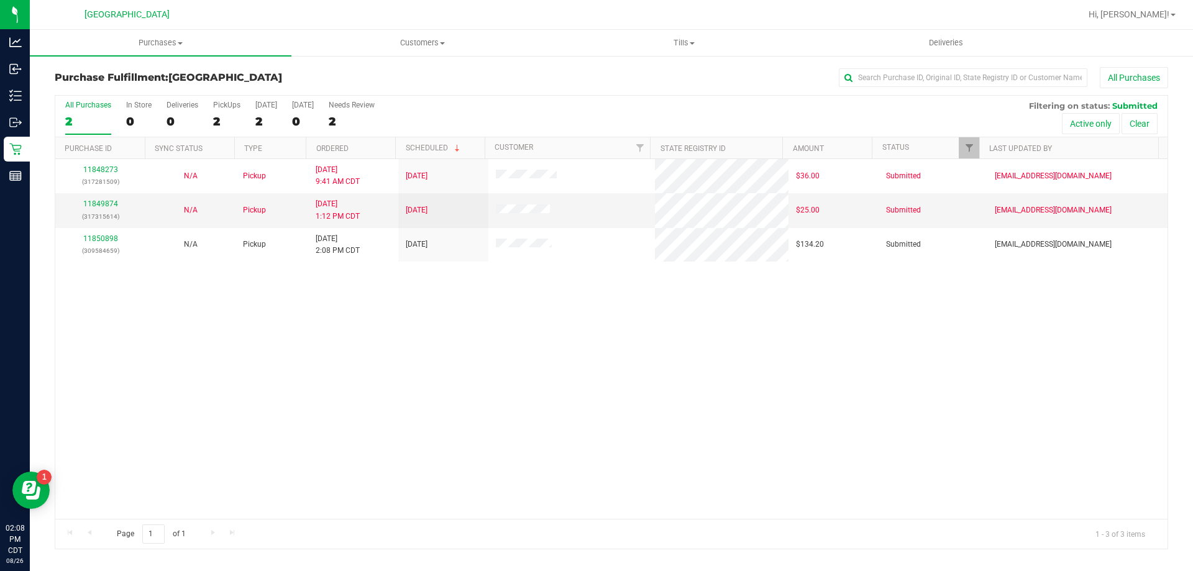
click at [372, 293] on div "11848273 (317281509) N/A Pickup 8/26/2025 9:41 AM CDT 8/26/2025 $36.00 Submitte…" at bounding box center [611, 339] width 1112 height 360
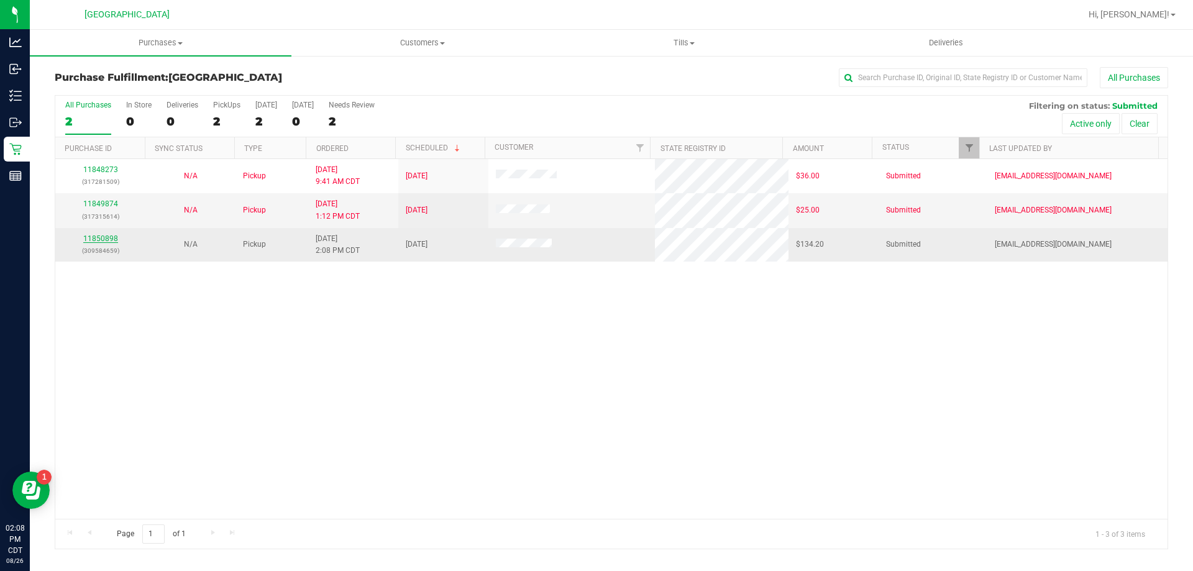
click at [109, 235] on link "11850898" at bounding box center [100, 238] width 35 height 9
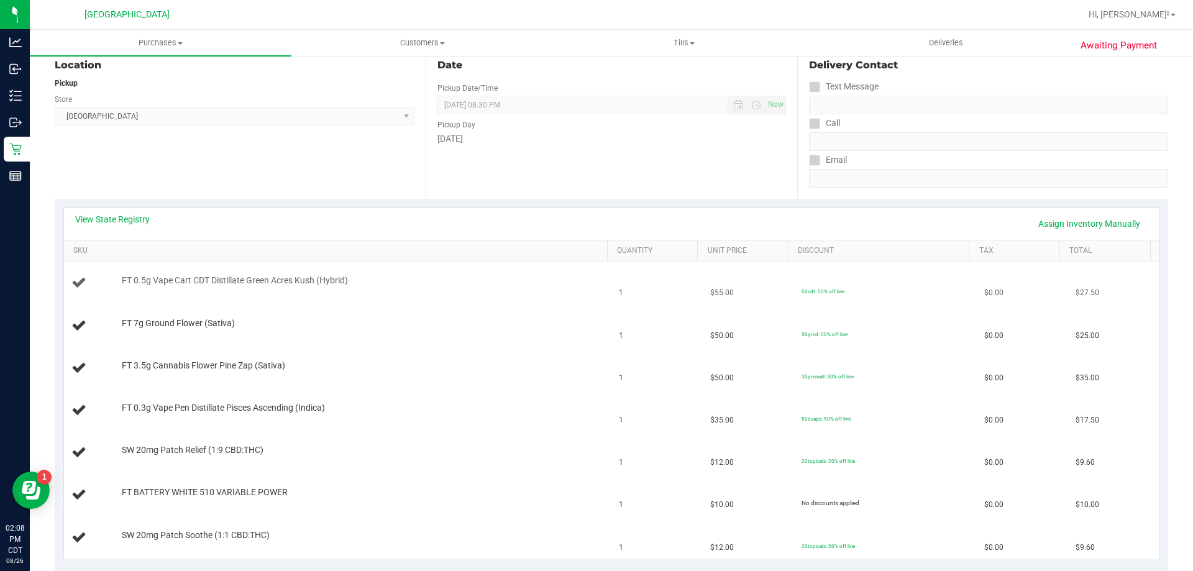
scroll to position [186, 0]
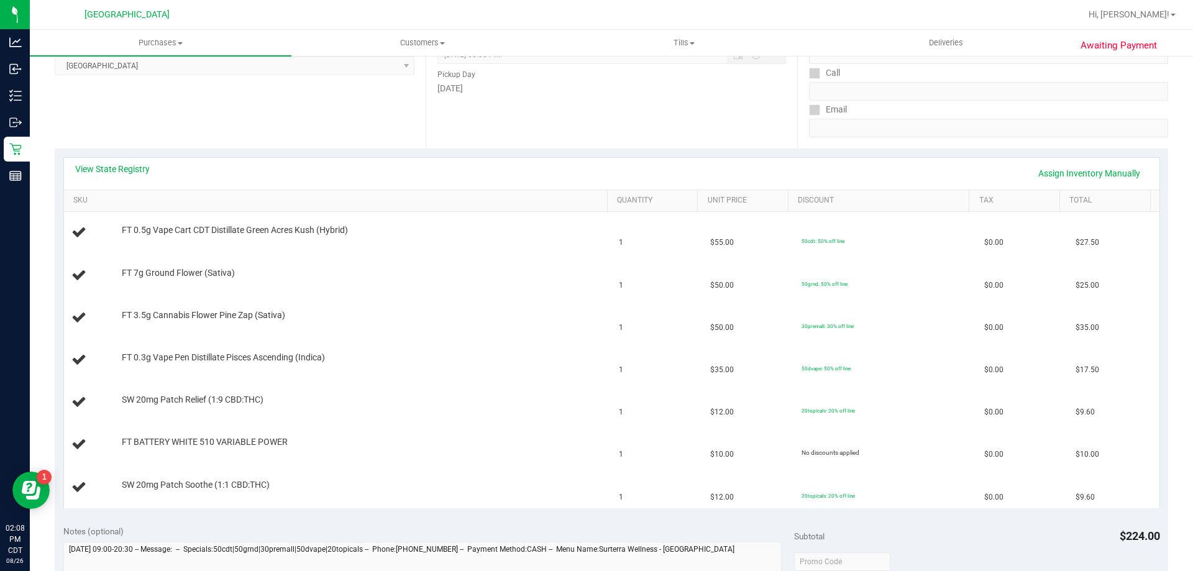
click at [410, 113] on div "Location Pickup Store Panama City WC Select Store Bonita Springs WC Boynton Bea…" at bounding box center [240, 72] width 371 height 152
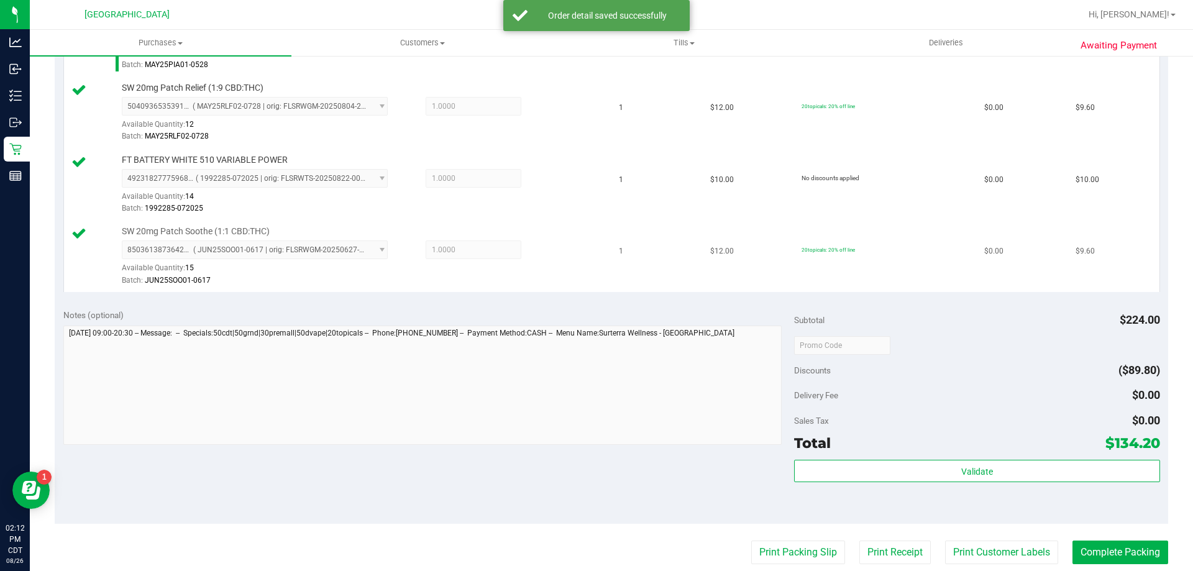
scroll to position [621, 0]
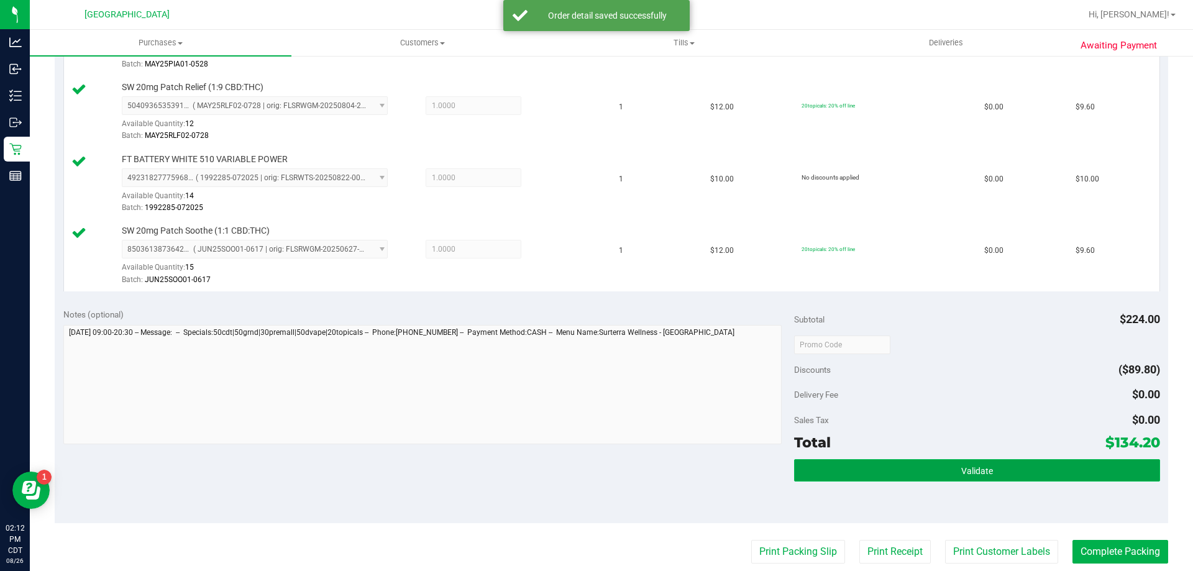
click at [937, 465] on button "Validate" at bounding box center [976, 470] width 365 height 22
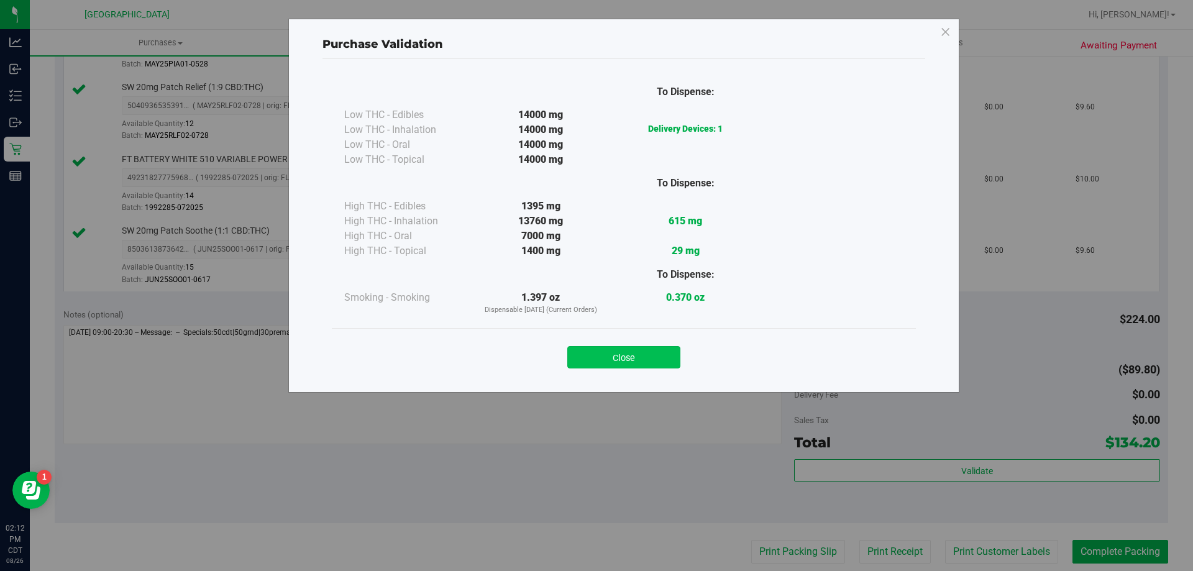
click at [593, 359] on button "Close" at bounding box center [623, 357] width 113 height 22
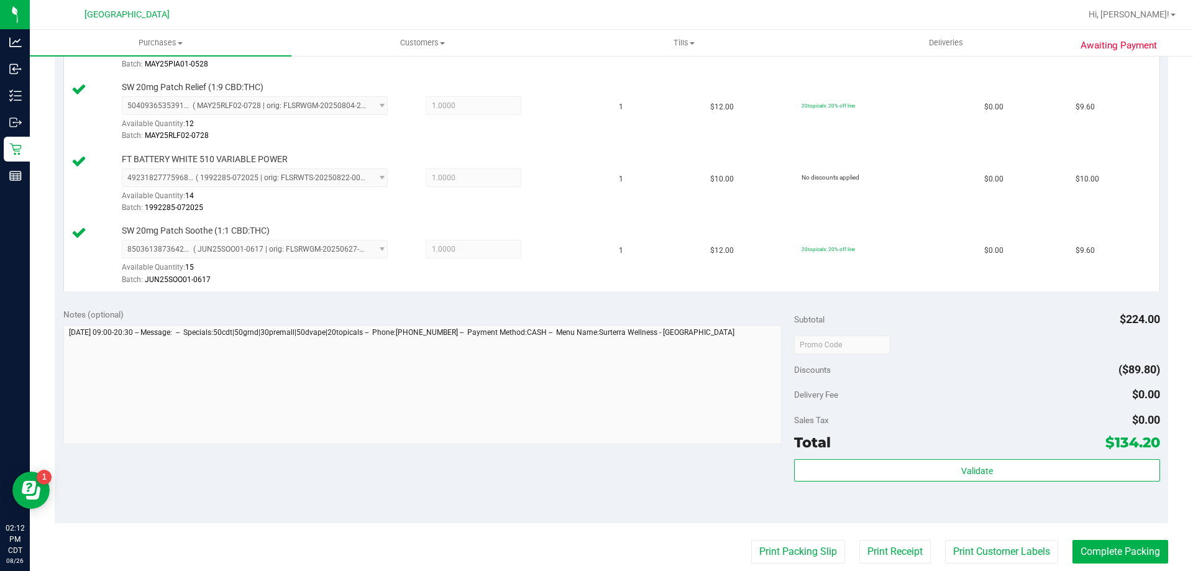
scroll to position [807, 0]
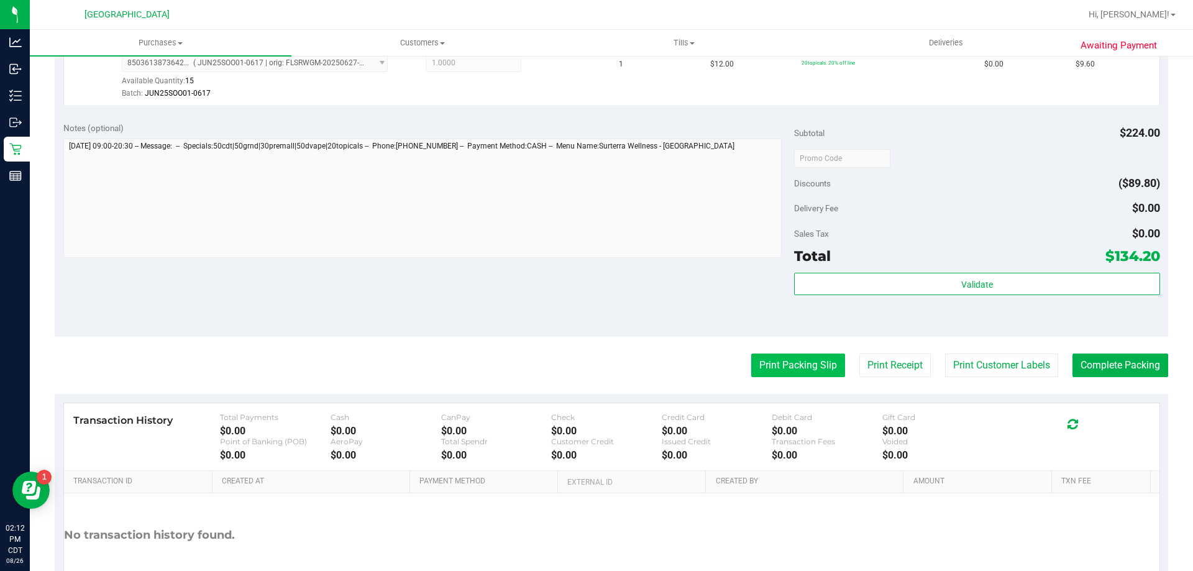
click at [796, 370] on button "Print Packing Slip" at bounding box center [798, 365] width 94 height 24
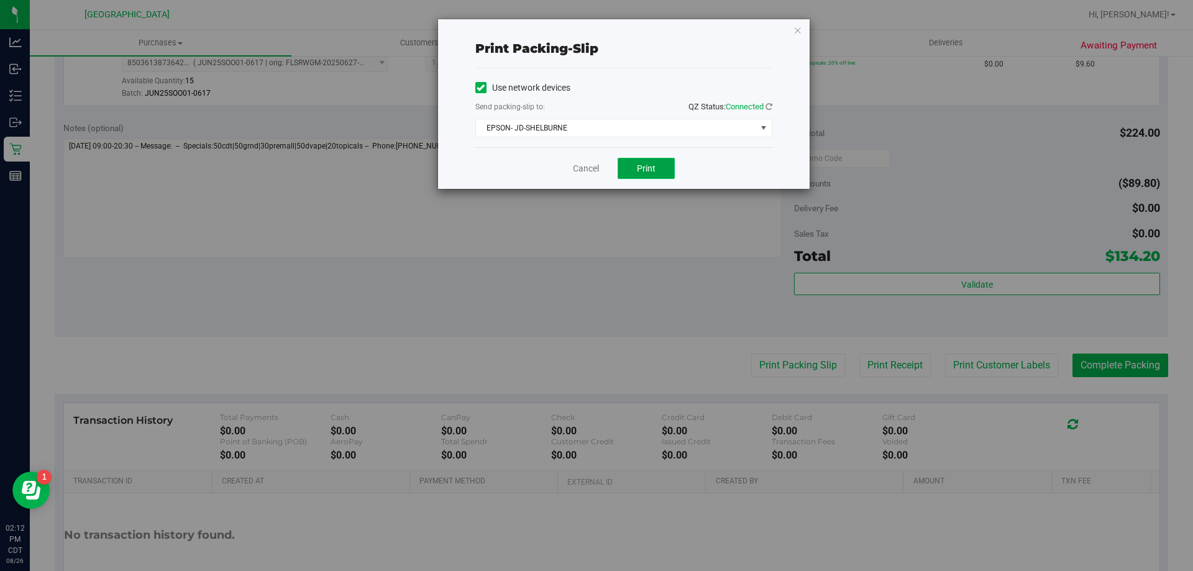
click at [626, 173] on button "Print" at bounding box center [645, 168] width 57 height 21
click at [582, 175] on div "Cancel Print" at bounding box center [623, 168] width 297 height 42
click at [599, 163] on link "Cancel" at bounding box center [586, 168] width 26 height 13
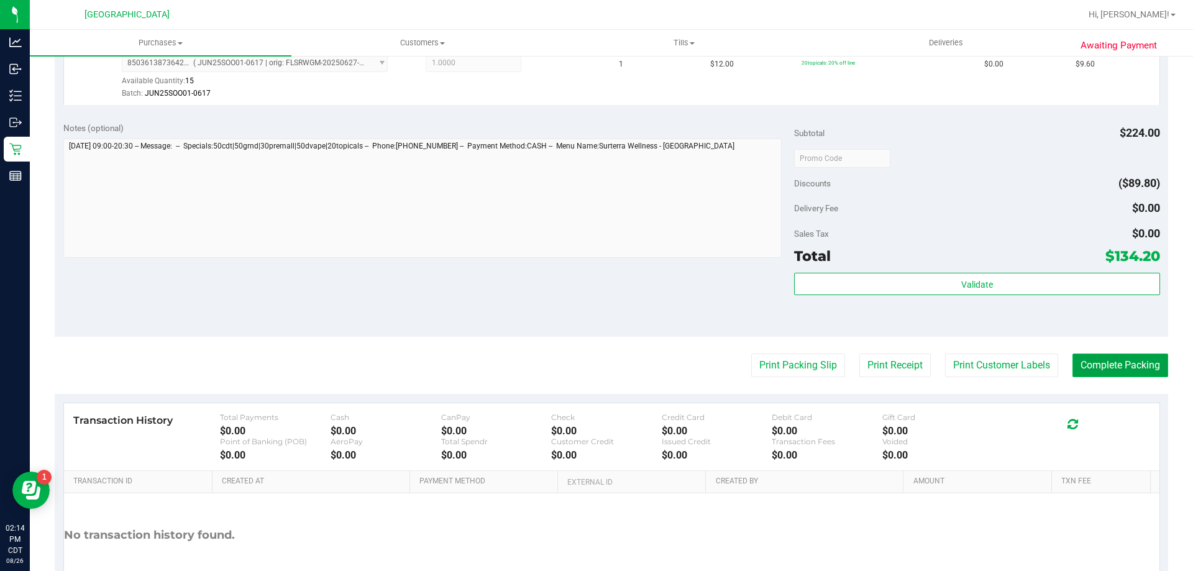
click at [1101, 364] on button "Complete Packing" at bounding box center [1120, 365] width 96 height 24
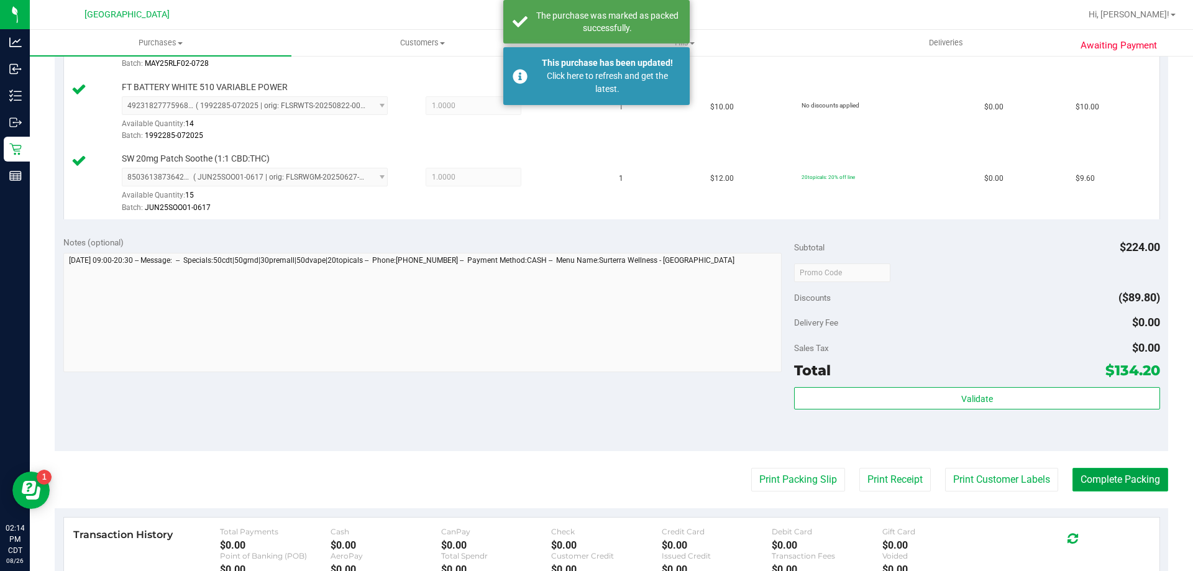
scroll to position [435, 0]
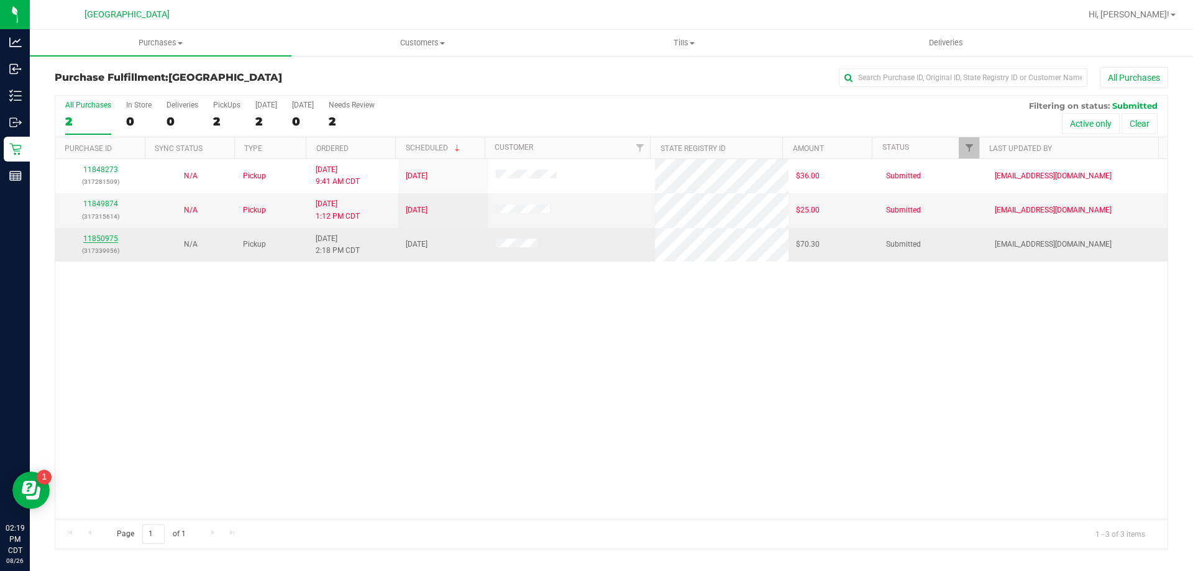
click at [111, 237] on link "11850975" at bounding box center [100, 238] width 35 height 9
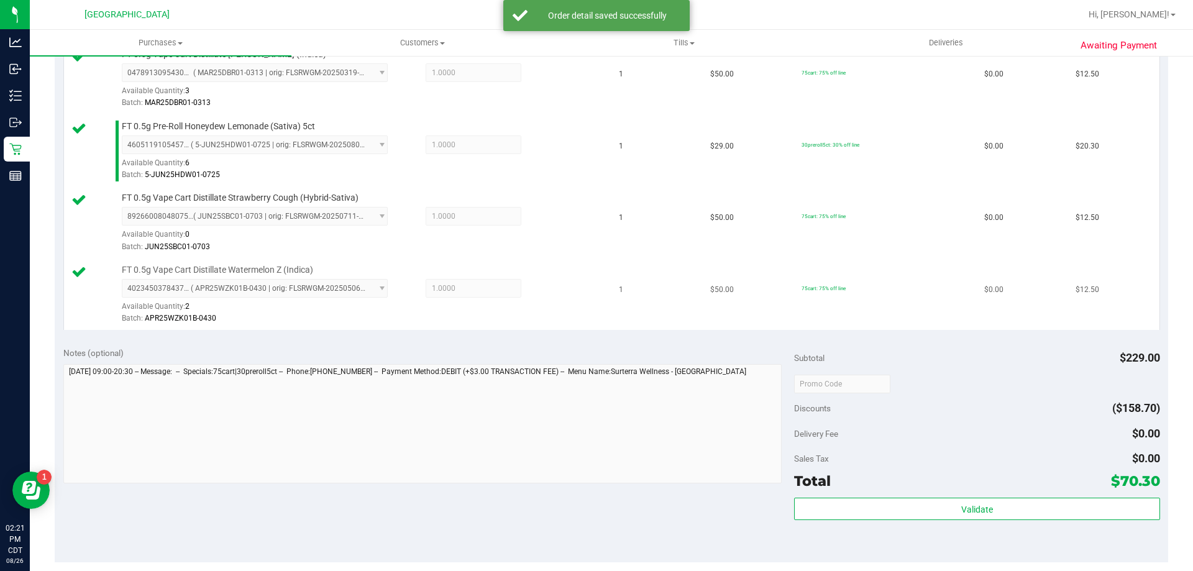
scroll to position [435, 0]
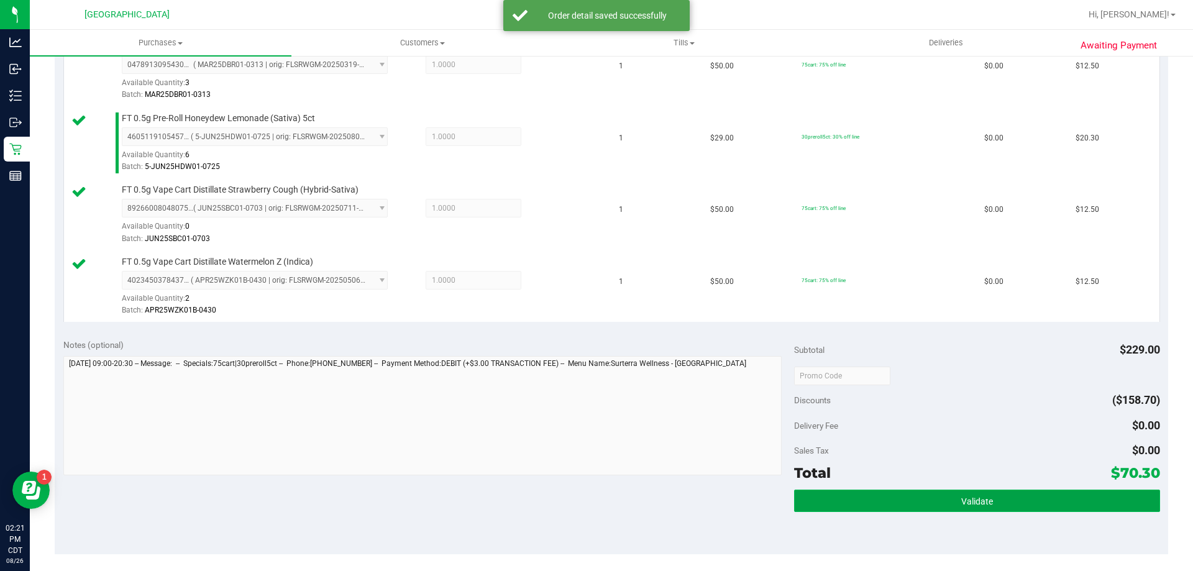
click at [1007, 503] on button "Validate" at bounding box center [976, 500] width 365 height 22
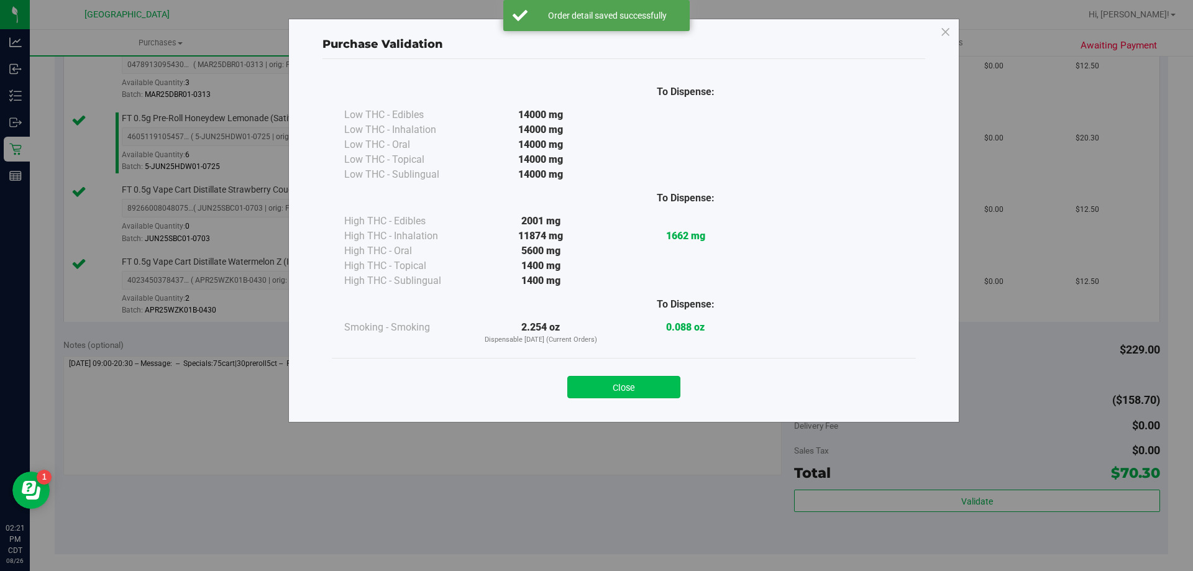
click at [612, 388] on button "Close" at bounding box center [623, 387] width 113 height 22
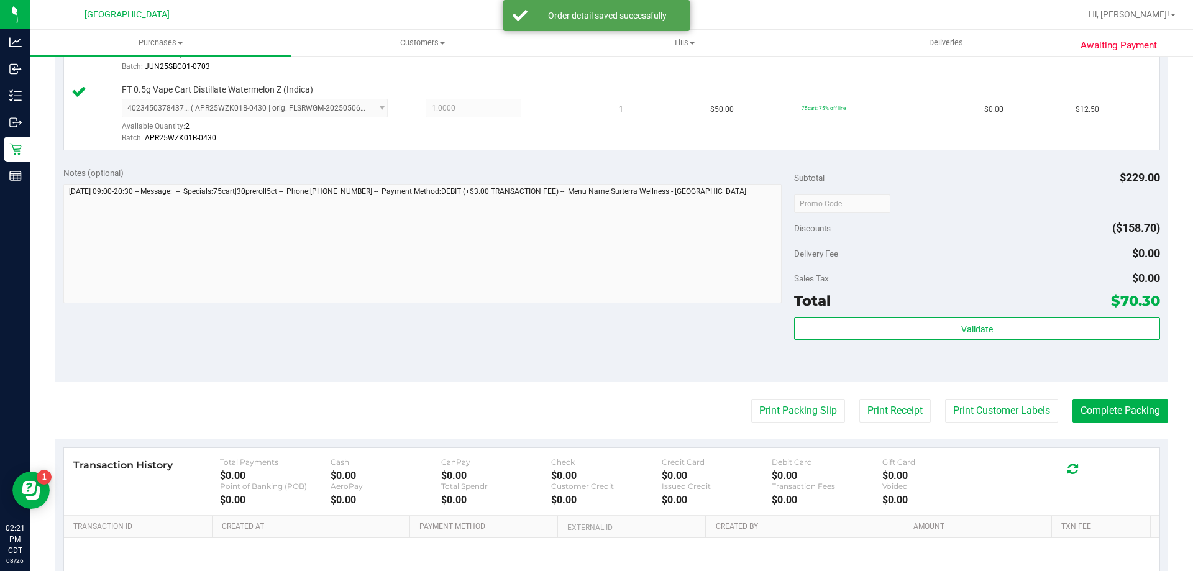
scroll to position [621, 0]
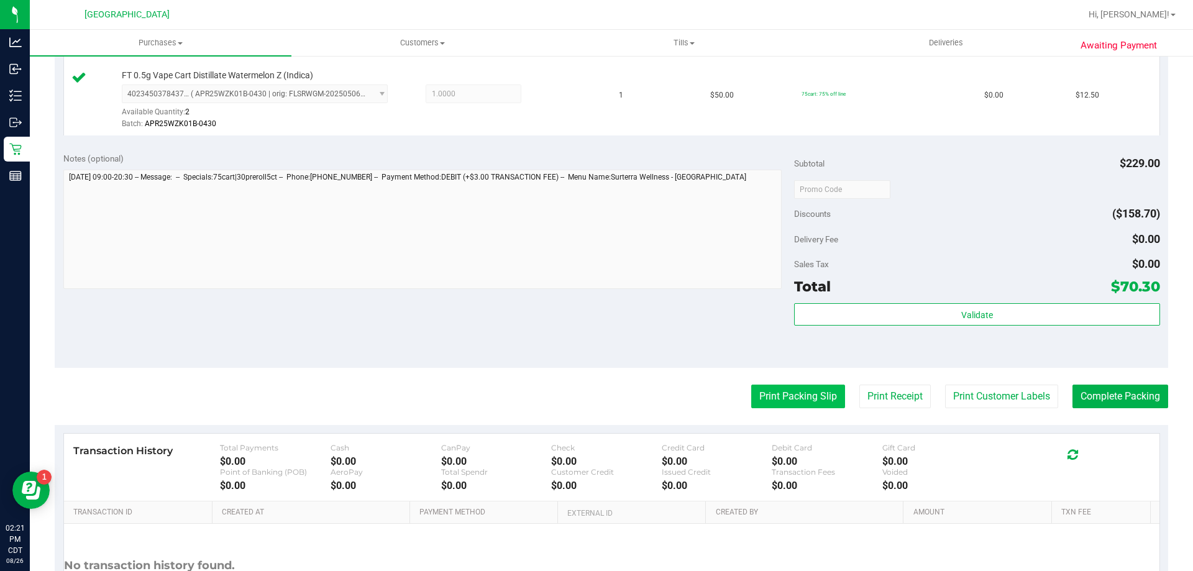
click at [808, 396] on button "Print Packing Slip" at bounding box center [798, 396] width 94 height 24
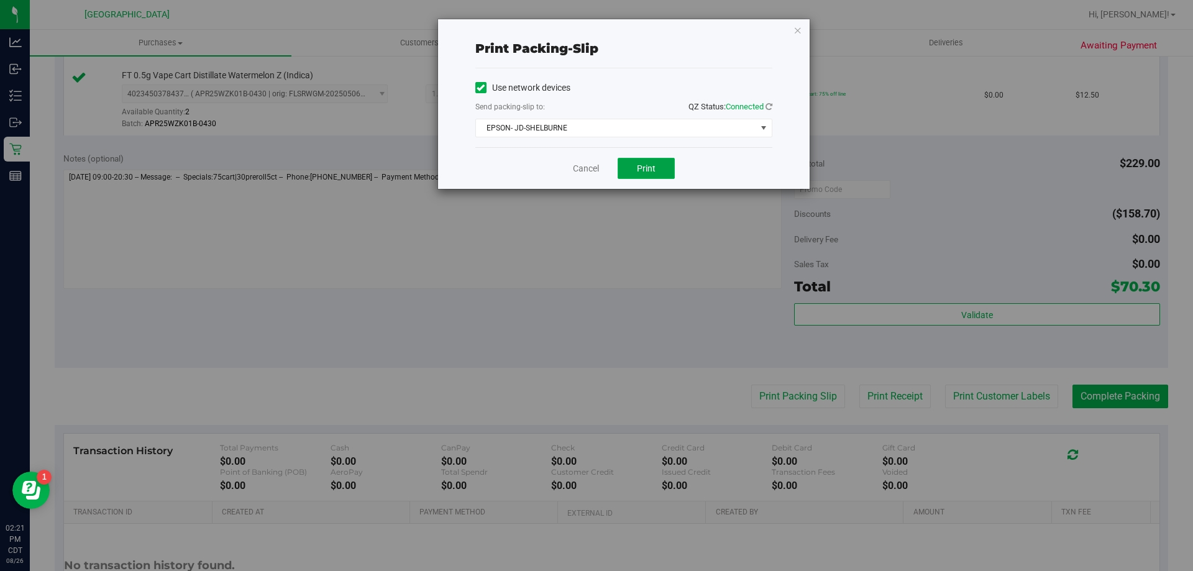
click at [653, 166] on span "Print" at bounding box center [646, 168] width 19 height 10
click at [585, 170] on link "Cancel" at bounding box center [586, 168] width 26 height 13
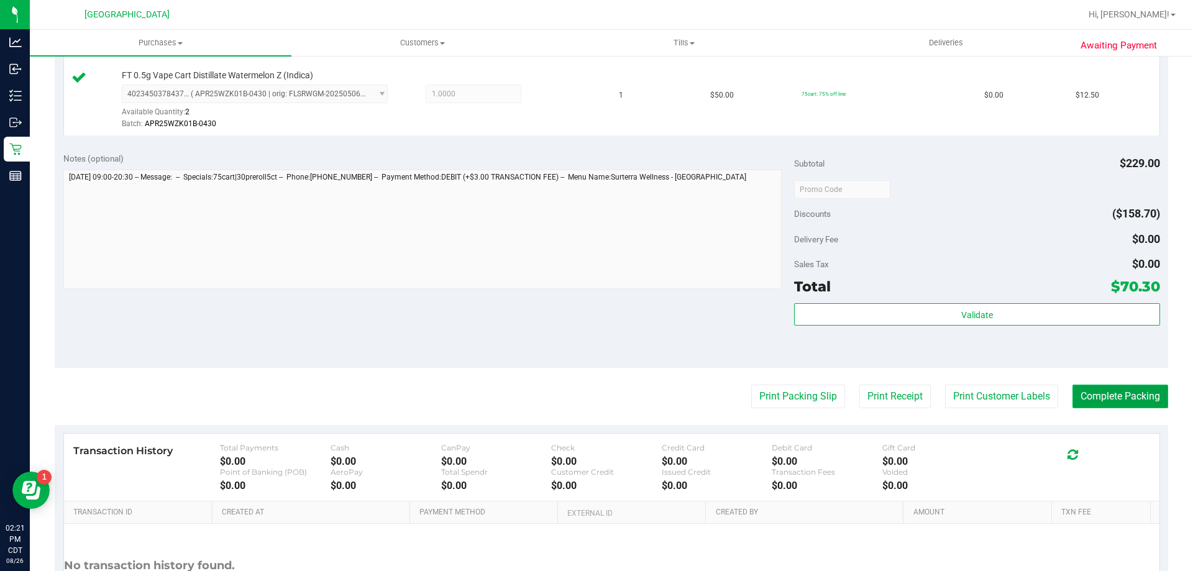
click at [1128, 393] on button "Complete Packing" at bounding box center [1120, 396] width 96 height 24
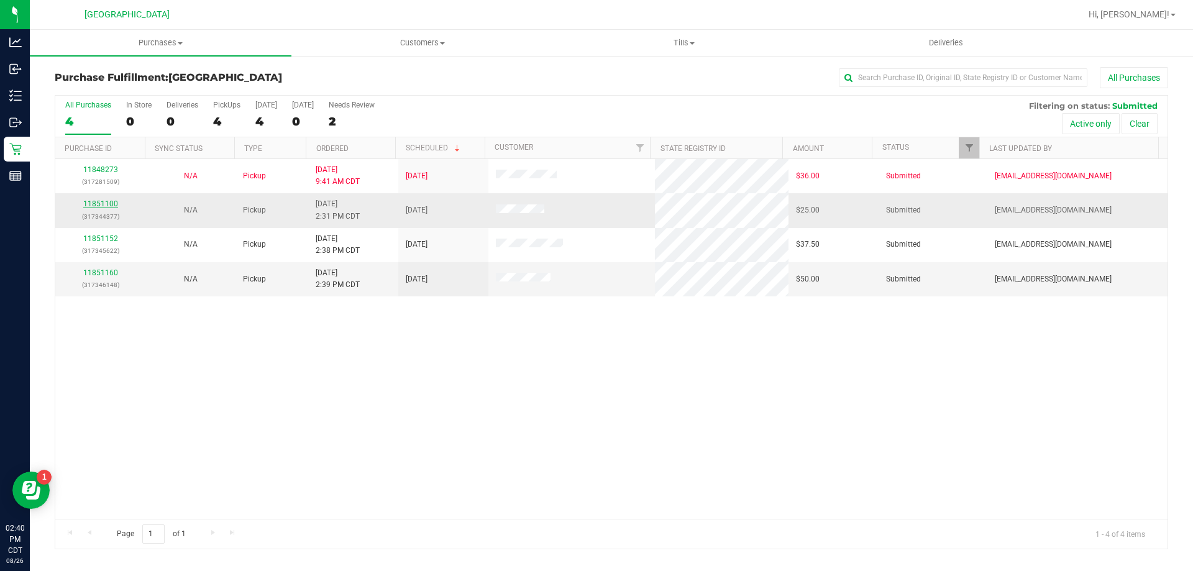
click at [101, 204] on link "11851100" at bounding box center [100, 203] width 35 height 9
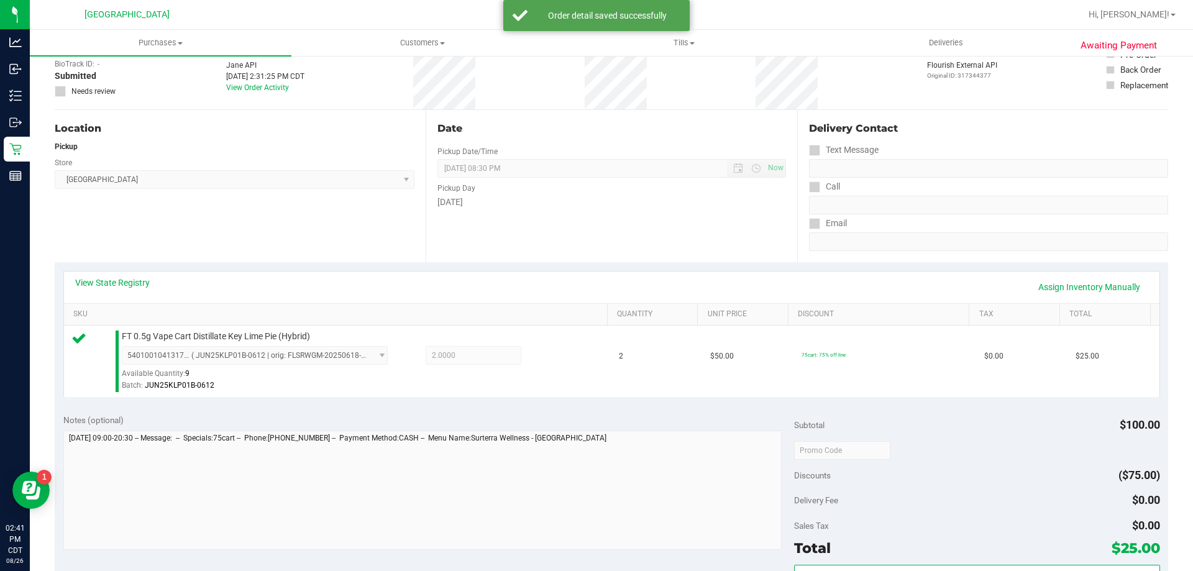
scroll to position [186, 0]
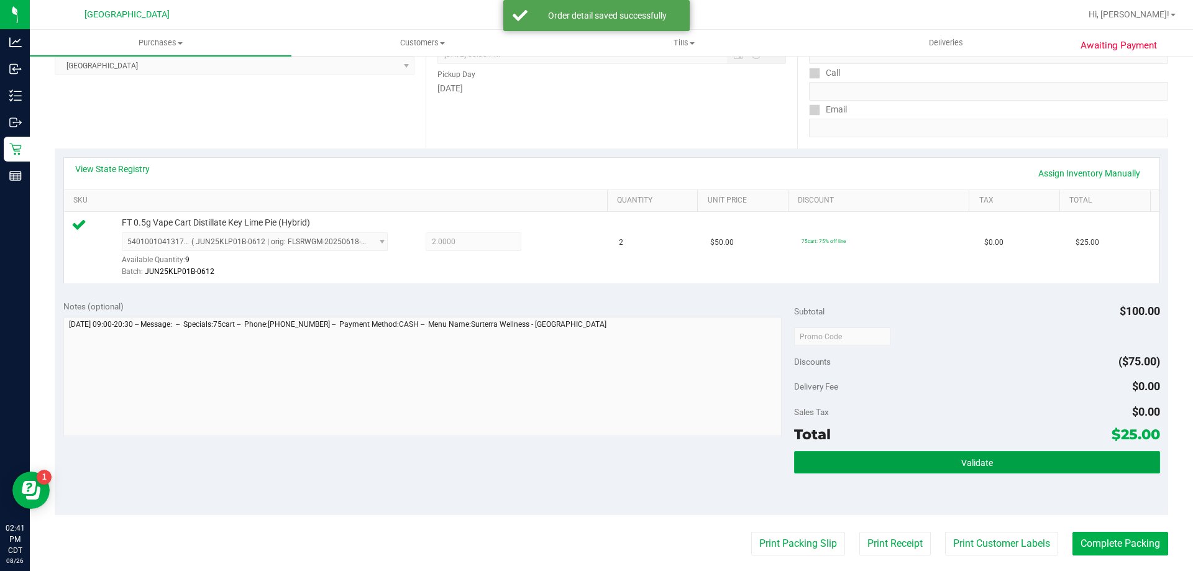
click at [1111, 453] on button "Validate" at bounding box center [976, 462] width 365 height 22
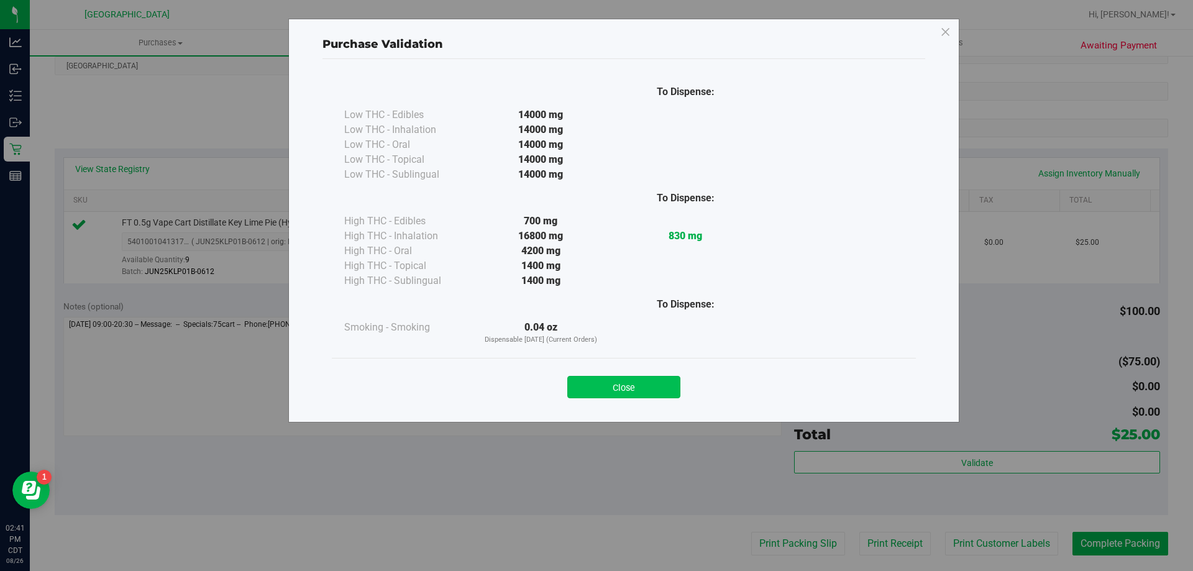
click at [645, 391] on button "Close" at bounding box center [623, 387] width 113 height 22
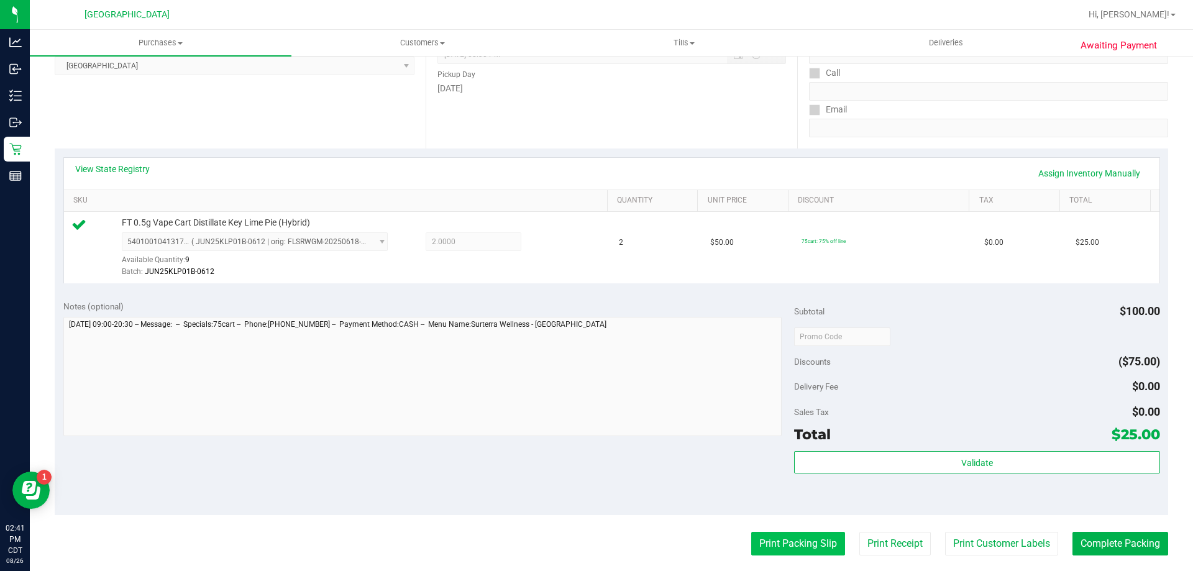
click at [784, 545] on button "Print Packing Slip" at bounding box center [798, 544] width 94 height 24
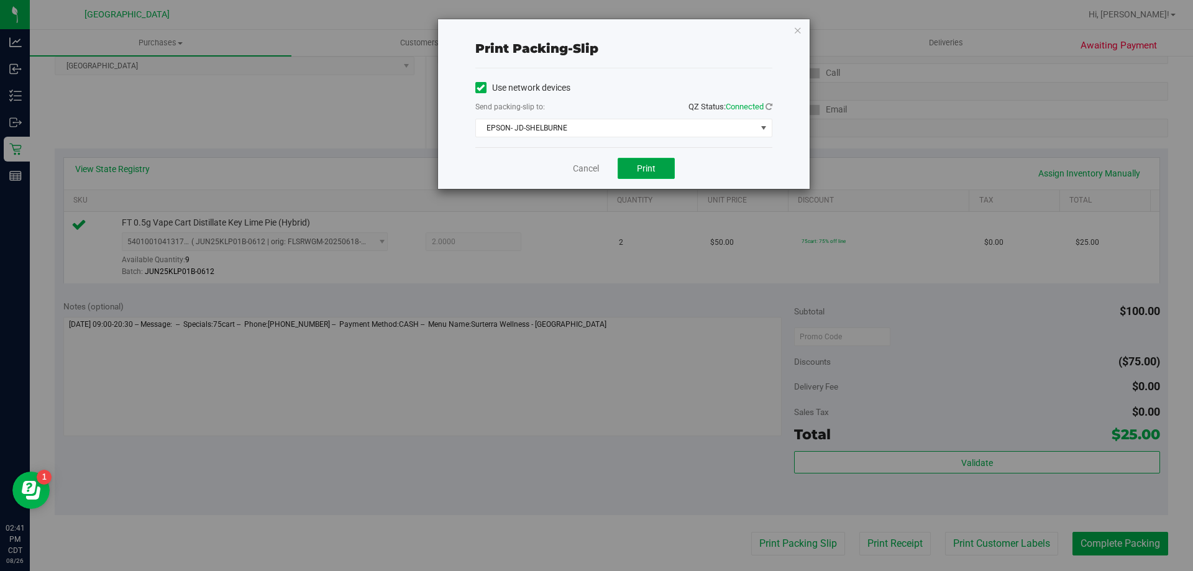
click at [628, 170] on button "Print" at bounding box center [645, 168] width 57 height 21
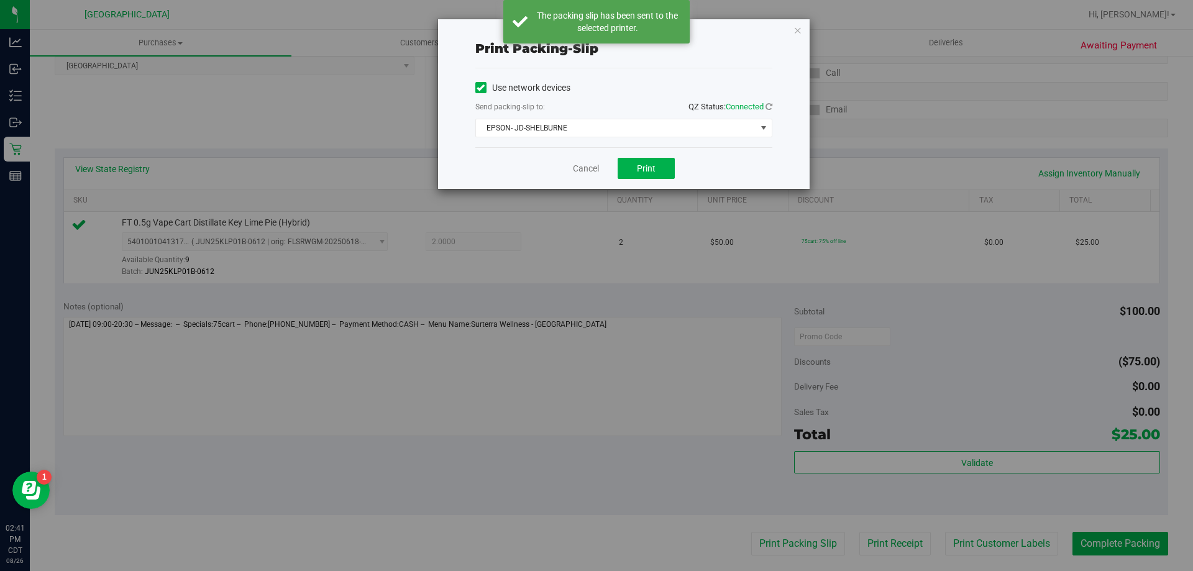
click at [568, 176] on div "Cancel Print" at bounding box center [623, 168] width 297 height 42
click at [576, 170] on link "Cancel" at bounding box center [586, 168] width 26 height 13
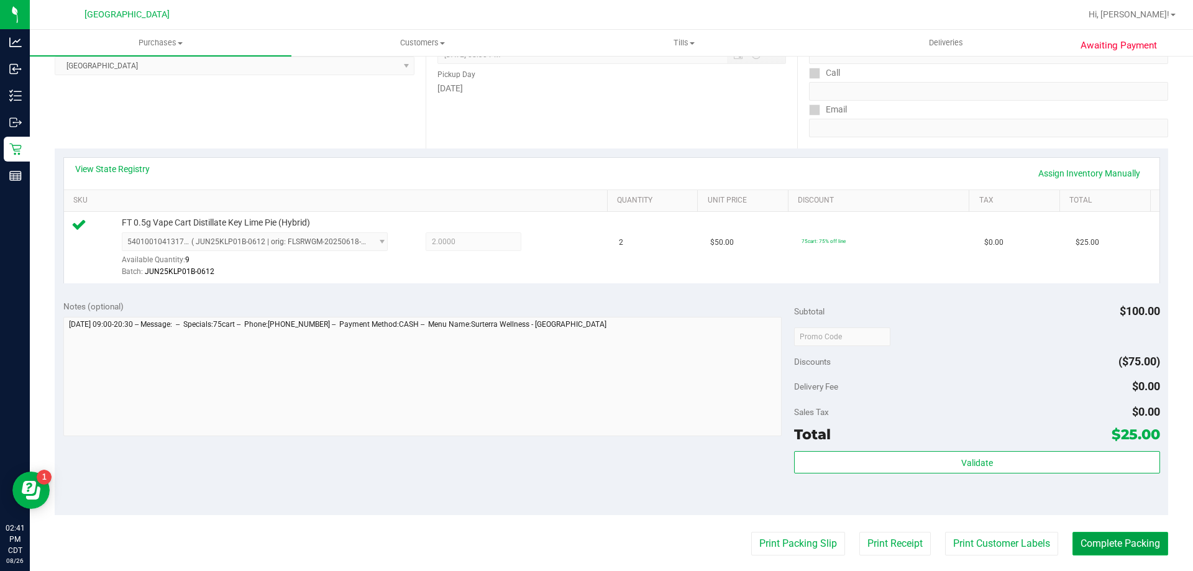
click at [1110, 536] on button "Complete Packing" at bounding box center [1120, 544] width 96 height 24
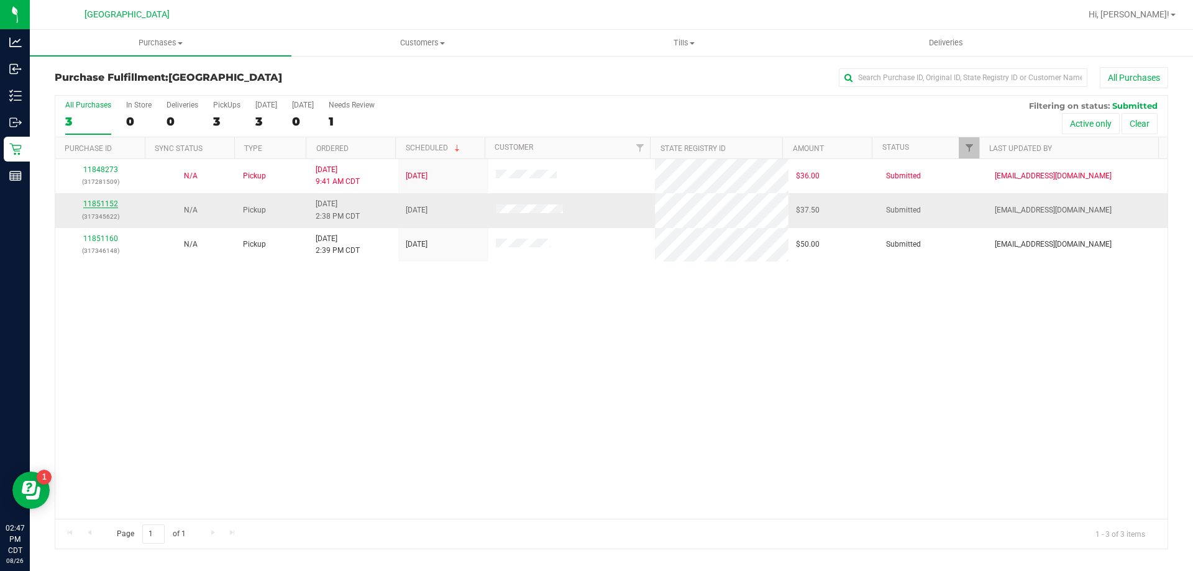
click at [110, 202] on link "11851152" at bounding box center [100, 203] width 35 height 9
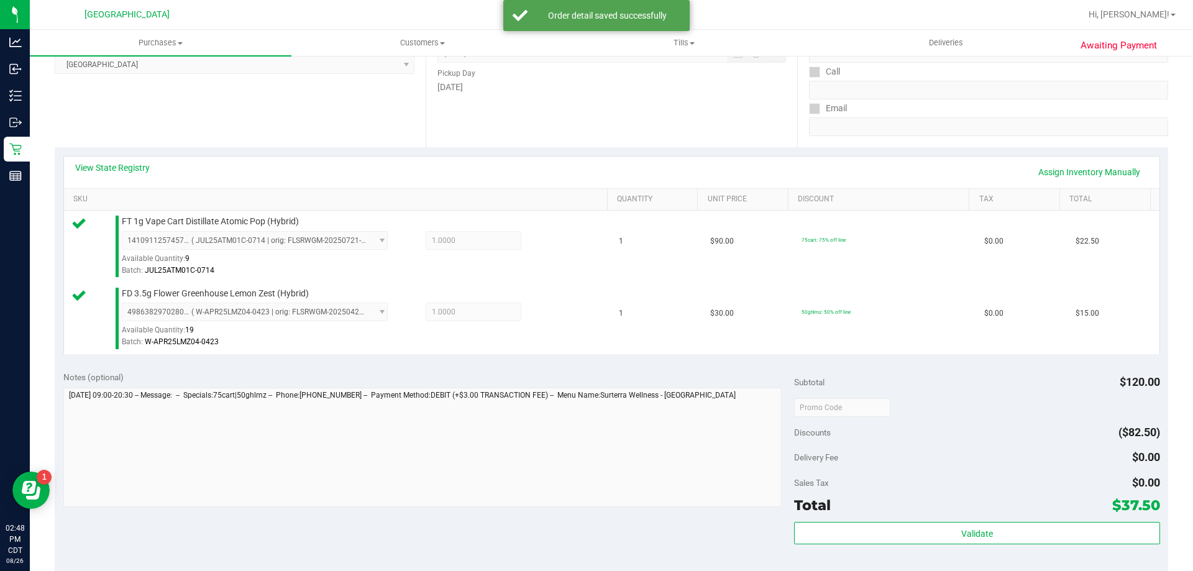
scroll to position [311, 0]
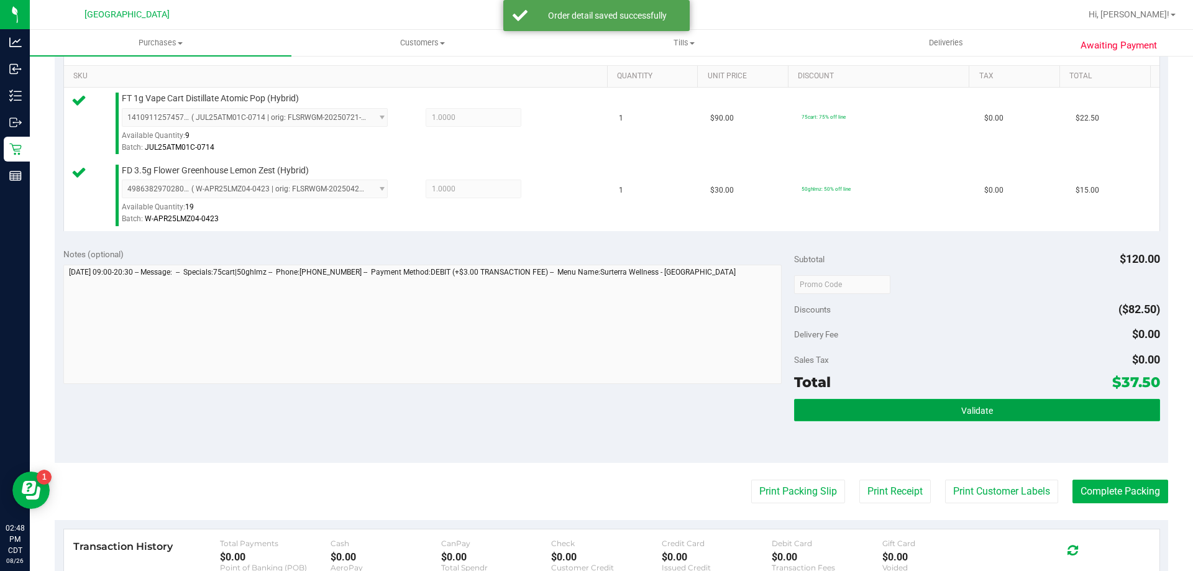
click at [996, 411] on button "Validate" at bounding box center [976, 410] width 365 height 22
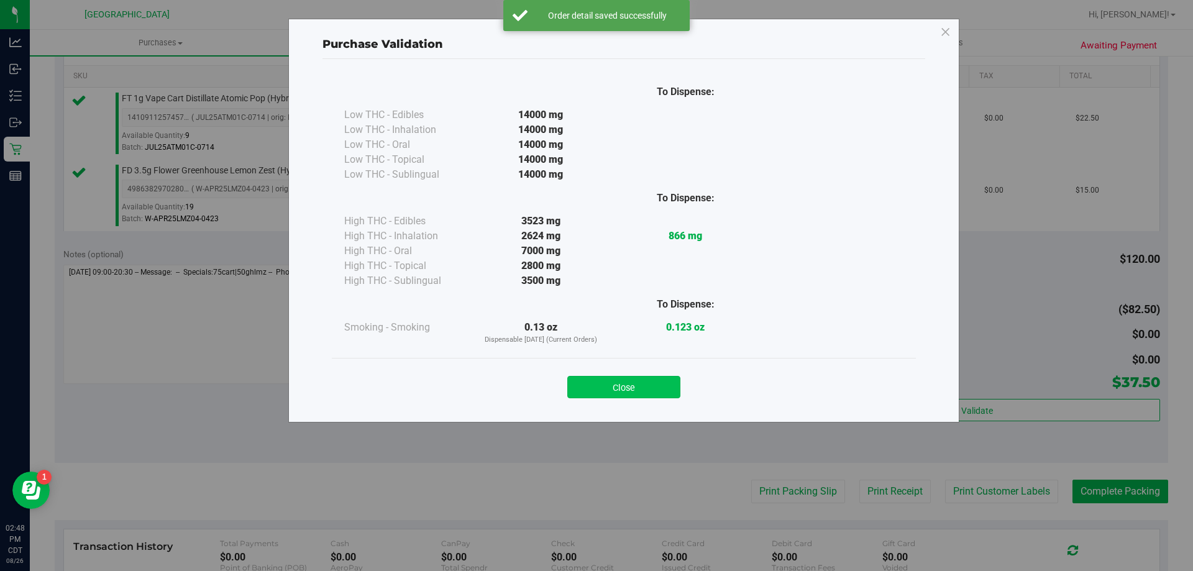
click at [615, 394] on button "Close" at bounding box center [623, 387] width 113 height 22
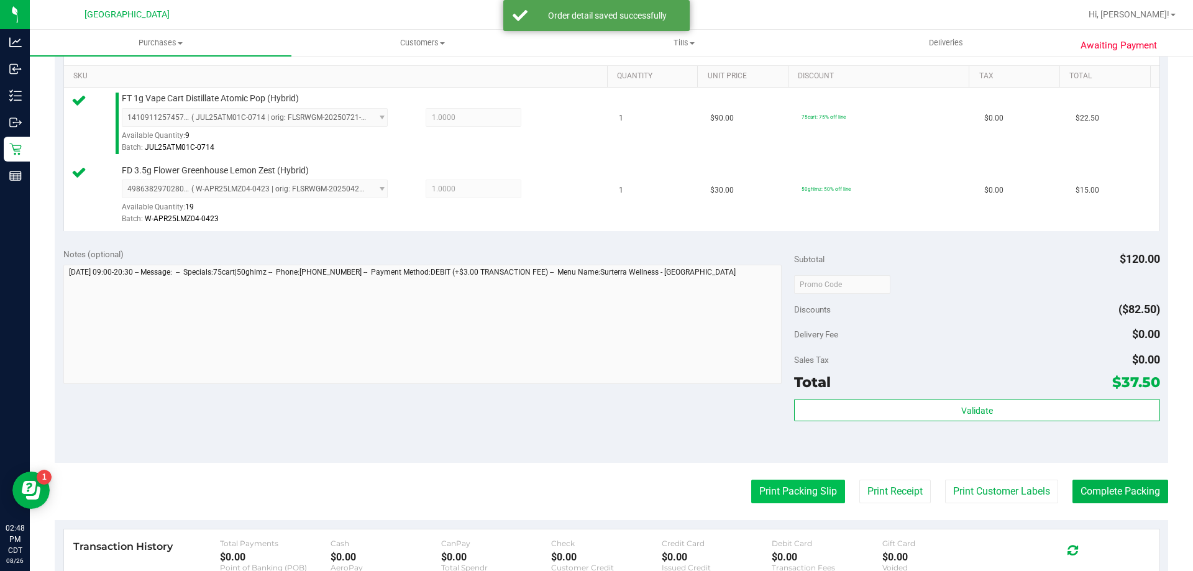
click at [770, 489] on button "Print Packing Slip" at bounding box center [798, 492] width 94 height 24
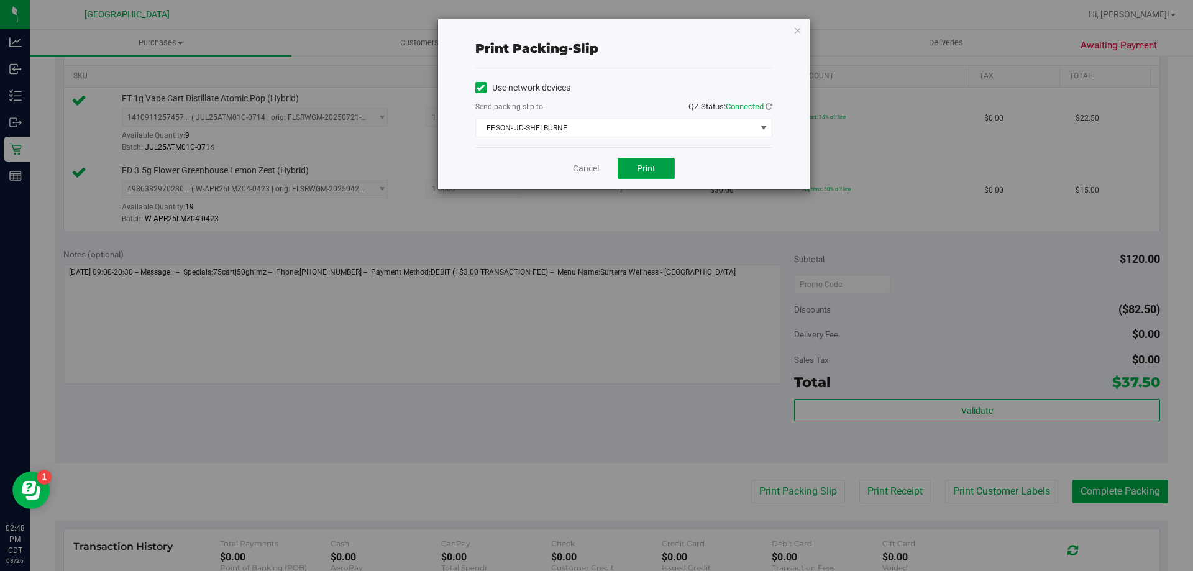
click at [667, 175] on button "Print" at bounding box center [645, 168] width 57 height 21
click at [588, 163] on link "Cancel" at bounding box center [586, 168] width 26 height 13
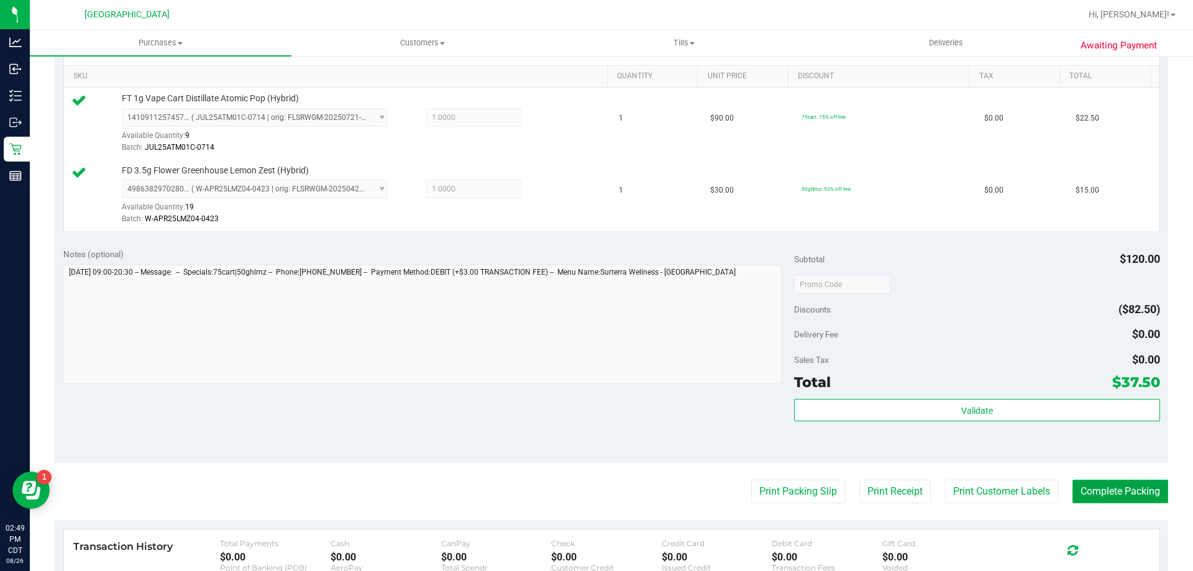
click at [1126, 496] on button "Complete Packing" at bounding box center [1120, 492] width 96 height 24
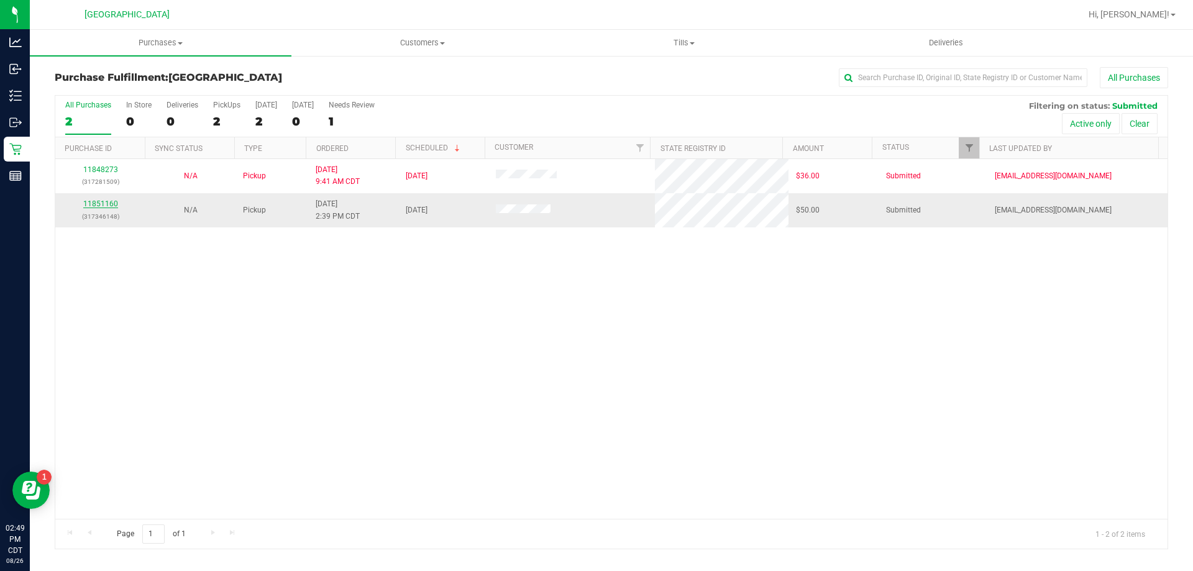
click at [97, 201] on link "11851160" at bounding box center [100, 203] width 35 height 9
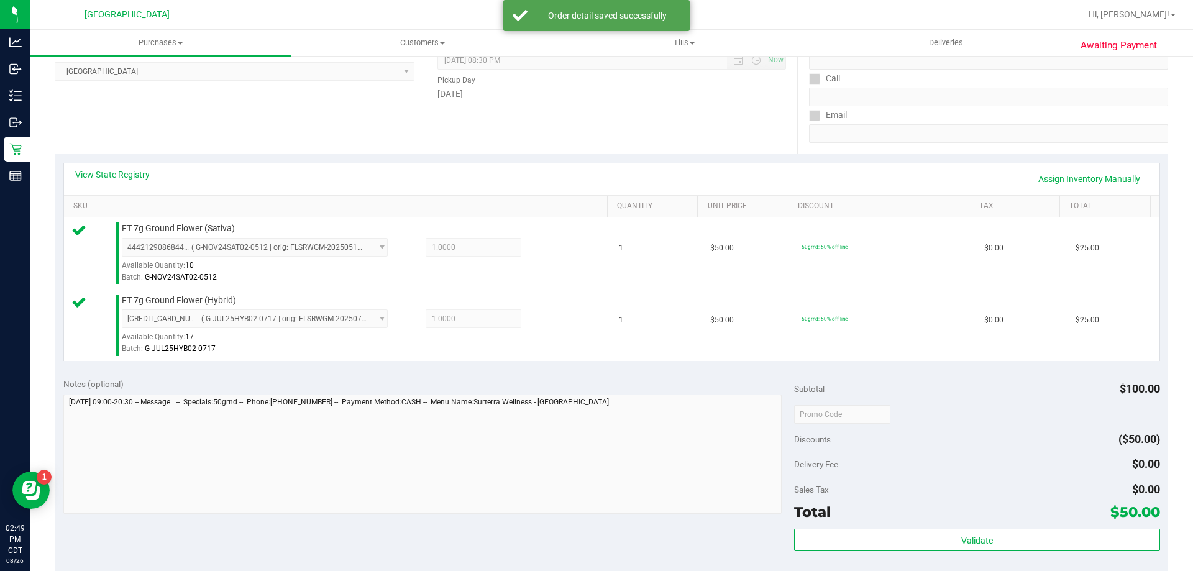
scroll to position [186, 0]
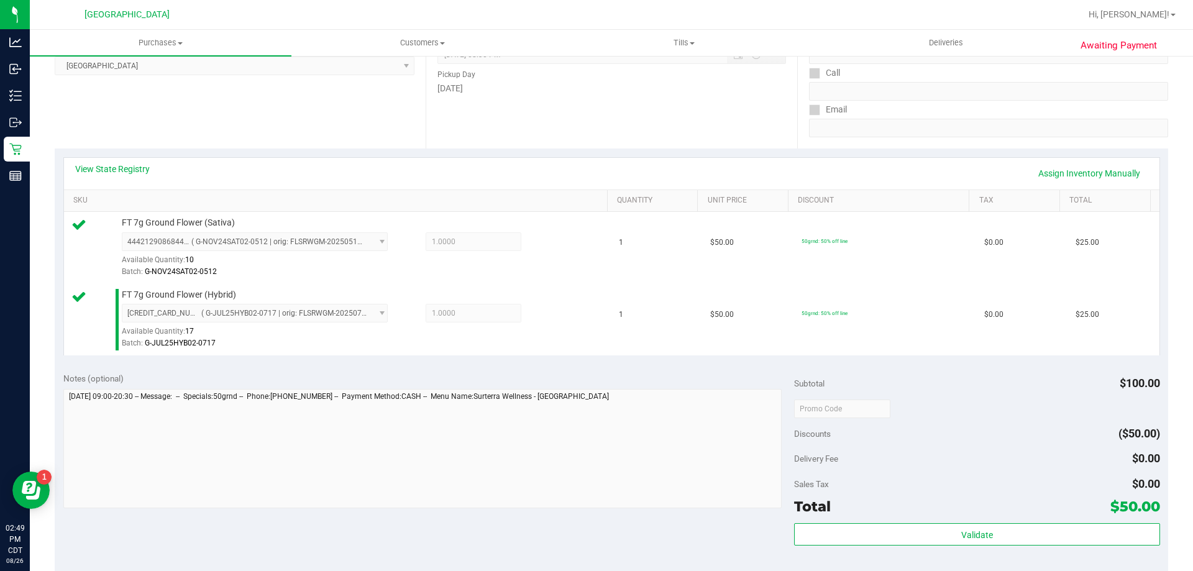
click at [941, 547] on div "Validate" at bounding box center [976, 551] width 365 height 56
click at [955, 521] on div "Subtotal $100.00 Discounts ($50.00) Delivery Fee $0.00 Sales Tax $0.00 Total $5…" at bounding box center [976, 475] width 365 height 207
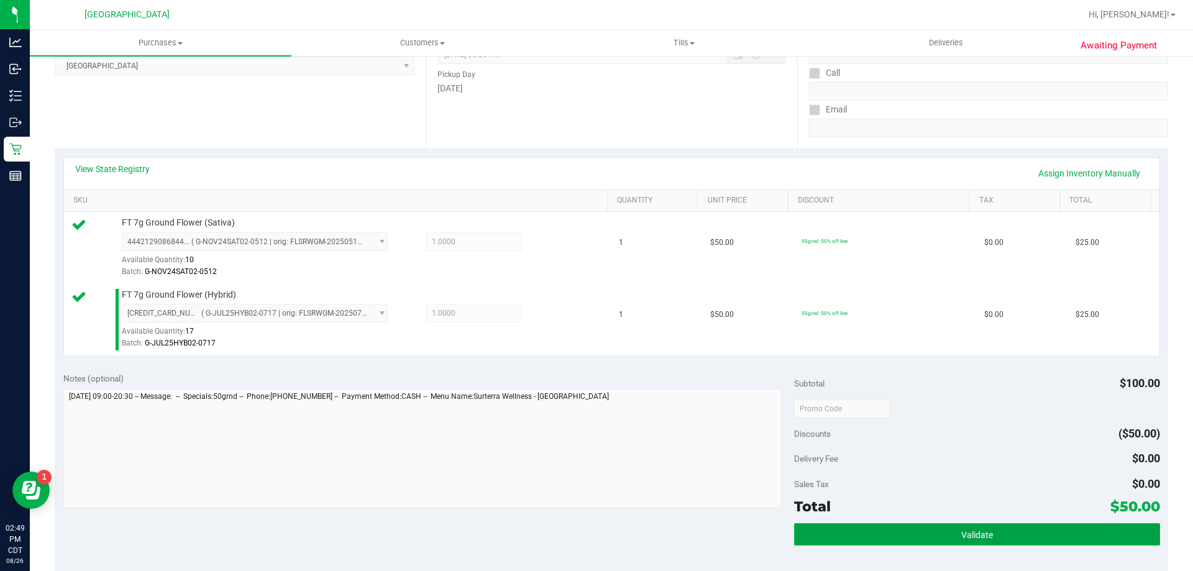
click at [946, 528] on button "Validate" at bounding box center [976, 534] width 365 height 22
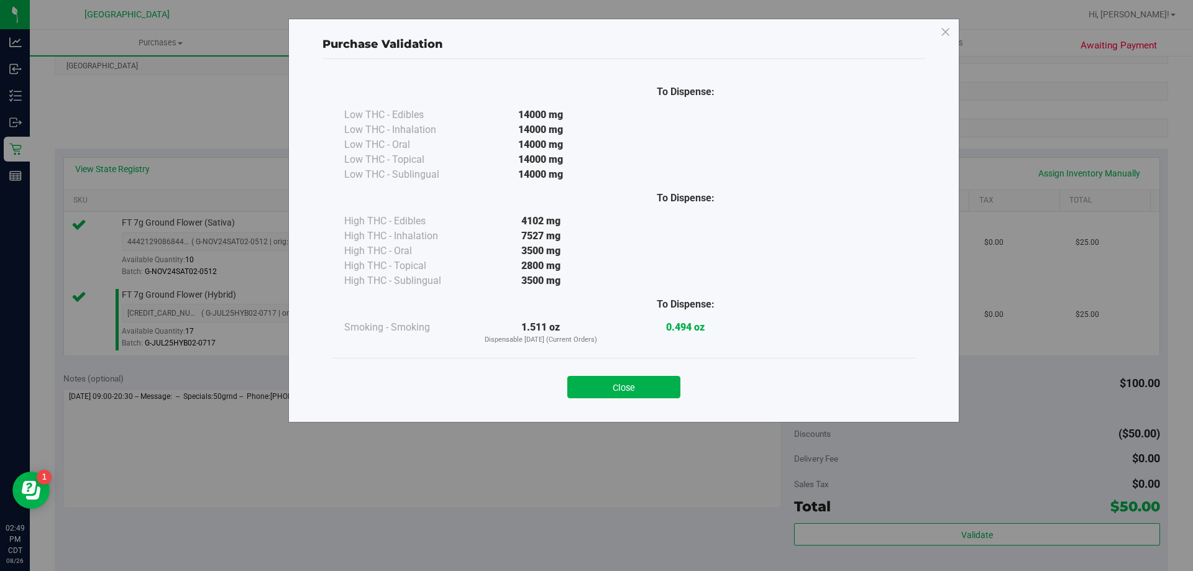
click at [601, 370] on div "Close" at bounding box center [623, 383] width 565 height 31
click at [591, 398] on div "Close" at bounding box center [624, 383] width 584 height 50
click at [619, 387] on button "Close" at bounding box center [623, 387] width 113 height 22
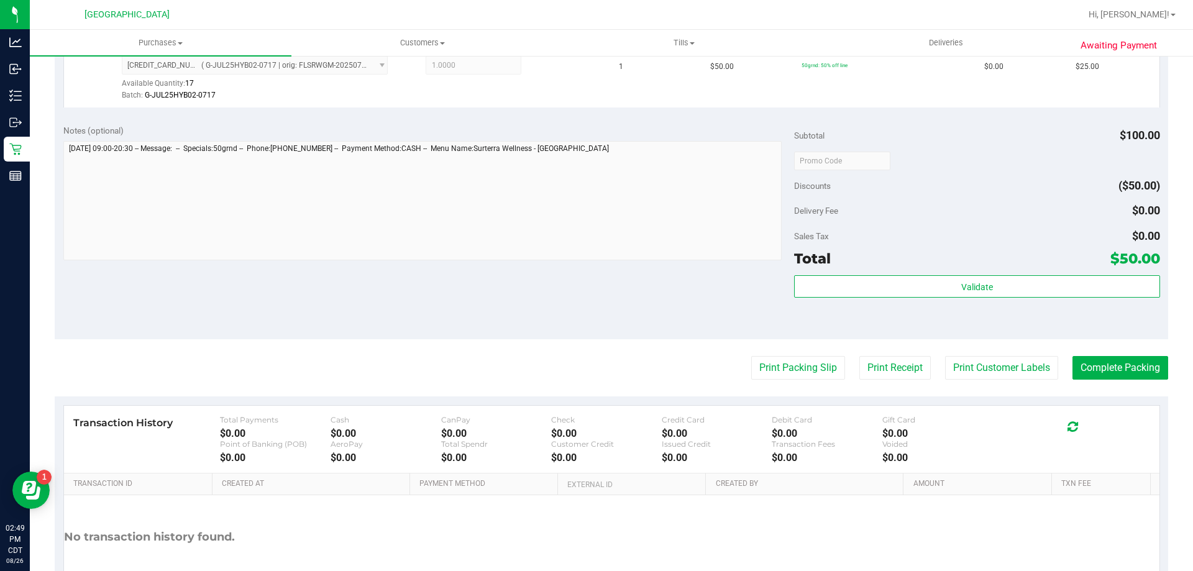
scroll to position [435, 0]
click at [839, 261] on div "Total $50.00" at bounding box center [976, 258] width 365 height 22
click at [836, 271] on div "Subtotal $100.00 Discounts ($50.00) Delivery Fee $0.00 Sales Tax $0.00 Total $5…" at bounding box center [976, 227] width 365 height 207
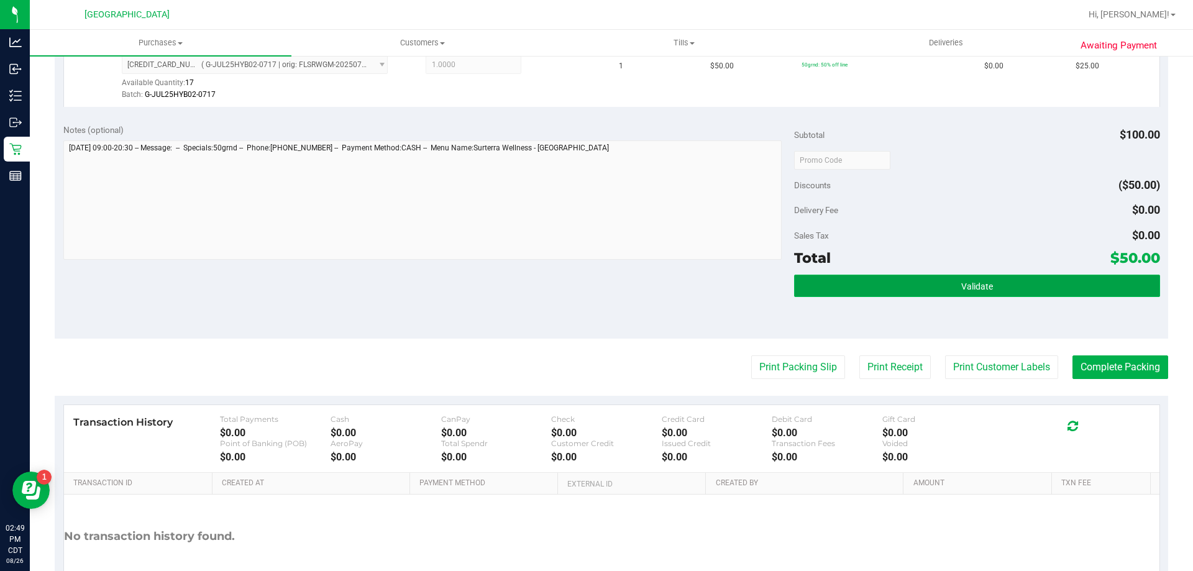
click at [831, 282] on button "Validate" at bounding box center [976, 286] width 365 height 22
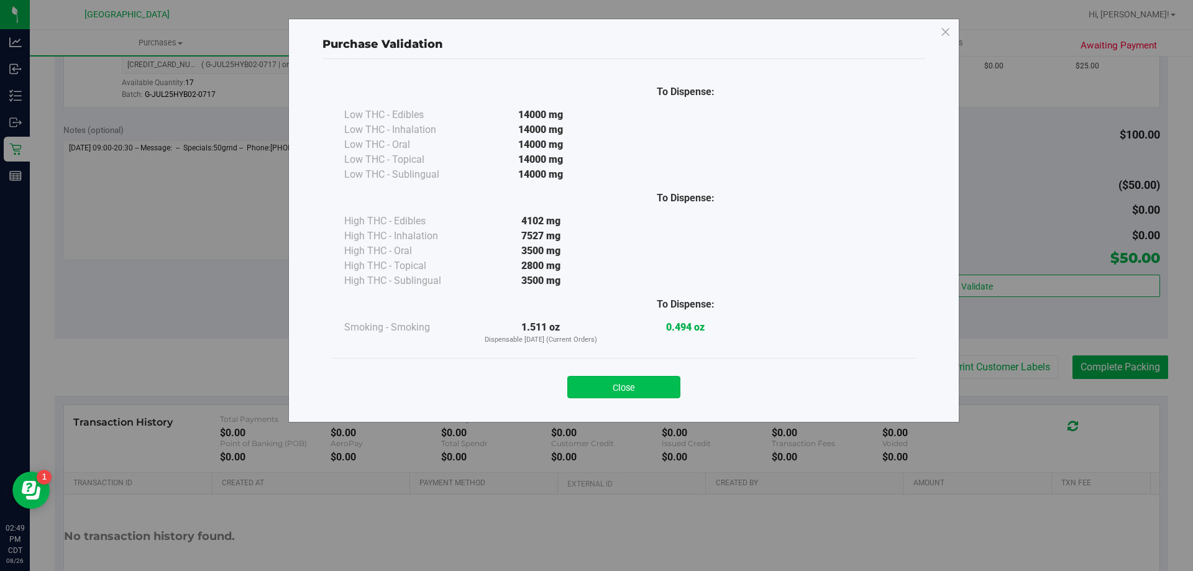
click at [666, 388] on button "Close" at bounding box center [623, 387] width 113 height 22
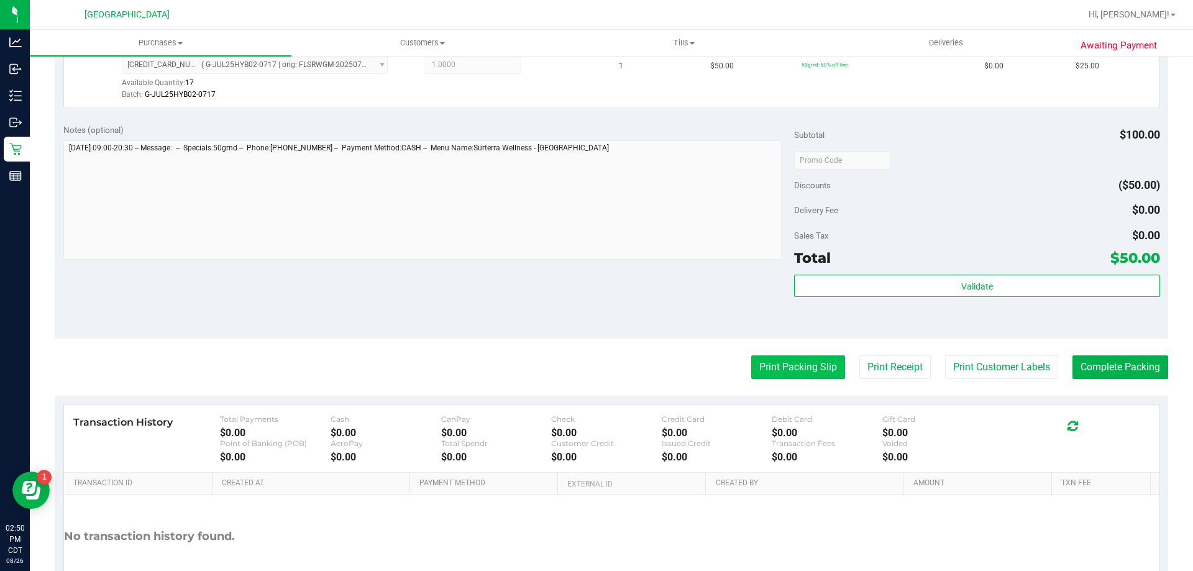
click at [817, 368] on button "Print Packing Slip" at bounding box center [798, 367] width 94 height 24
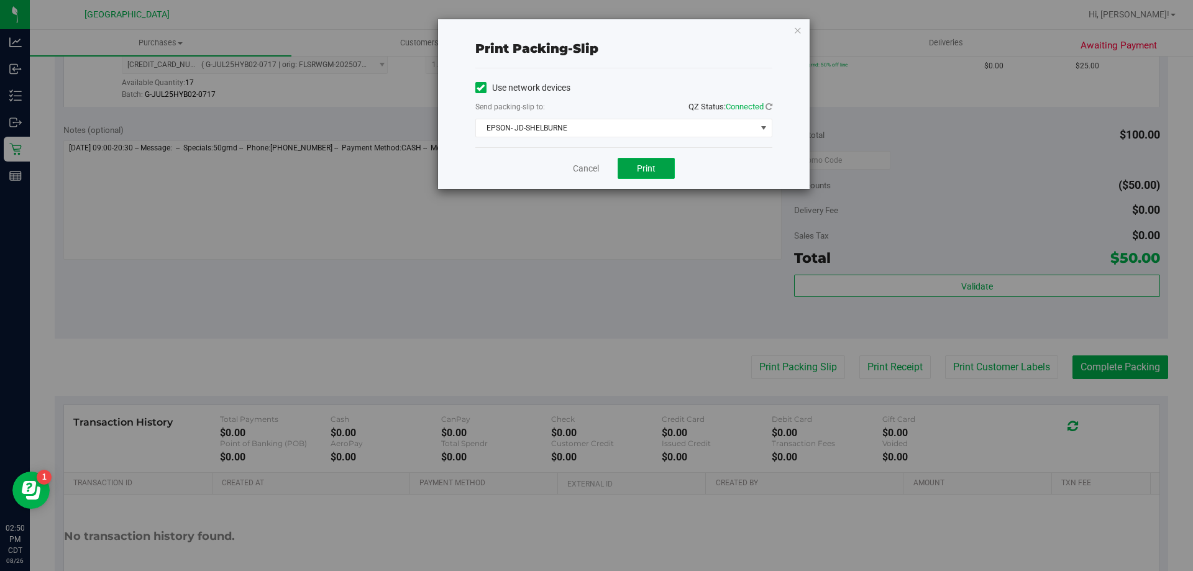
click at [626, 171] on button "Print" at bounding box center [645, 168] width 57 height 21
click at [579, 158] on div "Cancel Print" at bounding box center [623, 168] width 297 height 42
click at [580, 170] on link "Cancel" at bounding box center [586, 168] width 26 height 13
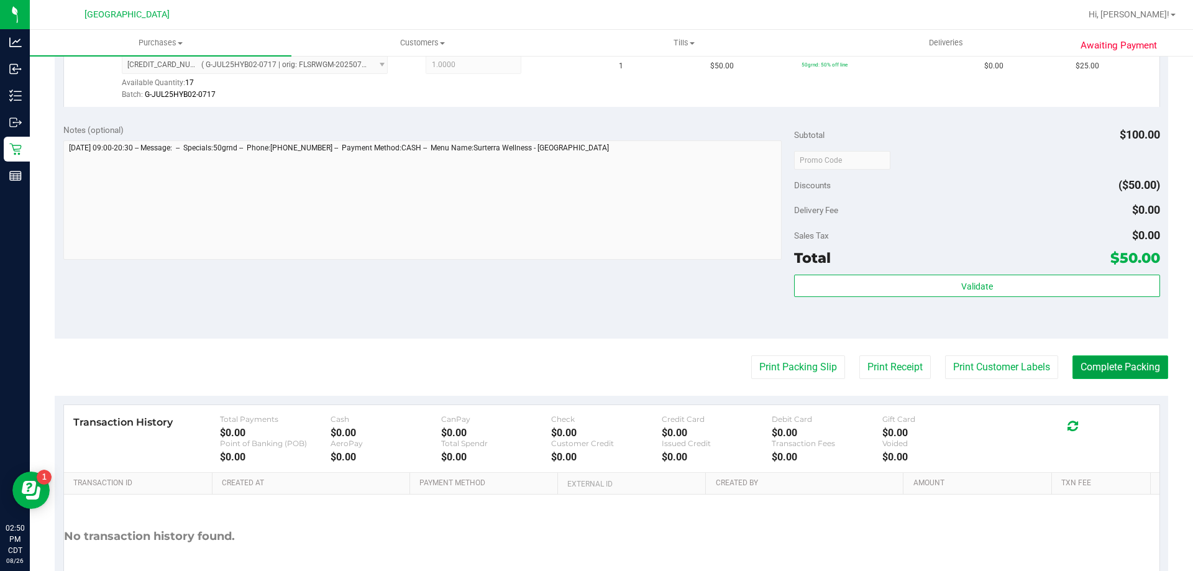
click at [1105, 368] on button "Complete Packing" at bounding box center [1120, 367] width 96 height 24
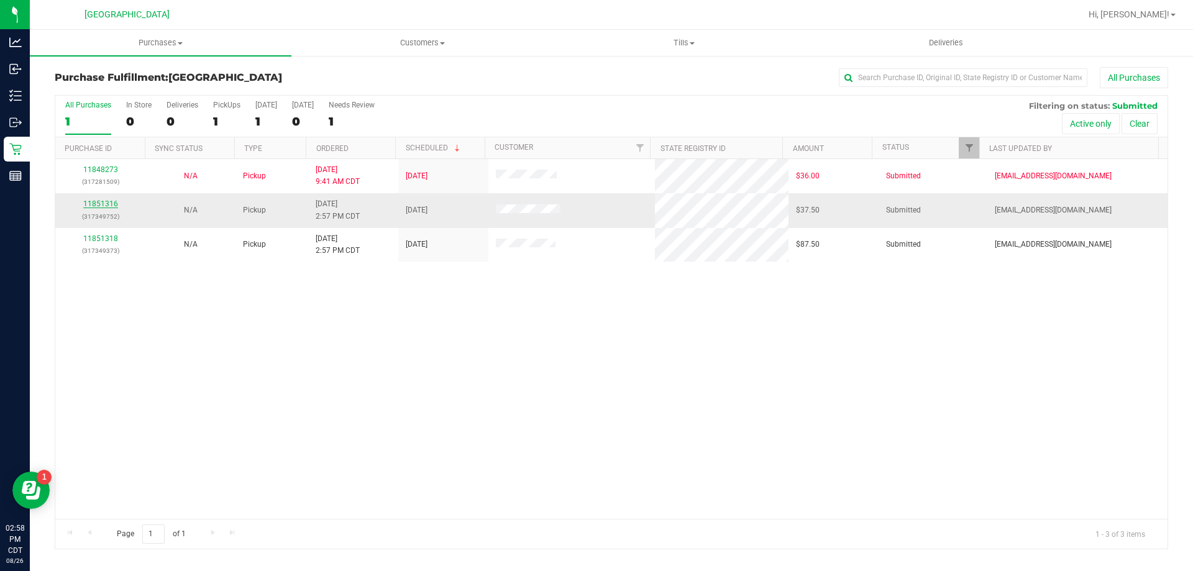
click at [112, 205] on link "11851316" at bounding box center [100, 203] width 35 height 9
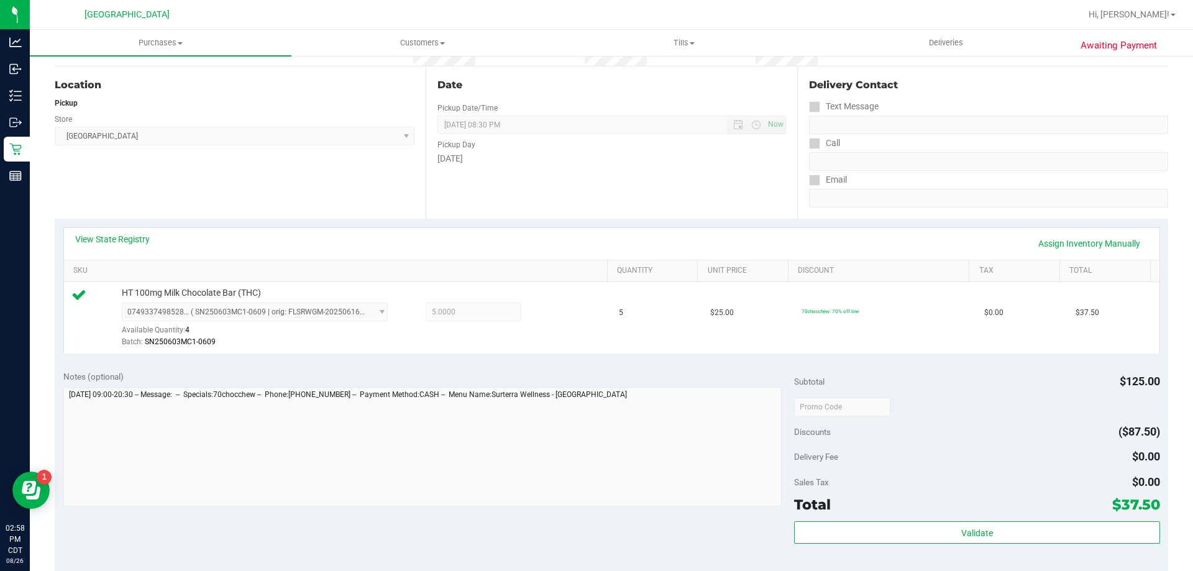
scroll to position [124, 0]
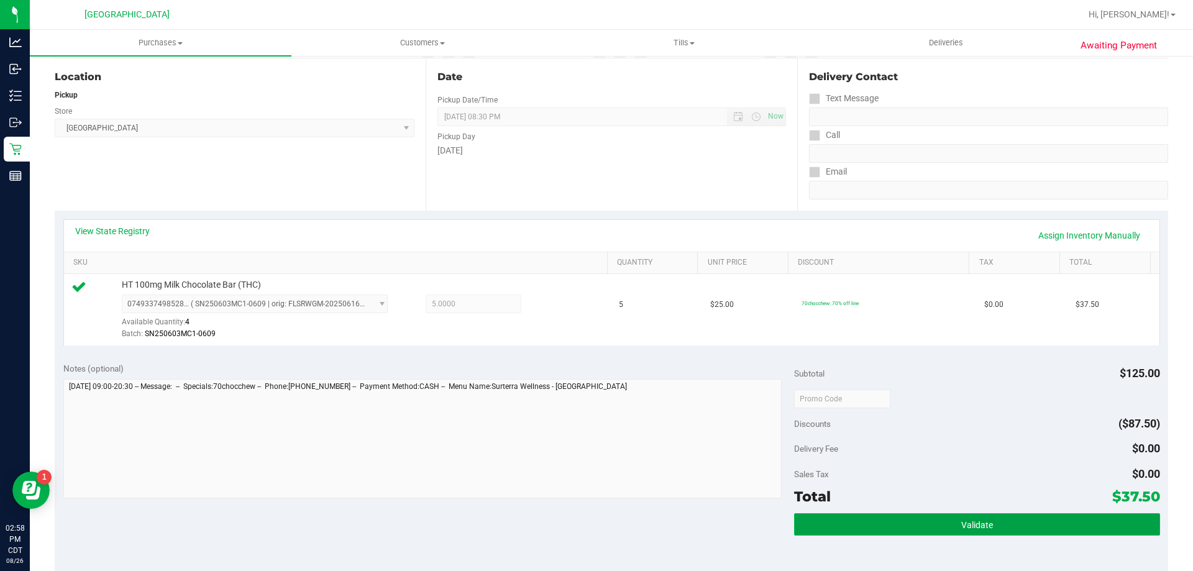
click at [886, 530] on button "Validate" at bounding box center [976, 524] width 365 height 22
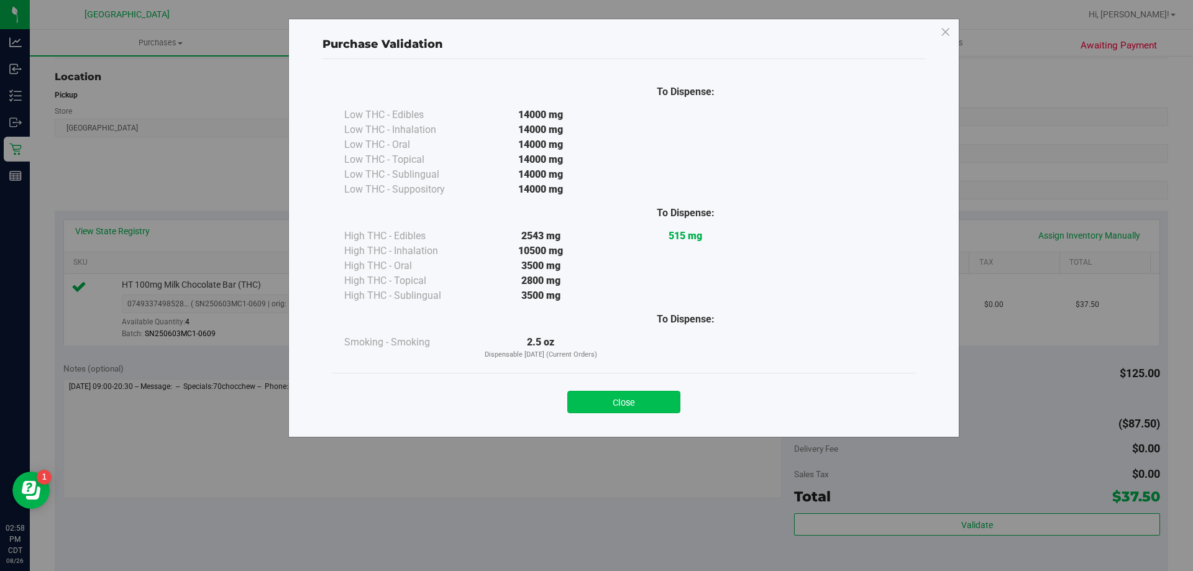
click at [645, 407] on button "Close" at bounding box center [623, 402] width 113 height 22
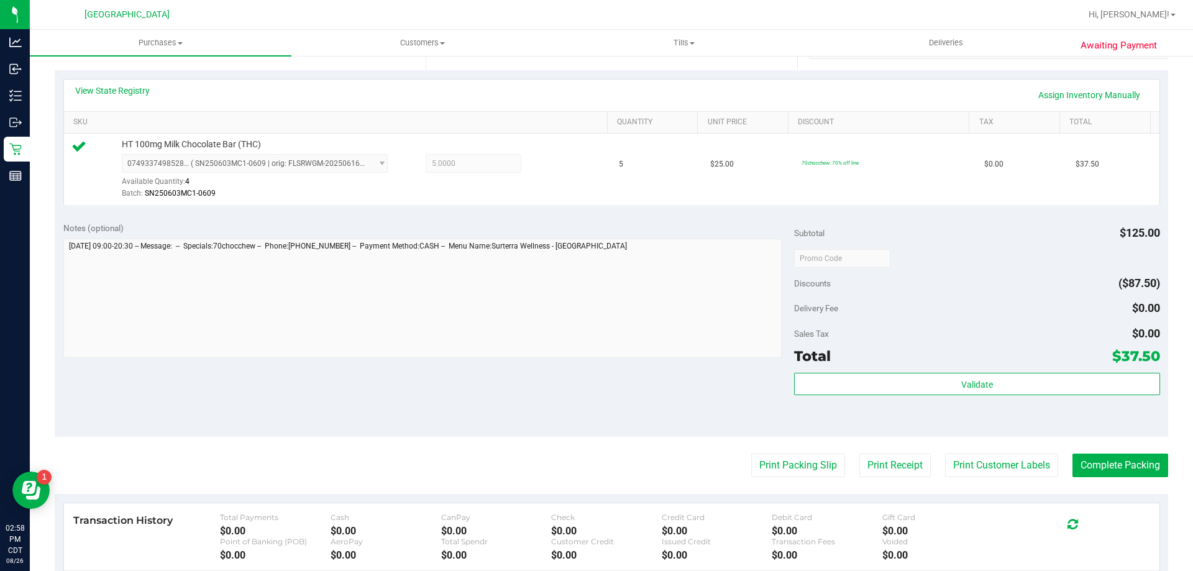
scroll to position [373, 0]
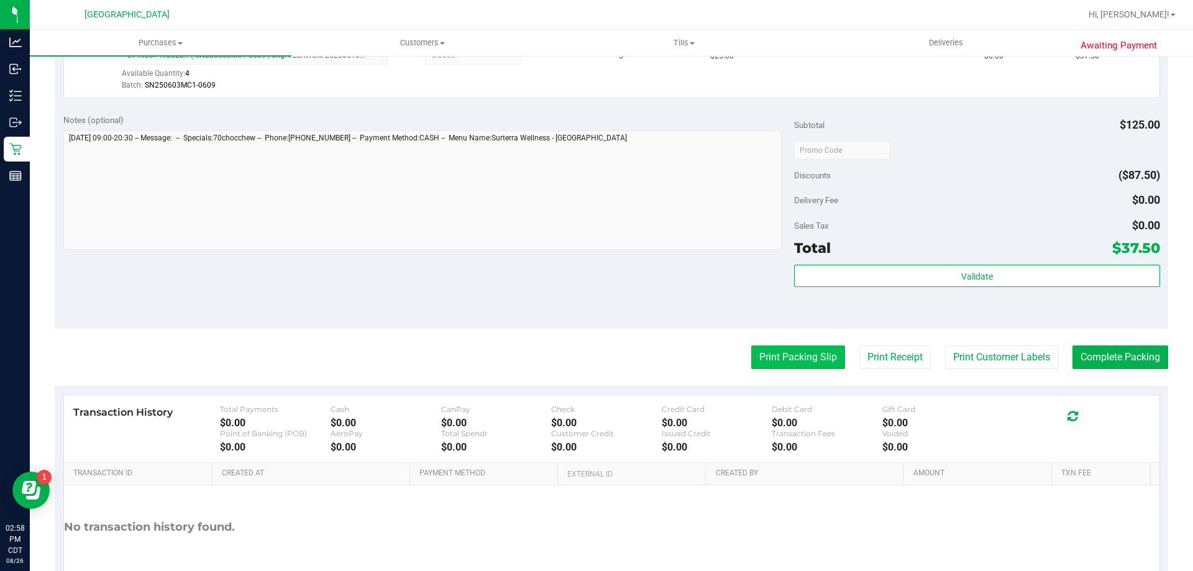
click at [773, 363] on button "Print Packing Slip" at bounding box center [798, 357] width 94 height 24
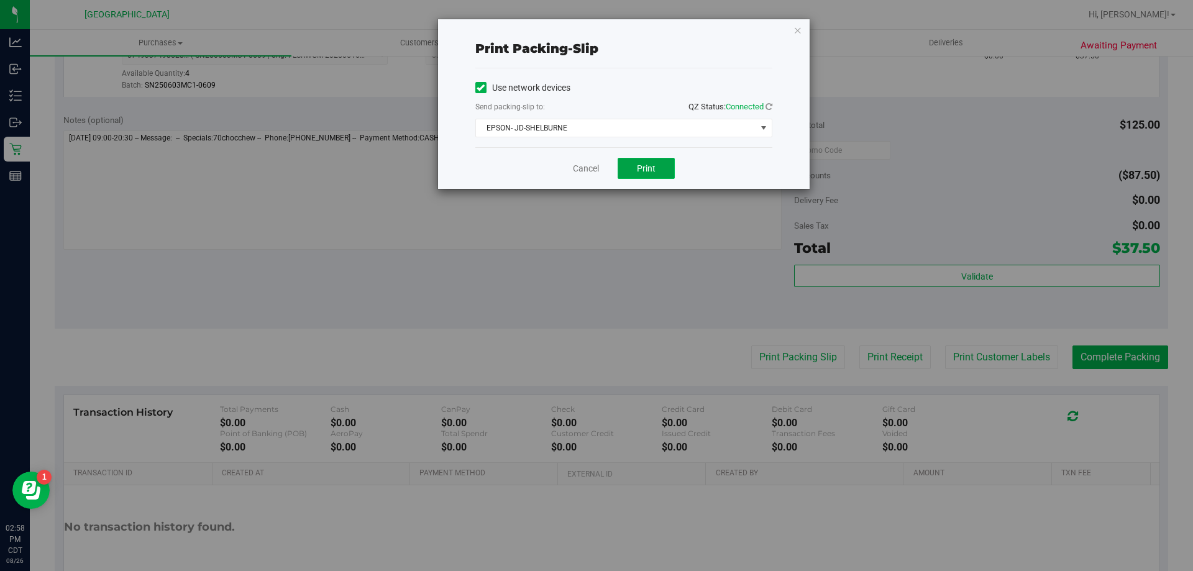
click at [629, 174] on button "Print" at bounding box center [645, 168] width 57 height 21
click at [587, 169] on link "Cancel" at bounding box center [586, 168] width 26 height 13
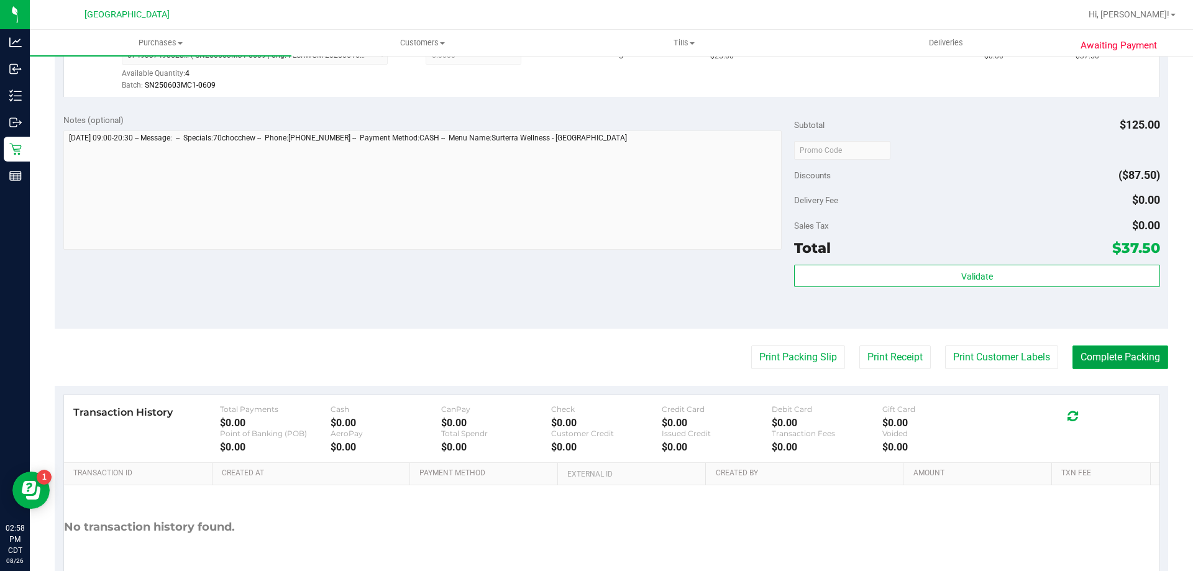
click at [1091, 355] on button "Complete Packing" at bounding box center [1120, 357] width 96 height 24
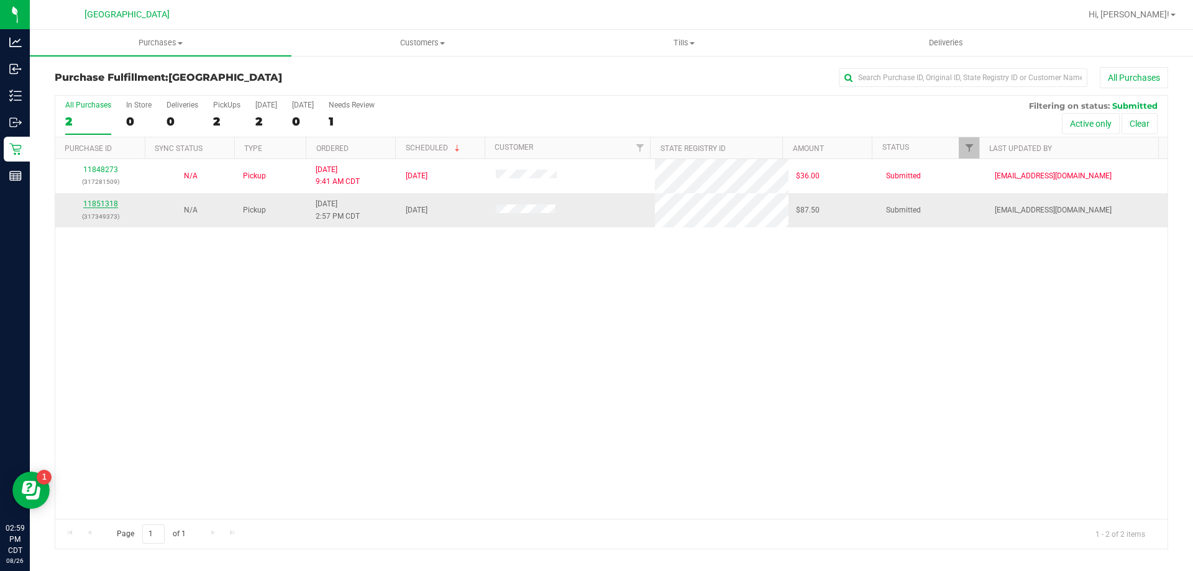
click at [105, 204] on link "11851318" at bounding box center [100, 203] width 35 height 9
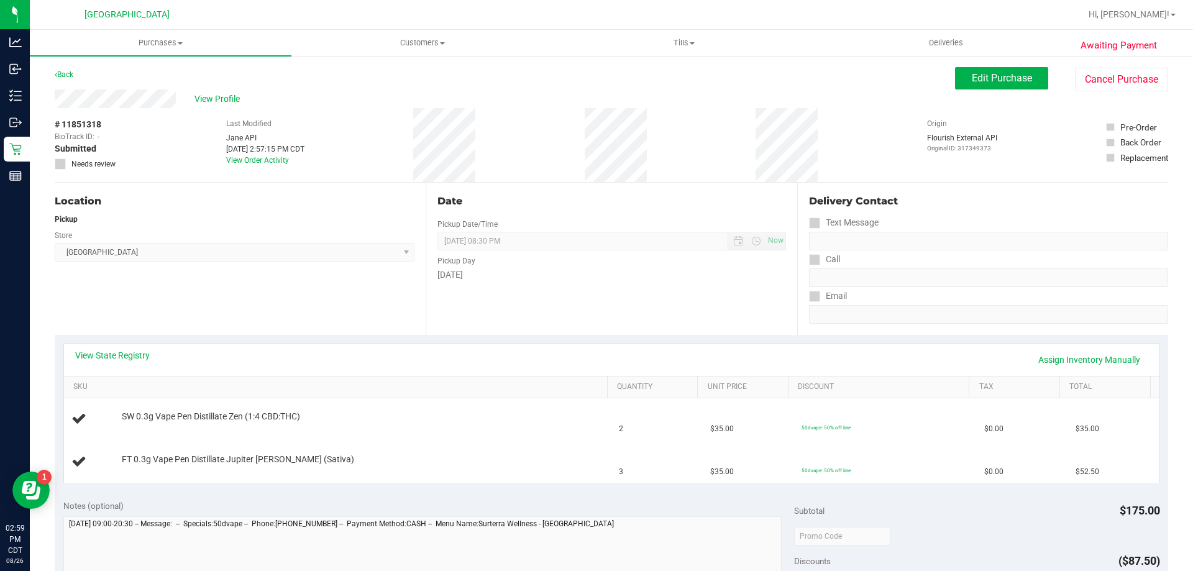
drag, startPoint x: 223, startPoint y: 96, endPoint x: 425, endPoint y: 268, distance: 265.7
click at [425, 266] on purchase-details "Back Edit Purchase Cancel Purchase View Profile # 11851318 BioTrack ID: - Submi…" at bounding box center [611, 535] width 1113 height 937
click at [324, 258] on span "Panama City WC Select Store Bonita Springs WC Boynton Beach WC Bradenton WC Bra…" at bounding box center [235, 252] width 360 height 19
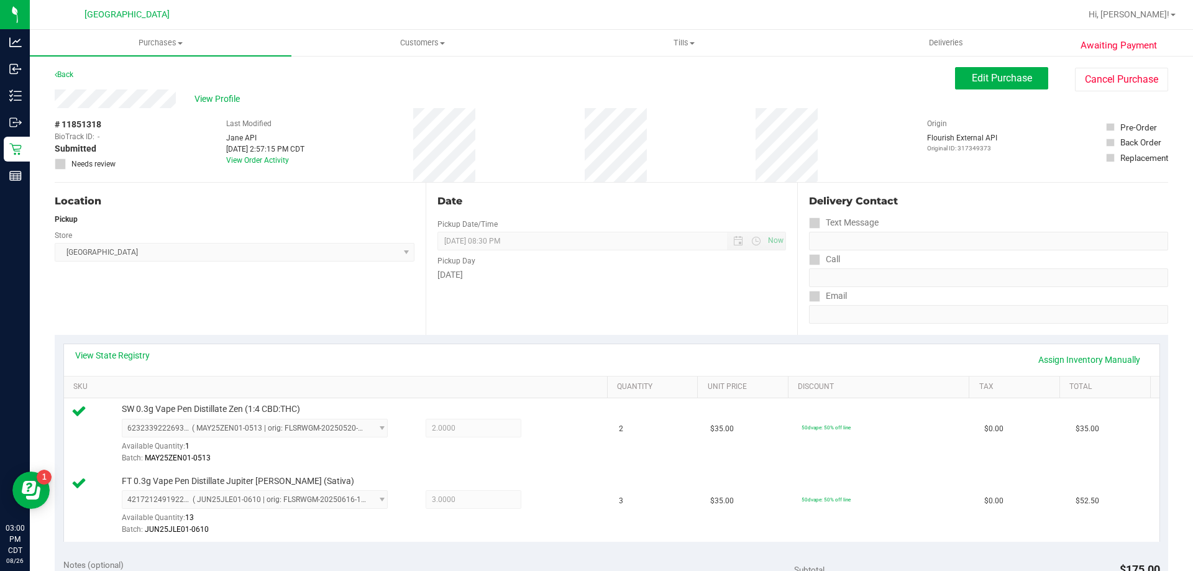
scroll to position [186, 0]
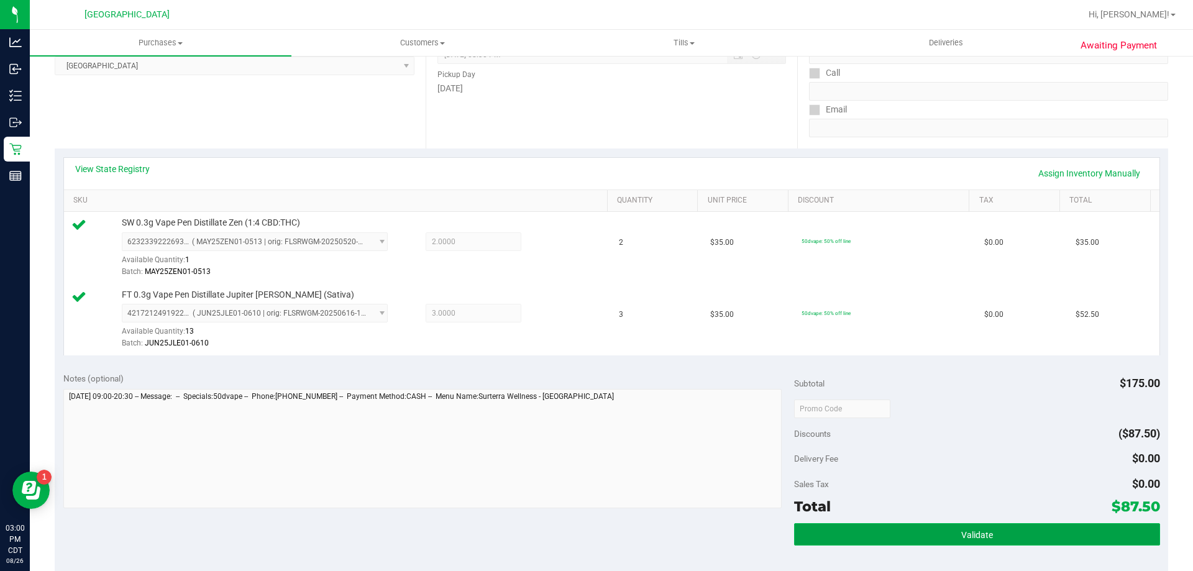
click at [899, 545] on button "Validate" at bounding box center [976, 534] width 365 height 22
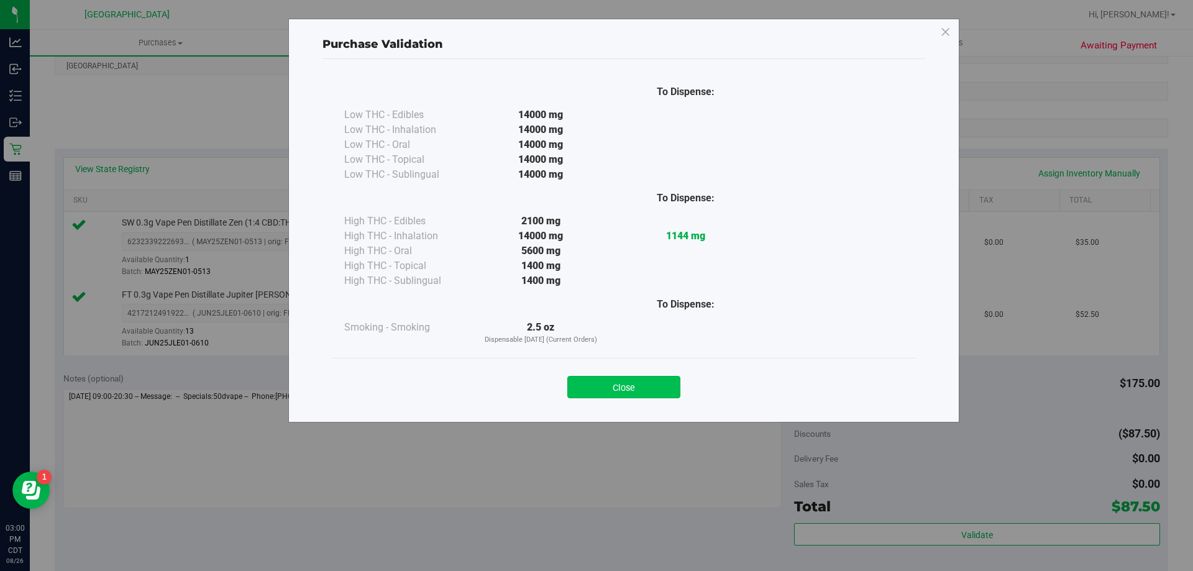
click at [611, 394] on button "Close" at bounding box center [623, 387] width 113 height 22
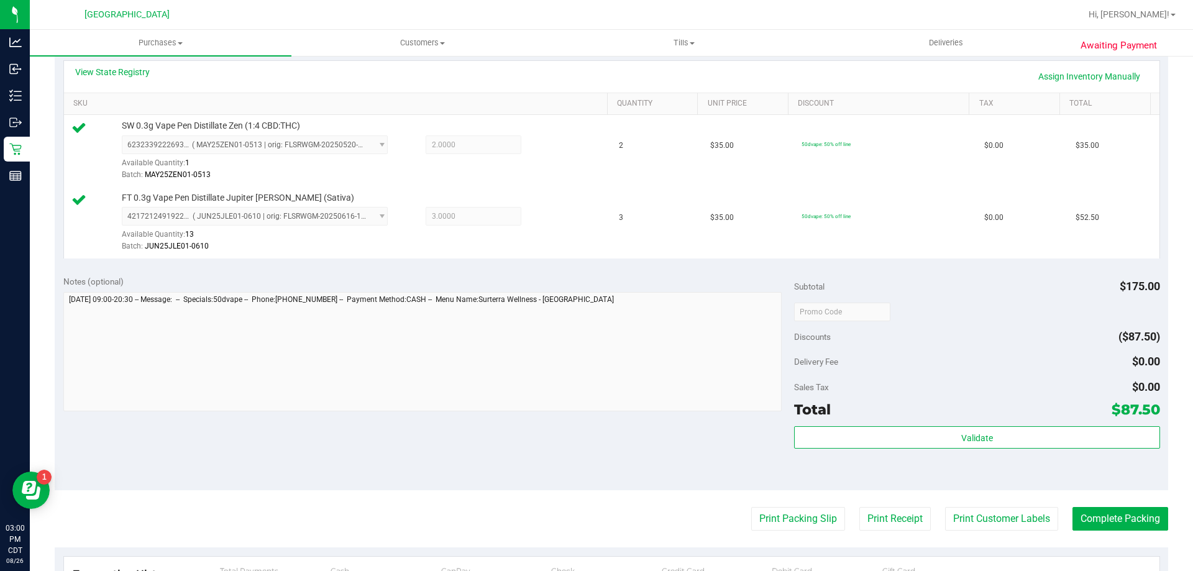
scroll to position [373, 0]
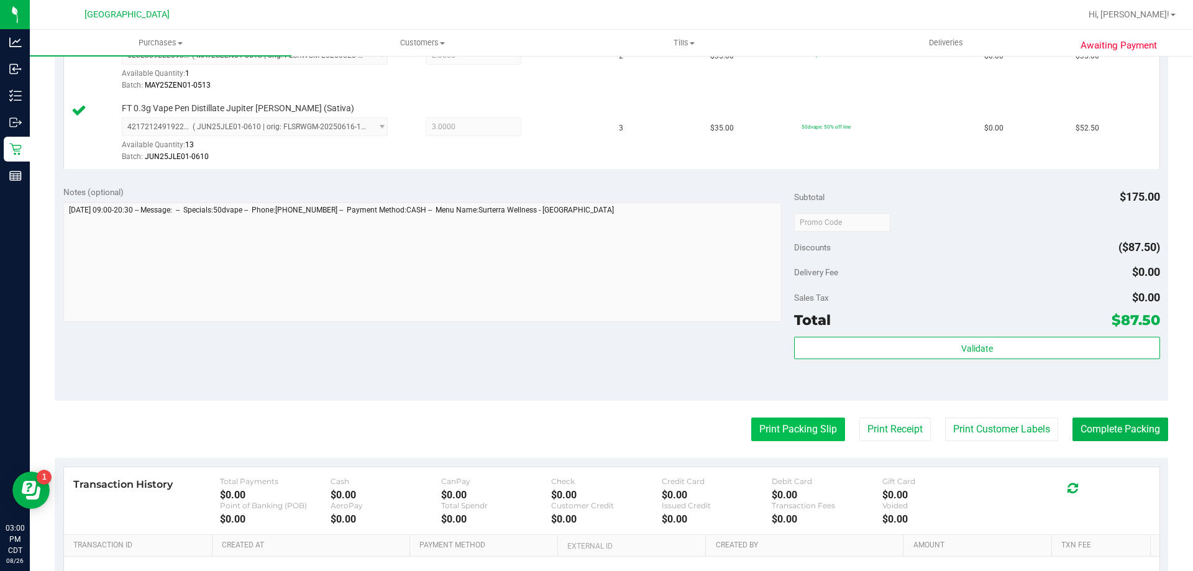
click at [815, 432] on button "Print Packing Slip" at bounding box center [798, 429] width 94 height 24
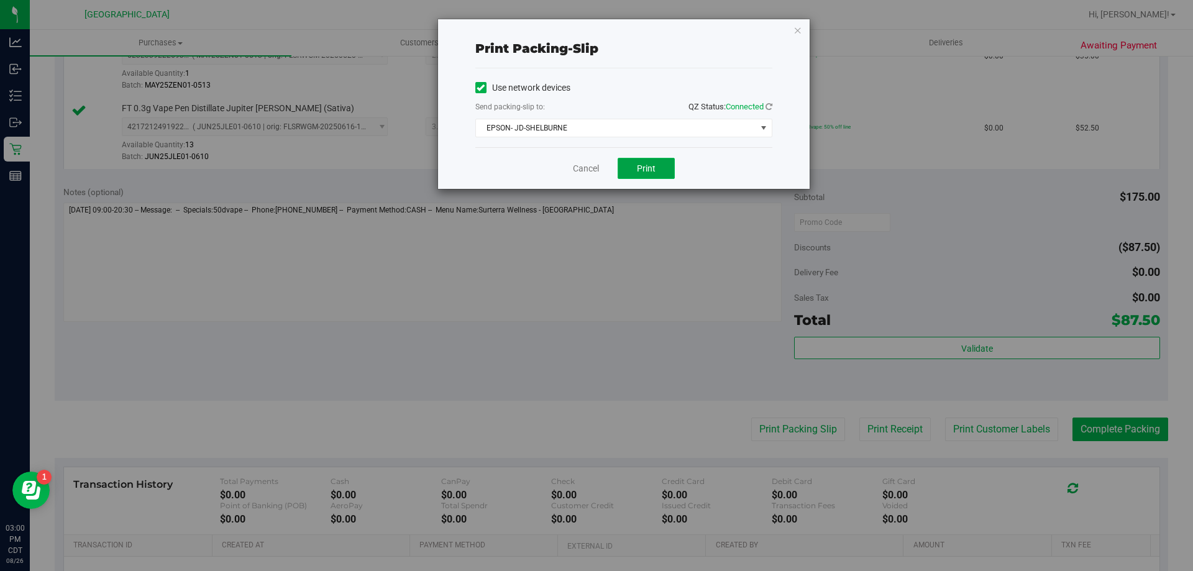
click at [647, 176] on button "Print" at bounding box center [645, 168] width 57 height 21
click at [576, 164] on link "Cancel" at bounding box center [586, 168] width 26 height 13
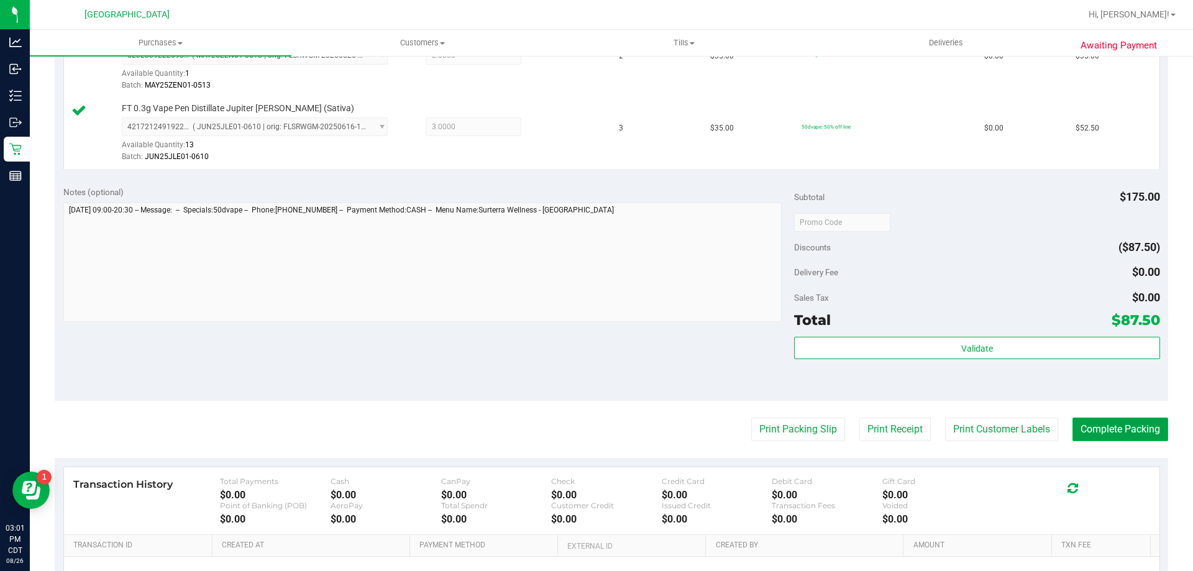
click at [1112, 424] on button "Complete Packing" at bounding box center [1120, 429] width 96 height 24
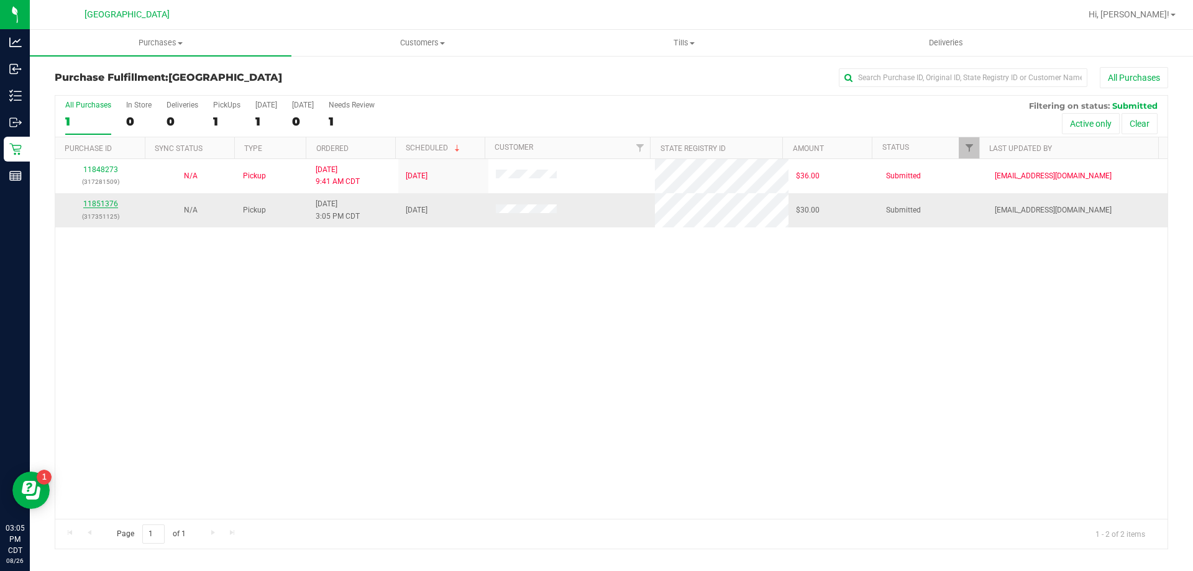
click at [107, 201] on link "11851376" at bounding box center [100, 203] width 35 height 9
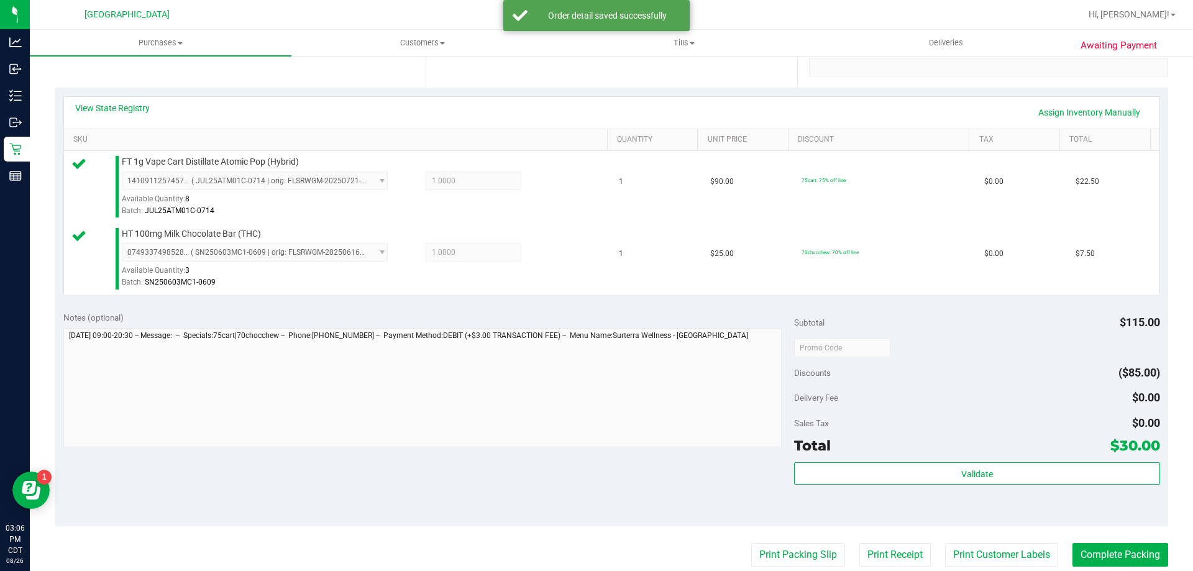
scroll to position [248, 0]
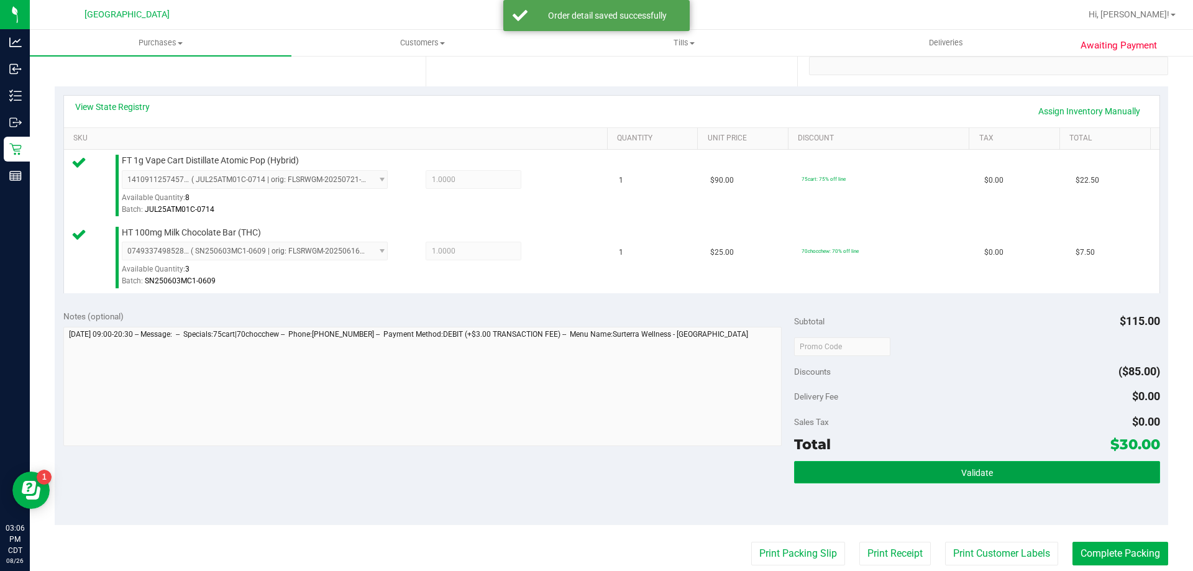
click at [889, 475] on button "Validate" at bounding box center [976, 472] width 365 height 22
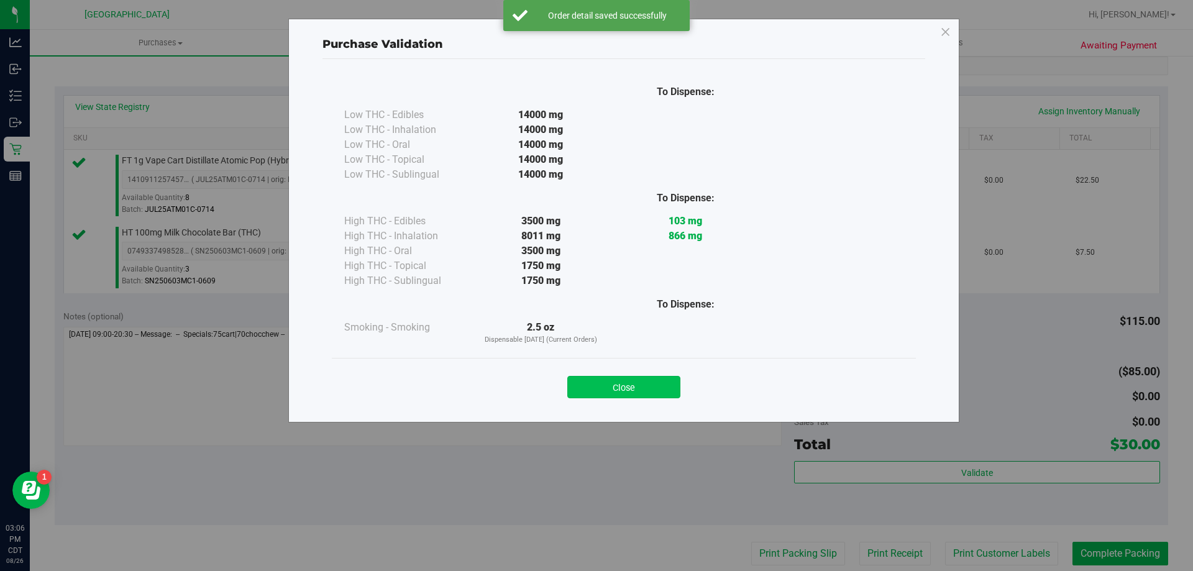
click at [578, 381] on button "Close" at bounding box center [623, 387] width 113 height 22
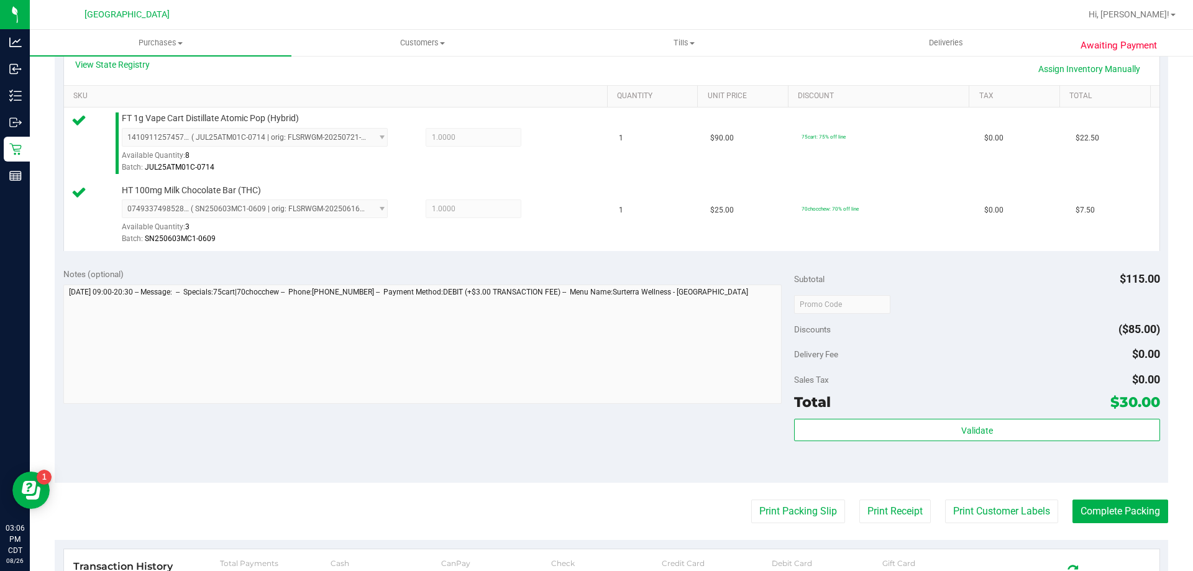
scroll to position [311, 0]
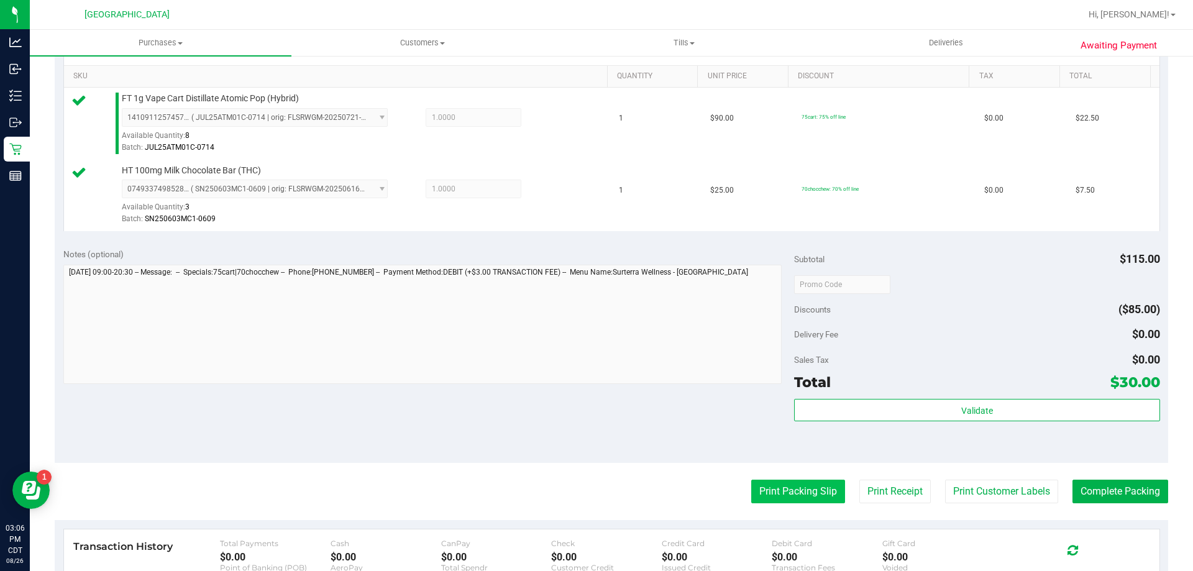
click at [798, 494] on button "Print Packing Slip" at bounding box center [798, 492] width 94 height 24
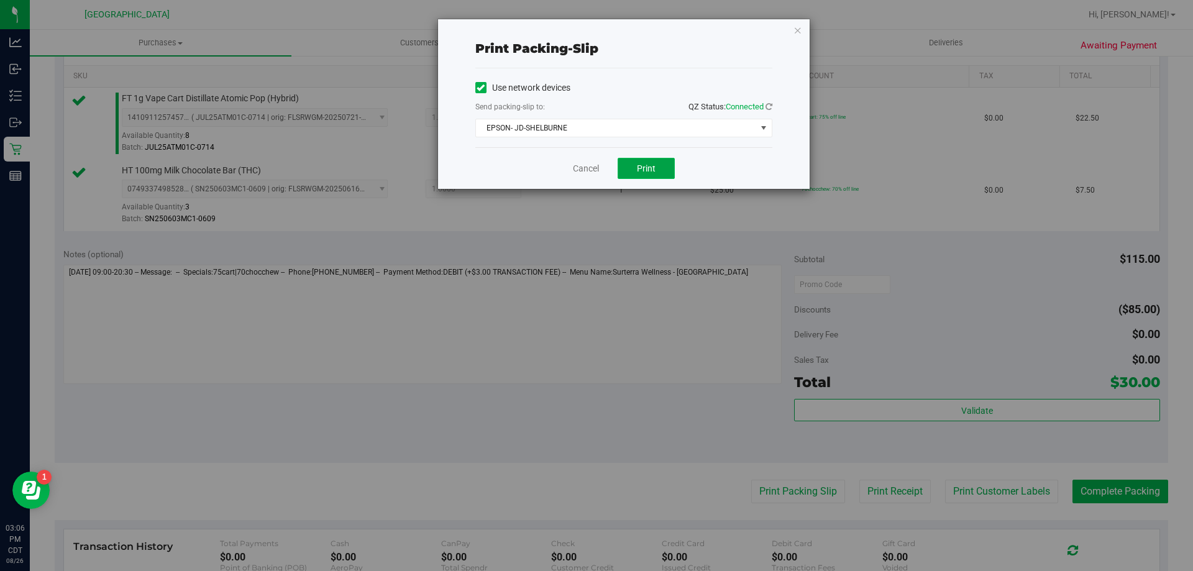
click at [651, 170] on span "Print" at bounding box center [646, 168] width 19 height 10
drag, startPoint x: 658, startPoint y: 171, endPoint x: 593, endPoint y: 182, distance: 66.8
click at [593, 182] on div "Cancel Print" at bounding box center [623, 168] width 297 height 42
click at [597, 175] on link "Cancel" at bounding box center [586, 168] width 26 height 13
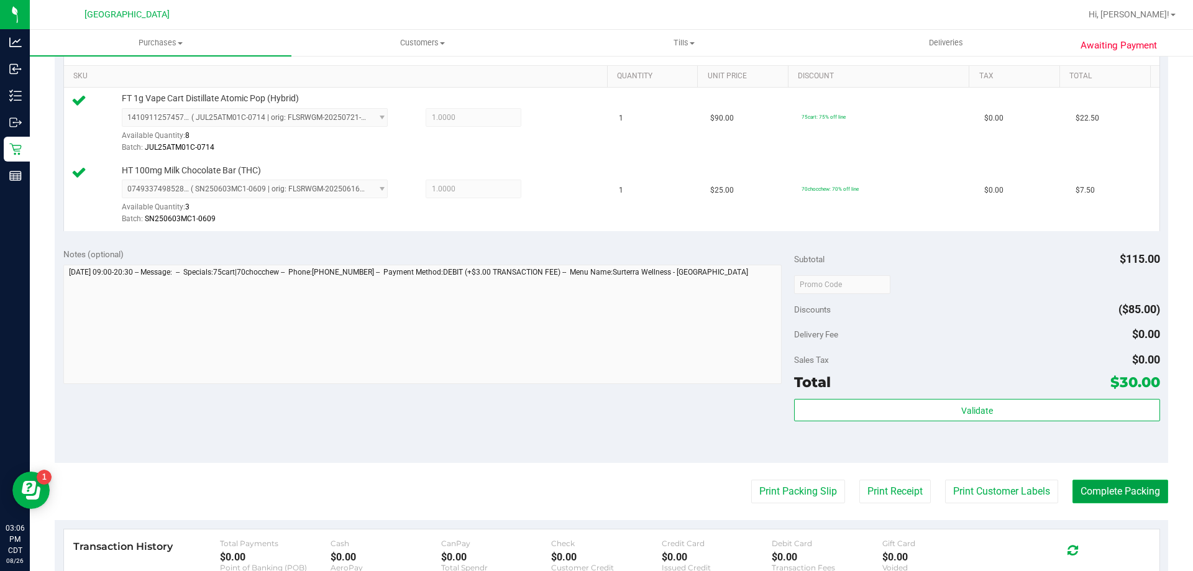
click at [1135, 497] on button "Complete Packing" at bounding box center [1120, 492] width 96 height 24
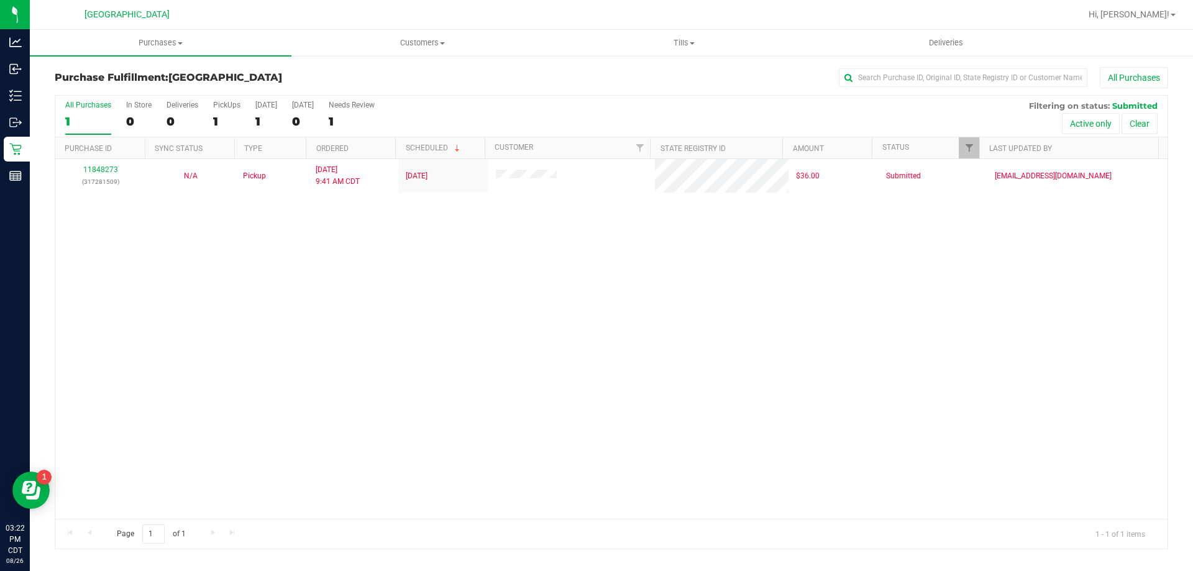
click at [332, 428] on div "11848273 (317281509) N/A Pickup 8/26/2025 9:41 AM CDT 8/26/2025 $36.00 Submitte…" at bounding box center [611, 339] width 1112 height 360
